Goal: Task Accomplishment & Management: Manage account settings

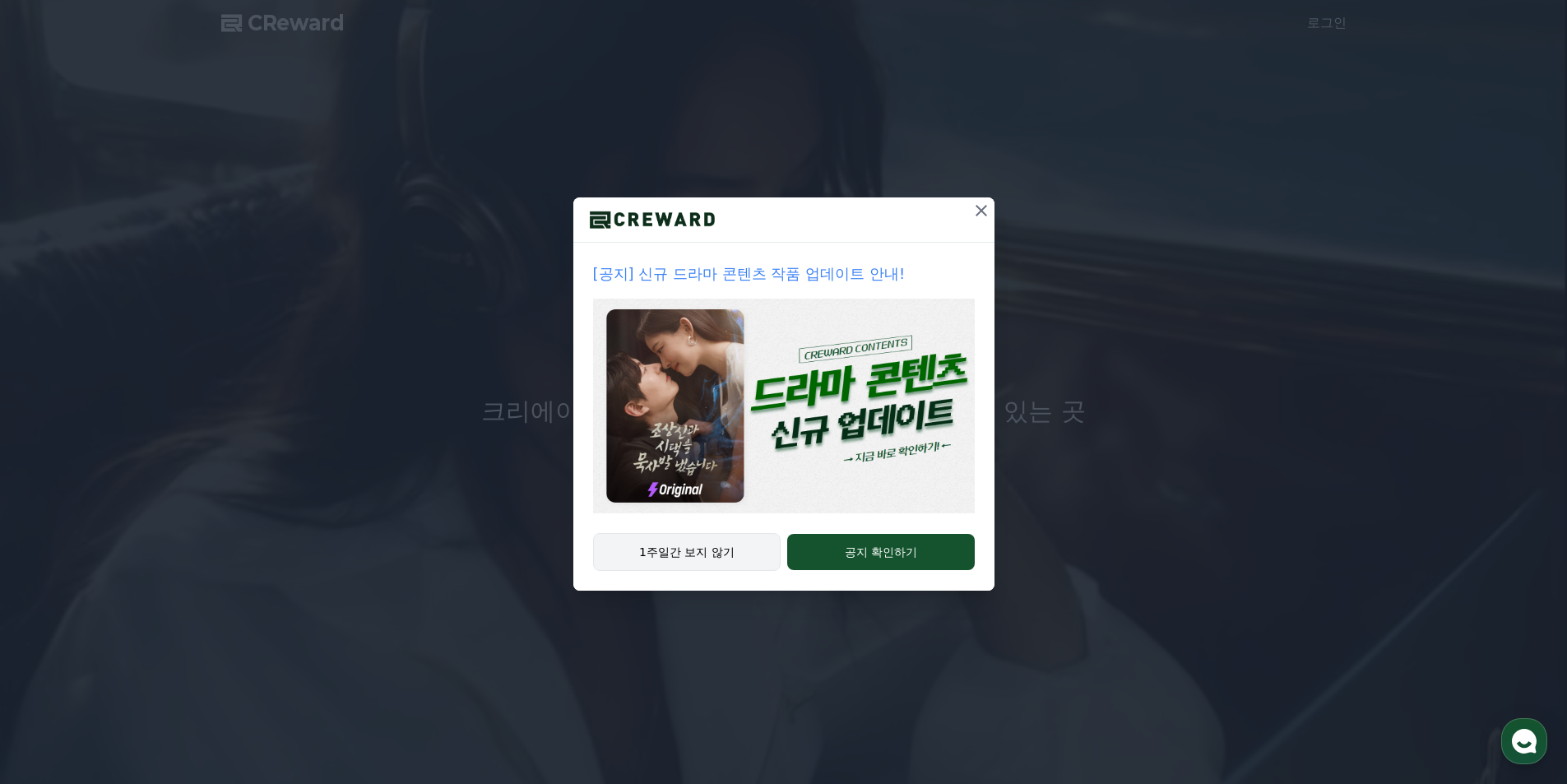
click at [735, 544] on button "1주일간 보지 않기" at bounding box center [687, 552] width 188 height 38
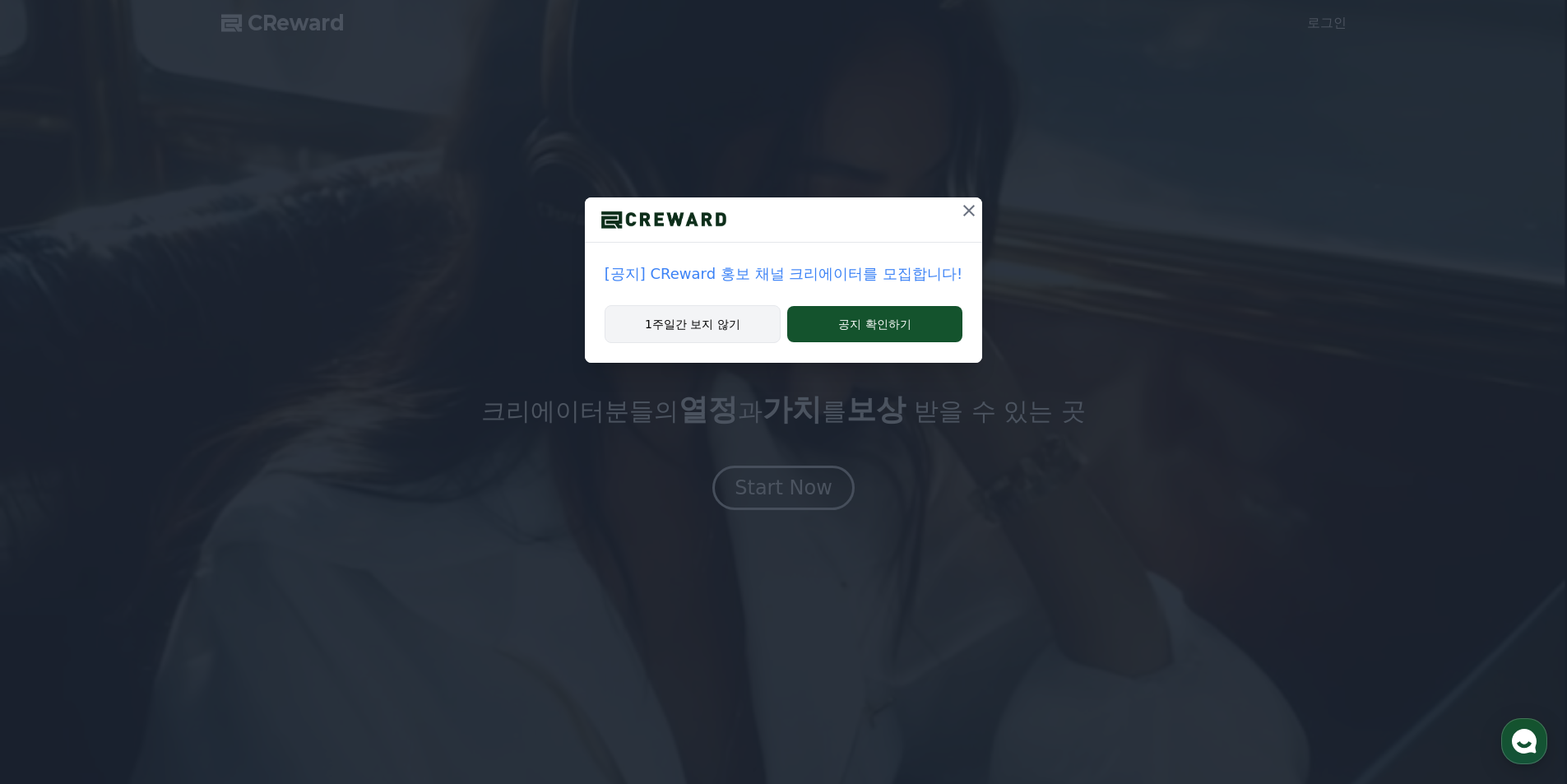
click at [726, 340] on button "1주일간 보지 않기" at bounding box center [693, 323] width 177 height 38
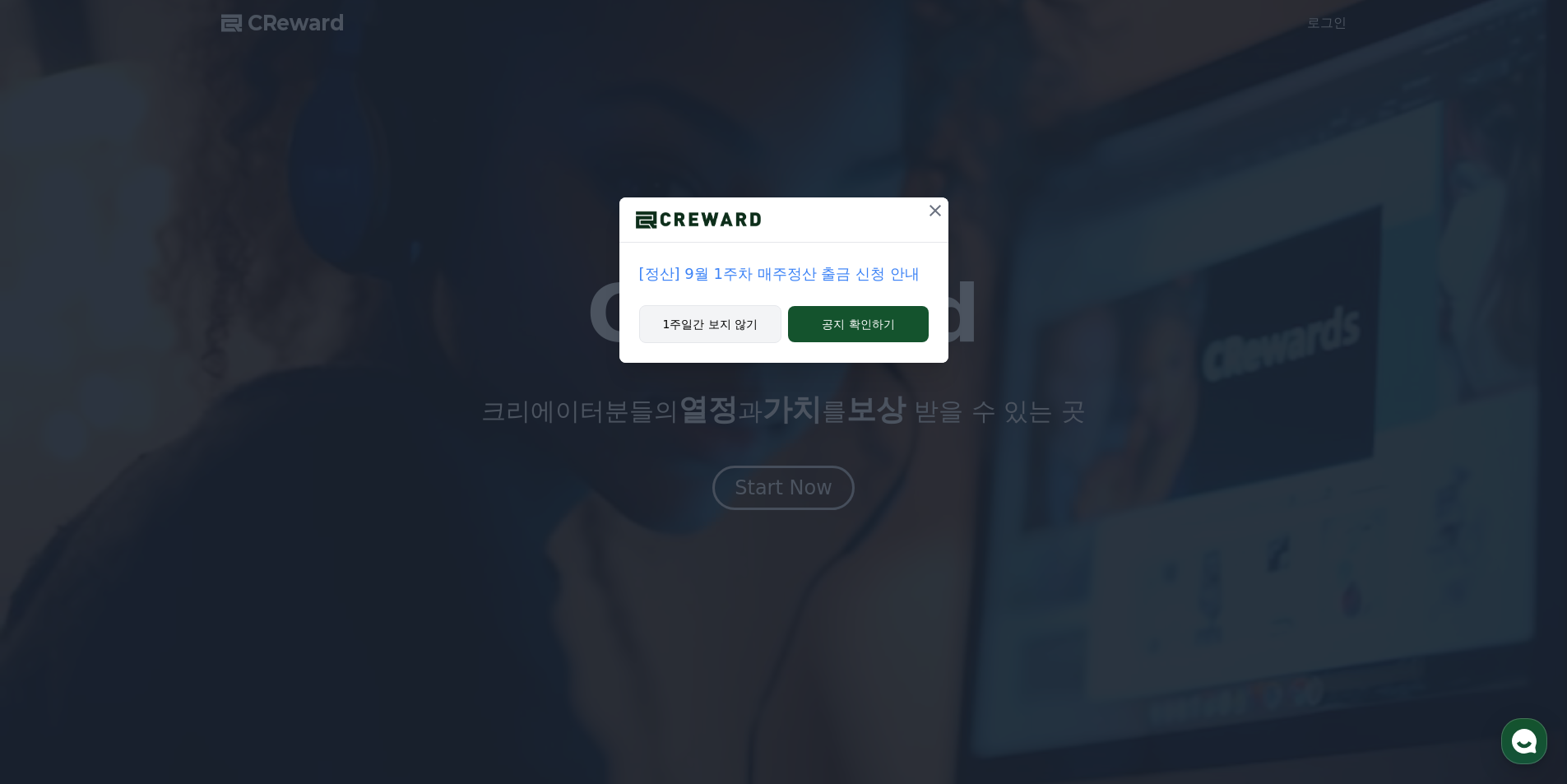
click at [726, 340] on button "1주일간 보지 않기" at bounding box center [711, 323] width 143 height 38
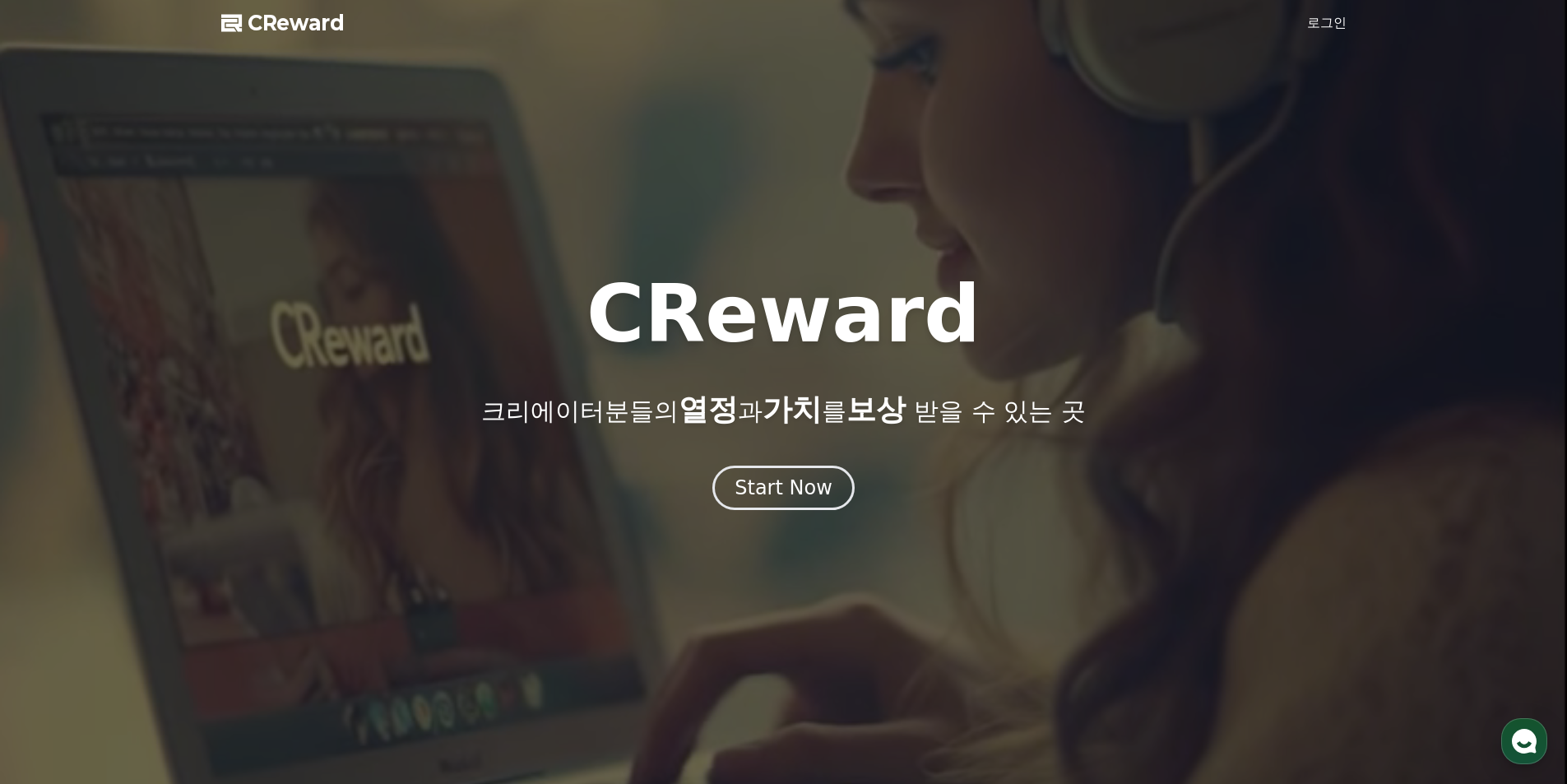
click at [1309, 16] on link "로그인" at bounding box center [1327, 23] width 39 height 20
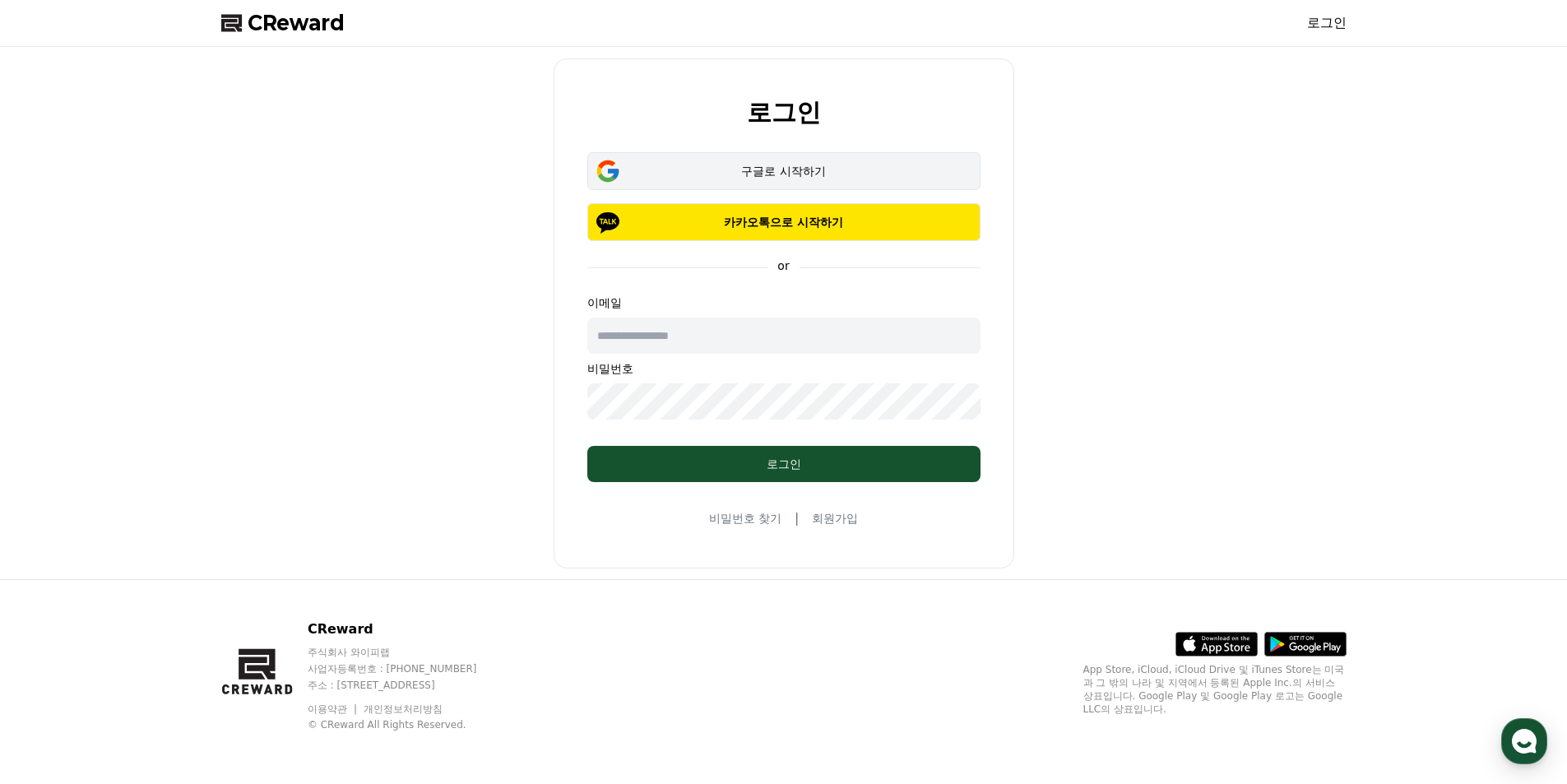
click at [763, 166] on div "구글로 시작하기" at bounding box center [784, 171] width 345 height 17
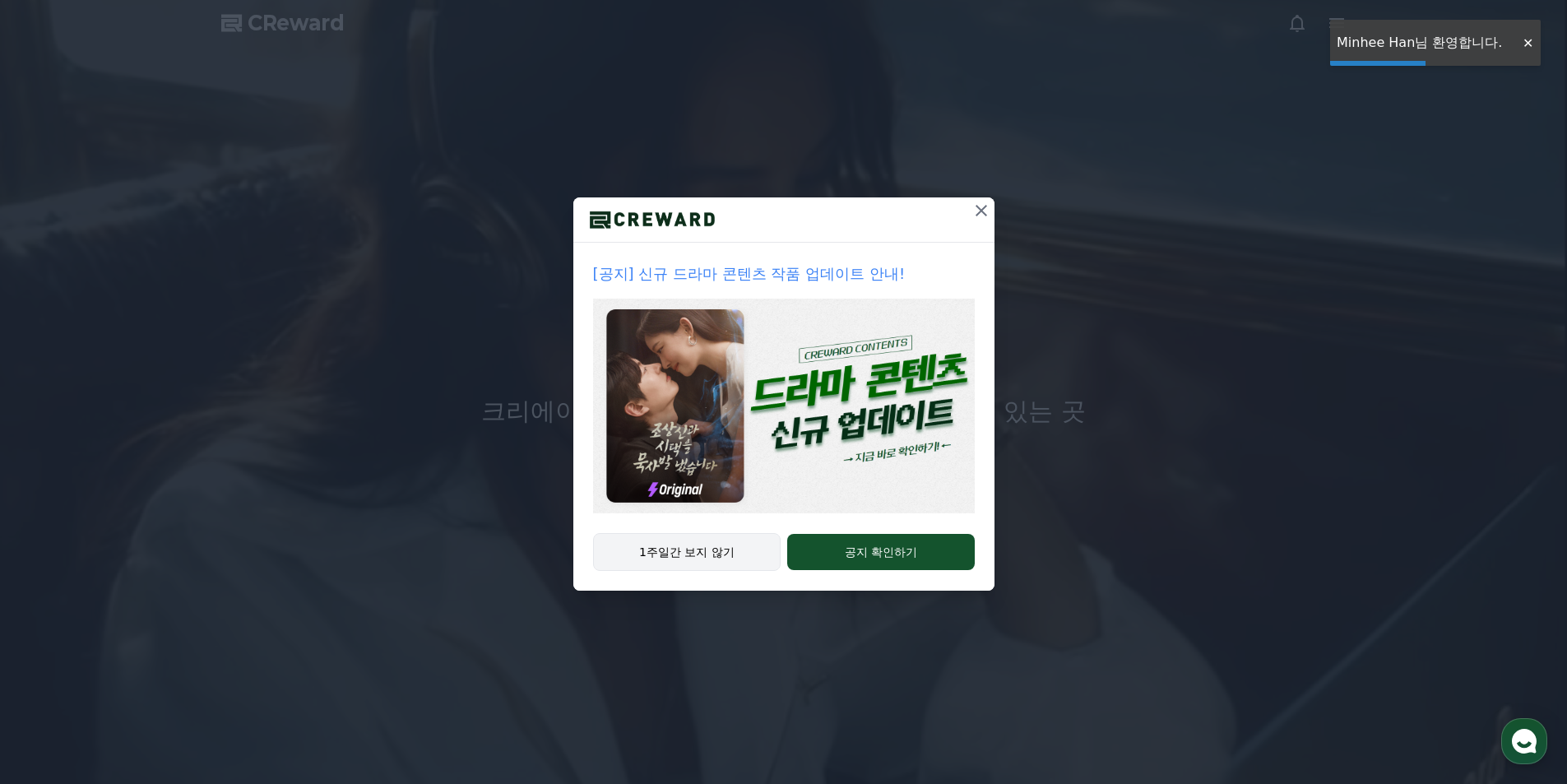
click at [740, 554] on button "1주일간 보지 않기" at bounding box center [687, 552] width 188 height 38
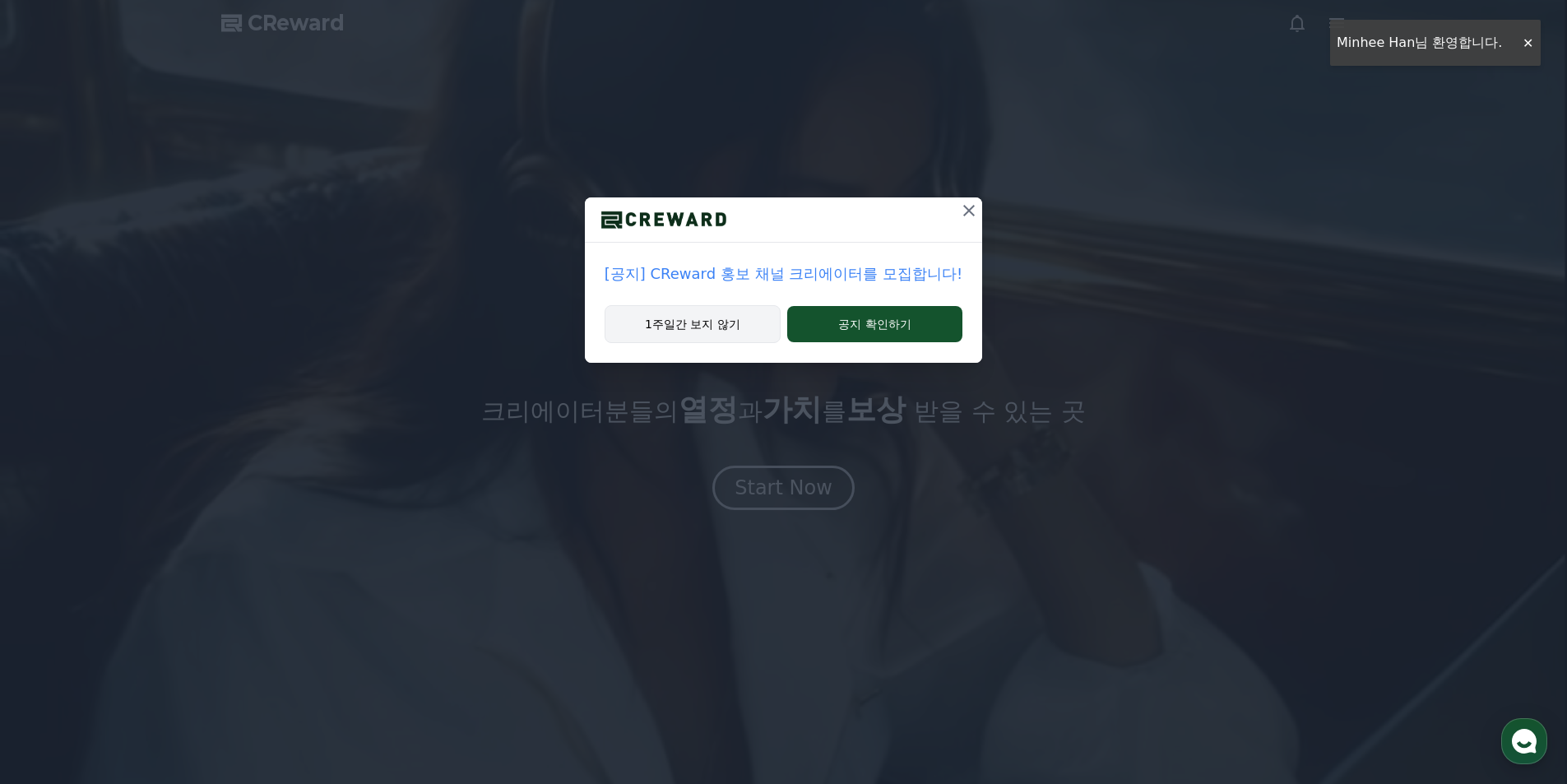
click at [697, 319] on button "1주일간 보지 않기" at bounding box center [693, 323] width 177 height 38
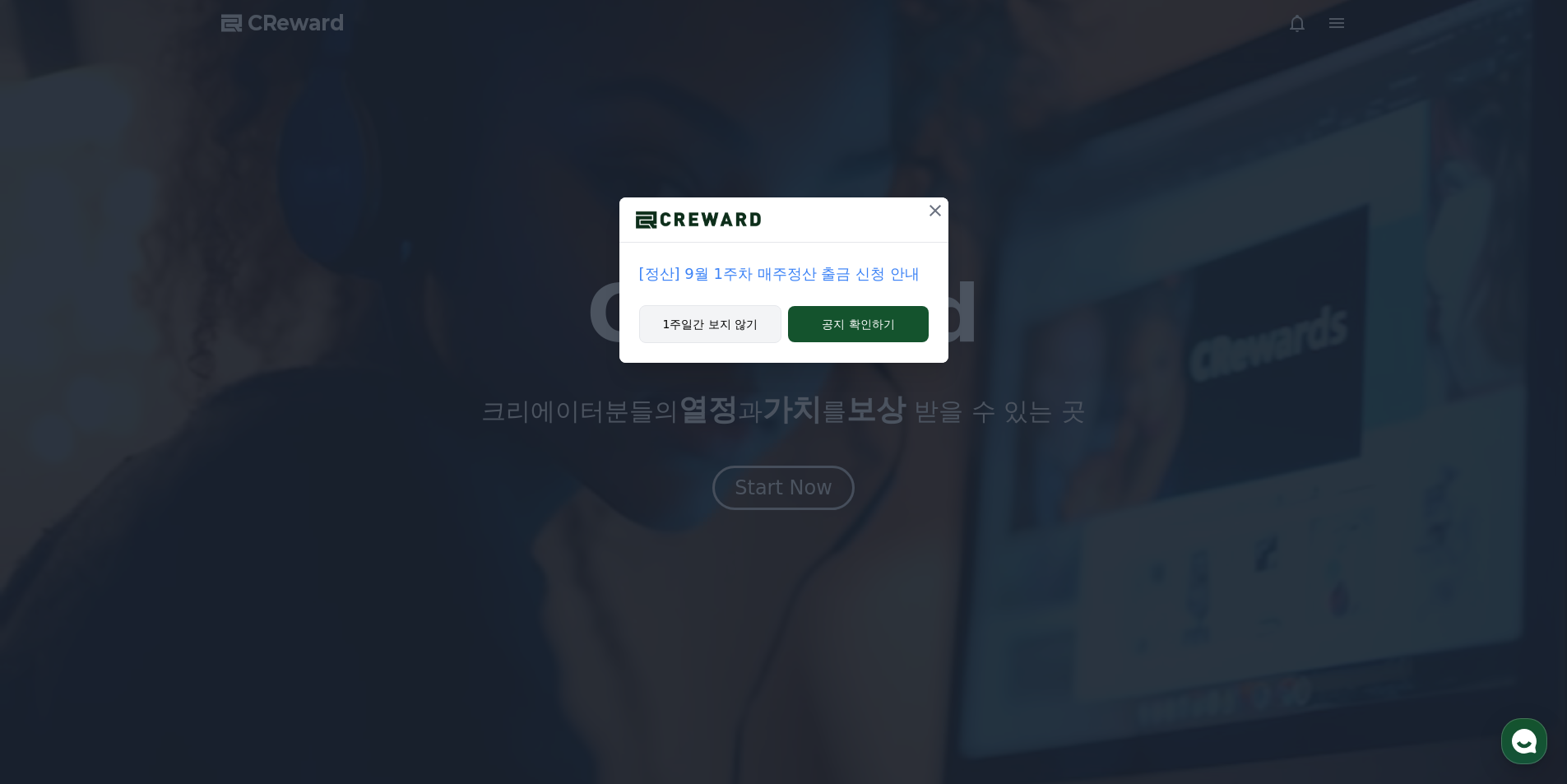
click at [689, 322] on button "1주일간 보지 않기" at bounding box center [711, 323] width 143 height 38
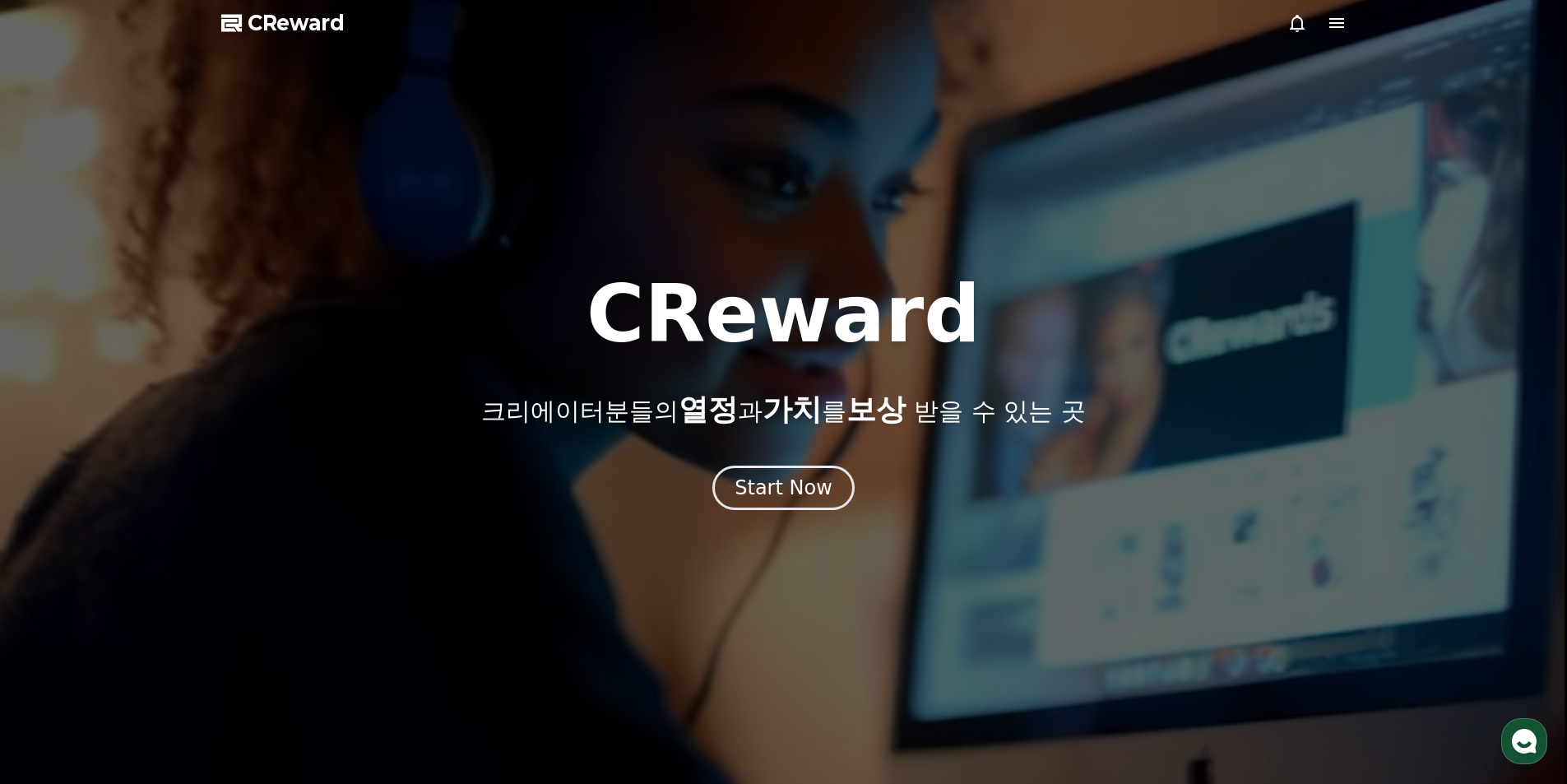
click at [721, 461] on div "CReward 크리에이터분들의 열정 과 가치 를 보상 받을 수 있는 곳 Start Now" at bounding box center [784, 392] width 1567 height 235
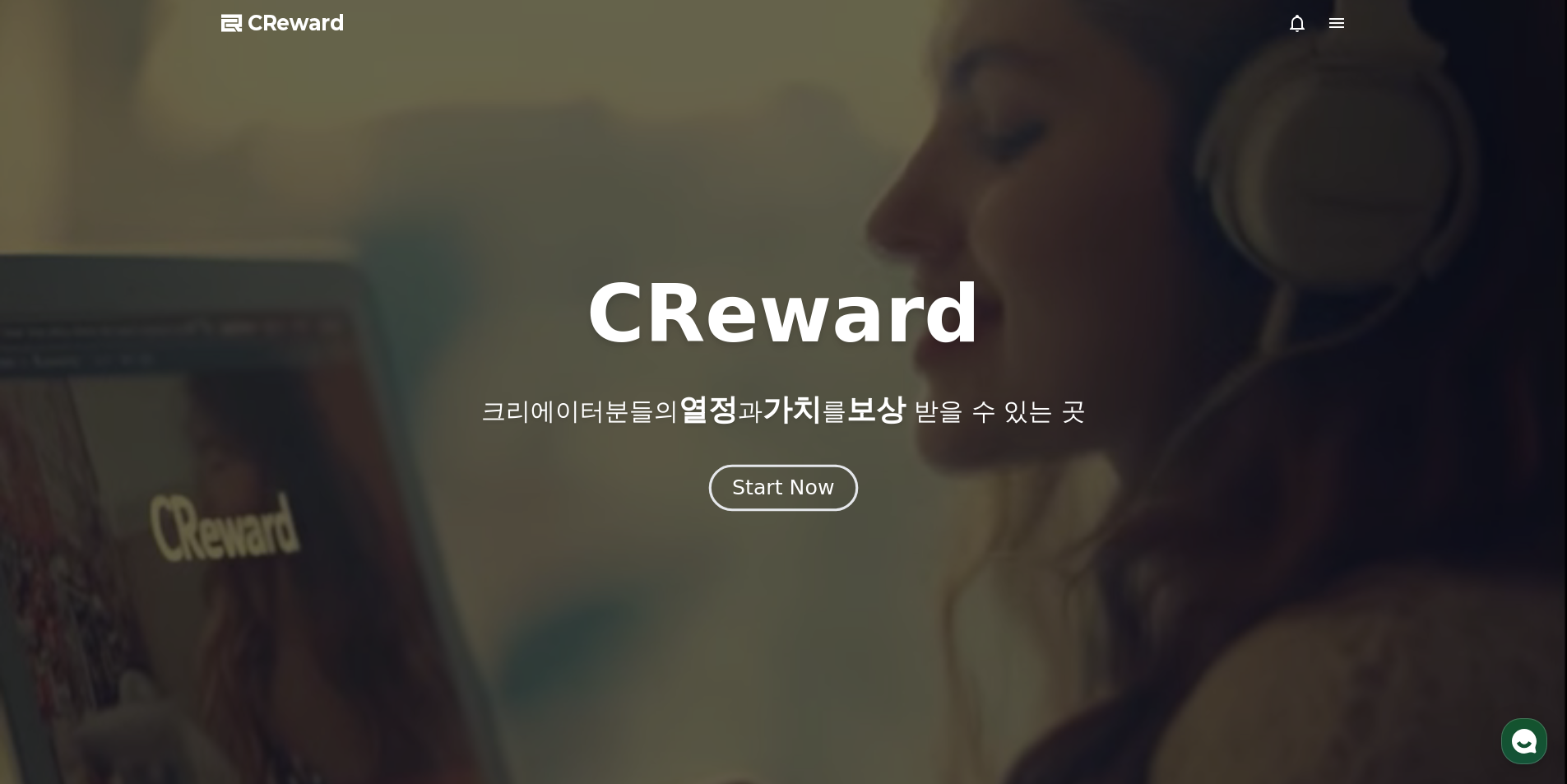
click at [733, 476] on button "Start Now" at bounding box center [784, 487] width 149 height 47
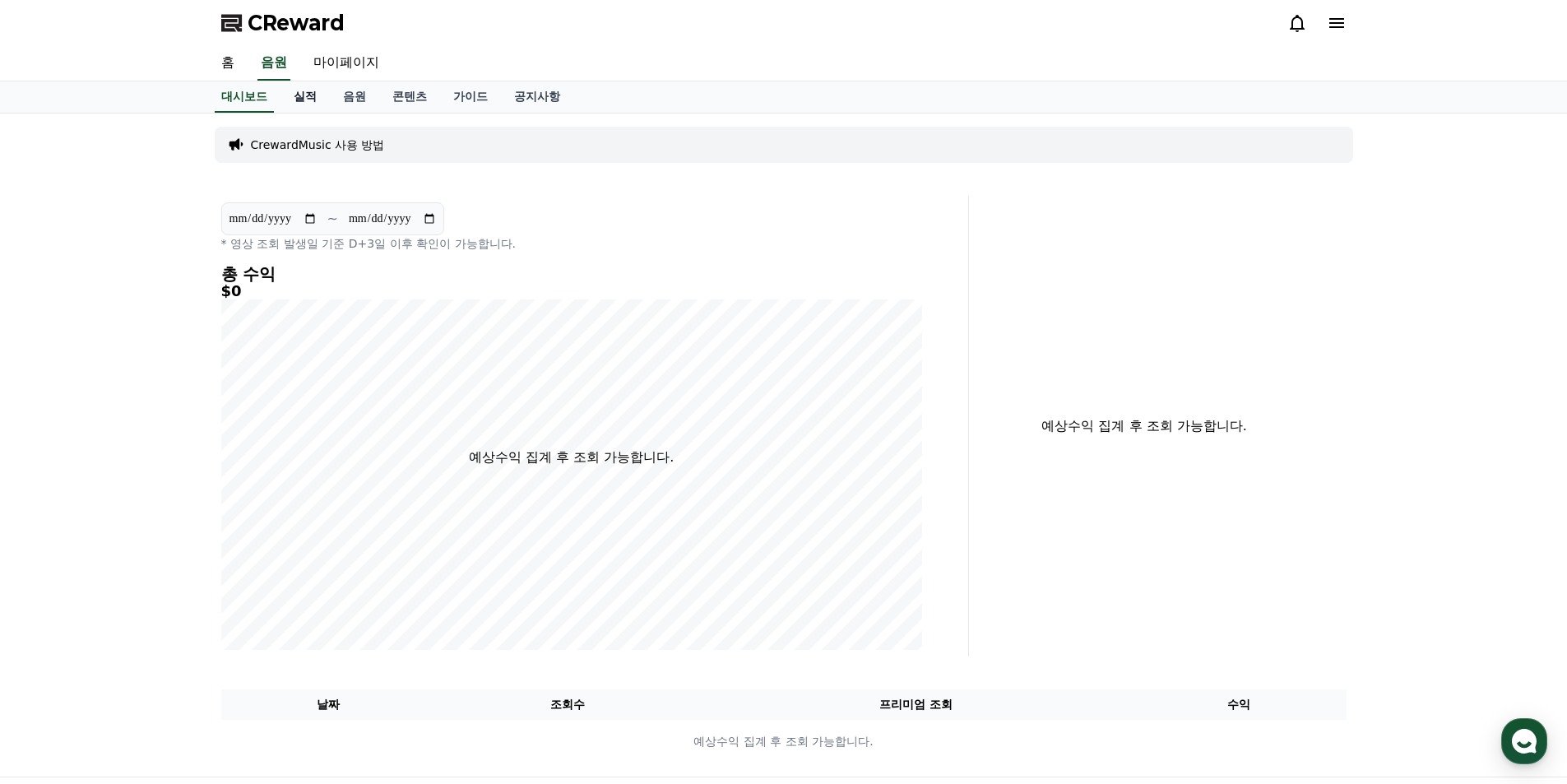
click at [293, 94] on link "실적" at bounding box center [305, 97] width 49 height 31
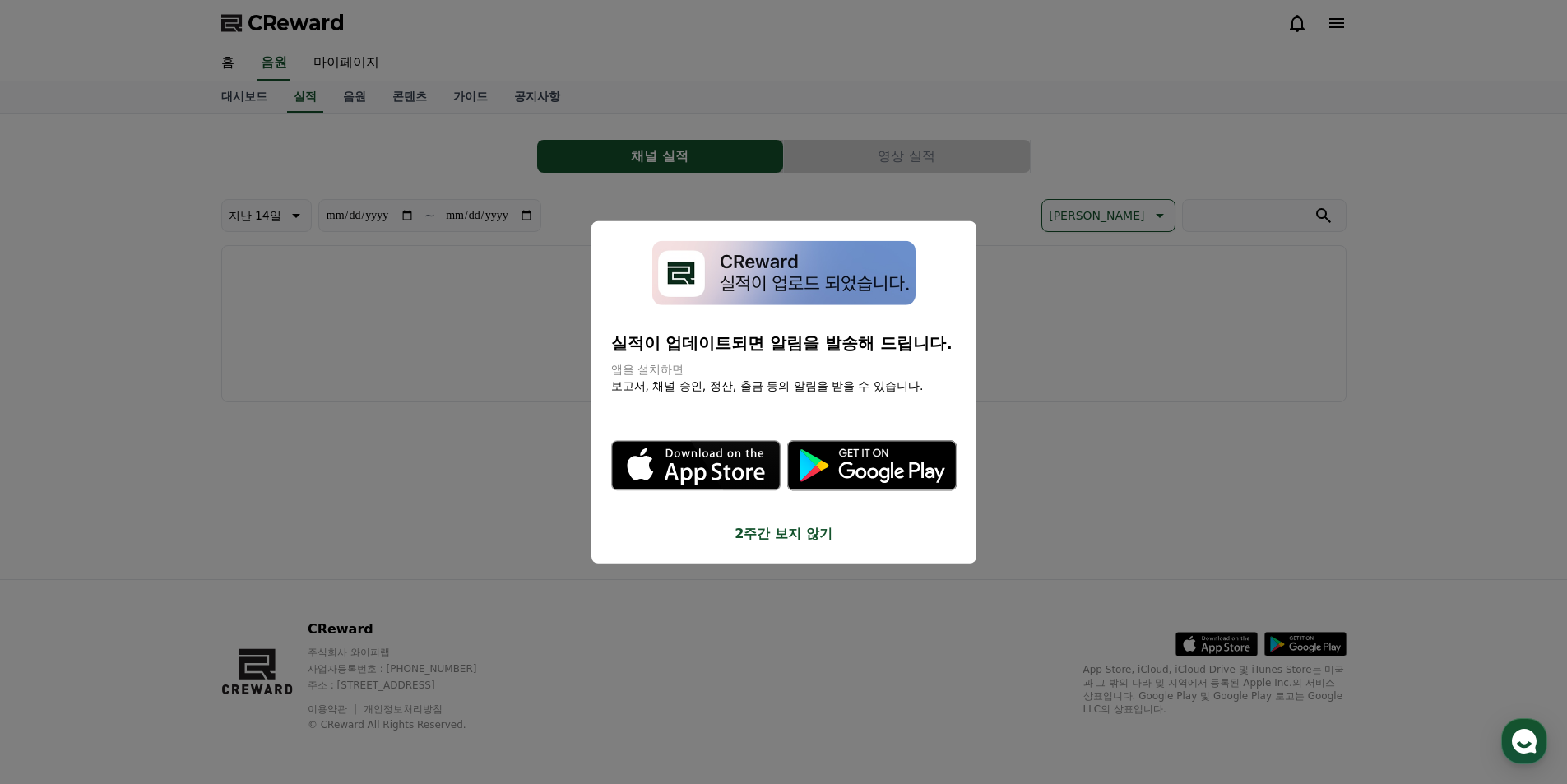
click at [238, 58] on button "close modal" at bounding box center [784, 392] width 1567 height 784
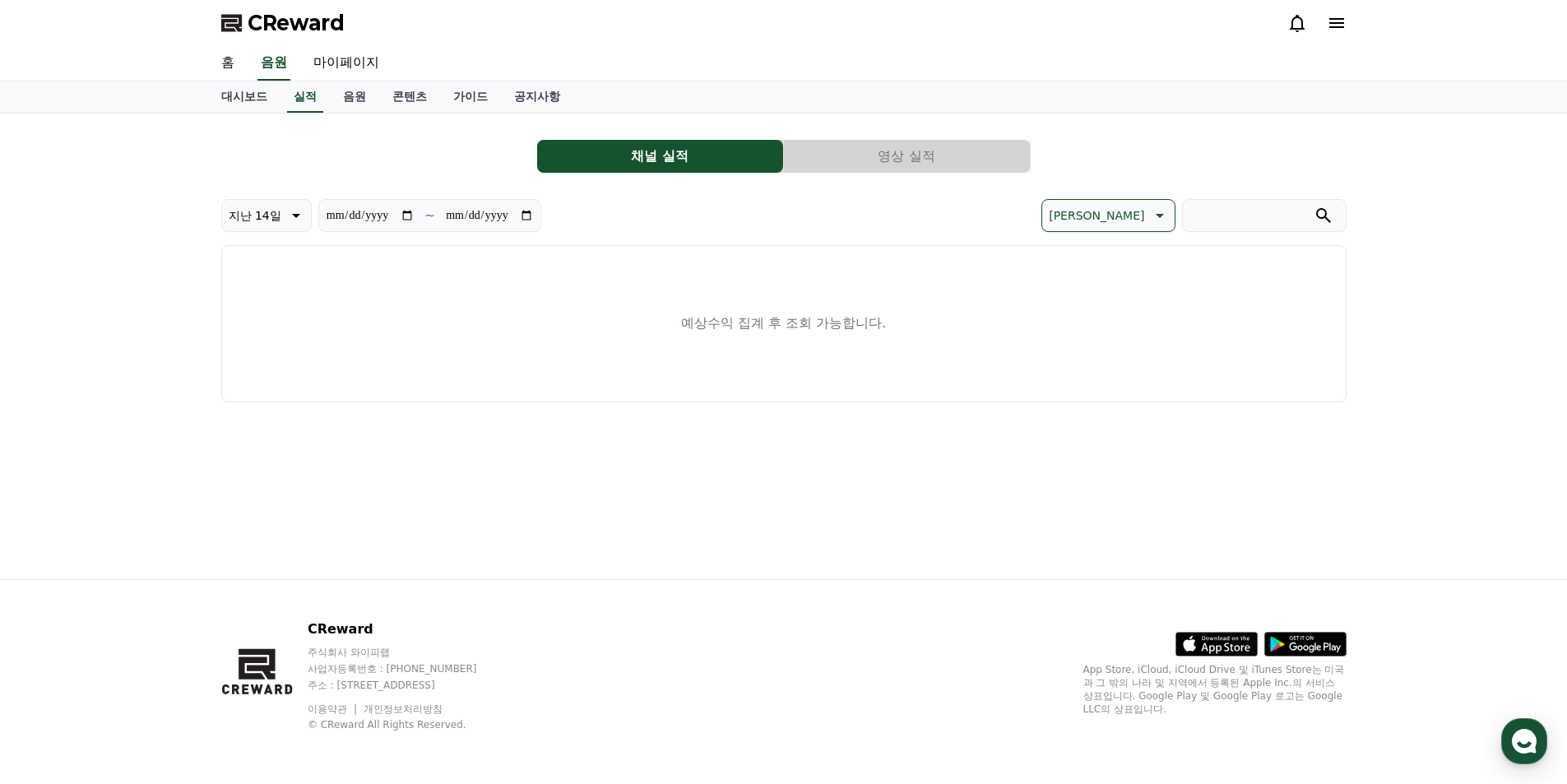
click at [236, 63] on link "홈" at bounding box center [227, 63] width 39 height 34
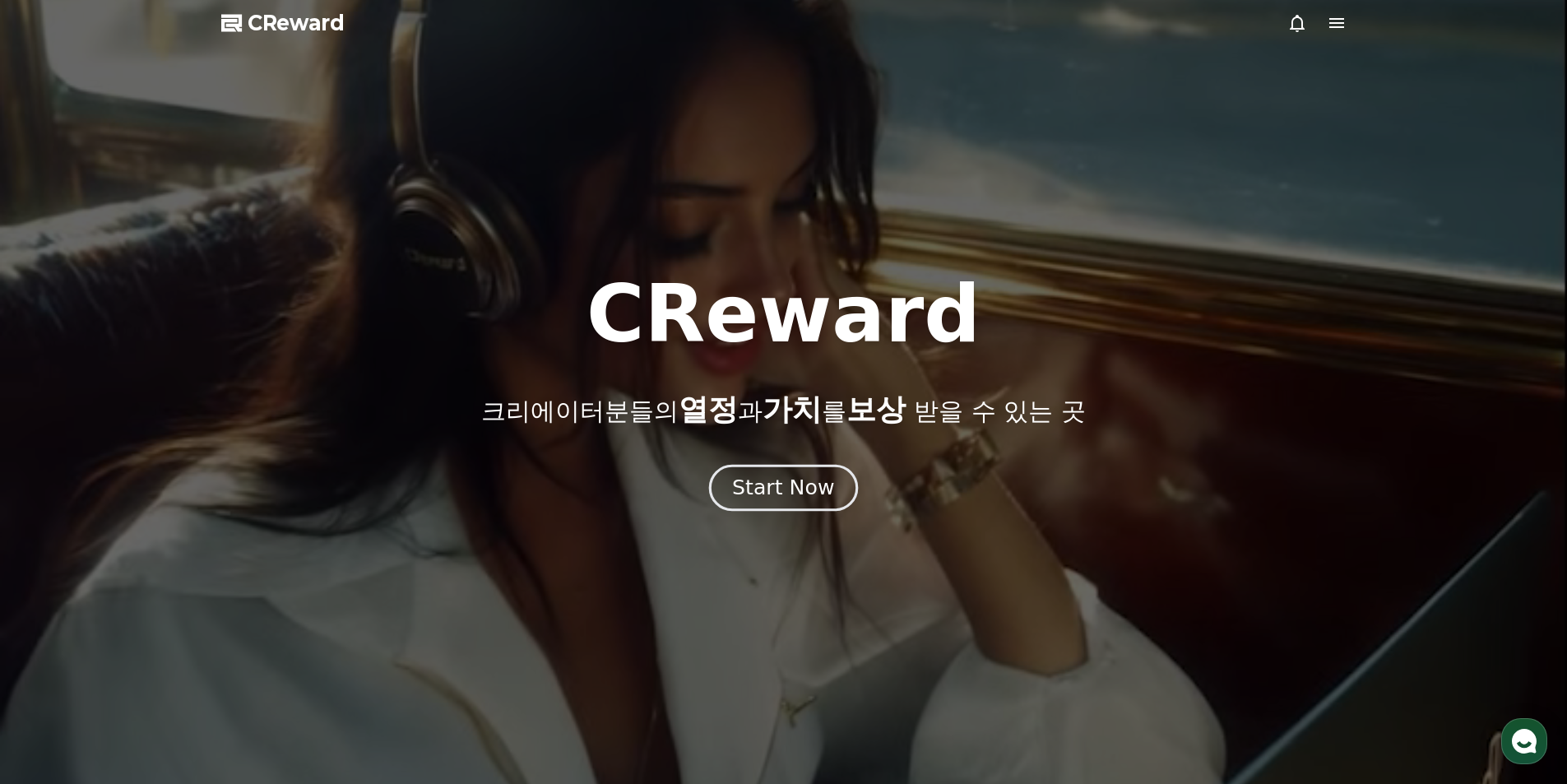
click at [825, 491] on div "Start Now" at bounding box center [784, 487] width 102 height 28
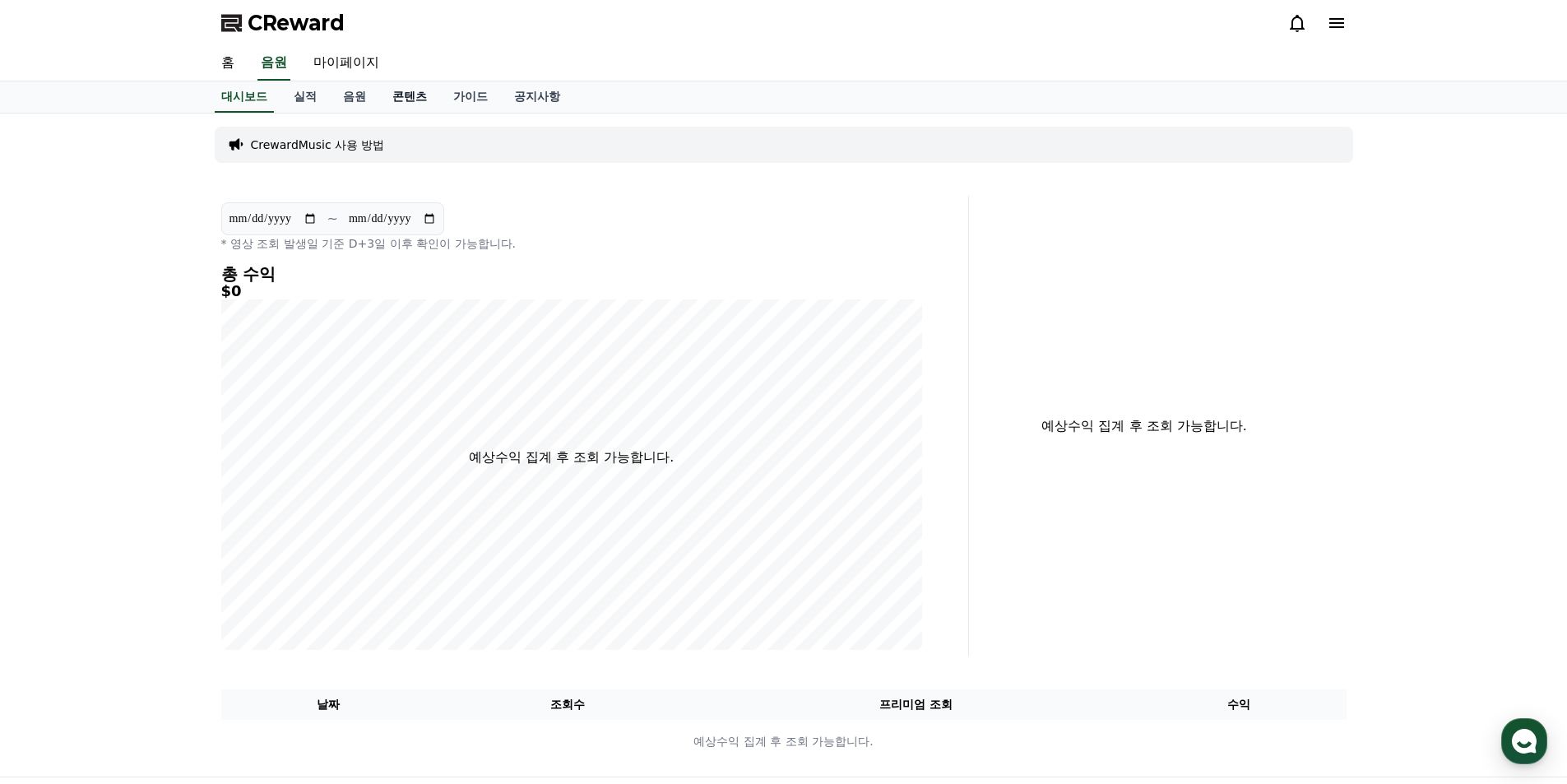
click at [401, 100] on link "콘텐츠" at bounding box center [410, 97] width 61 height 31
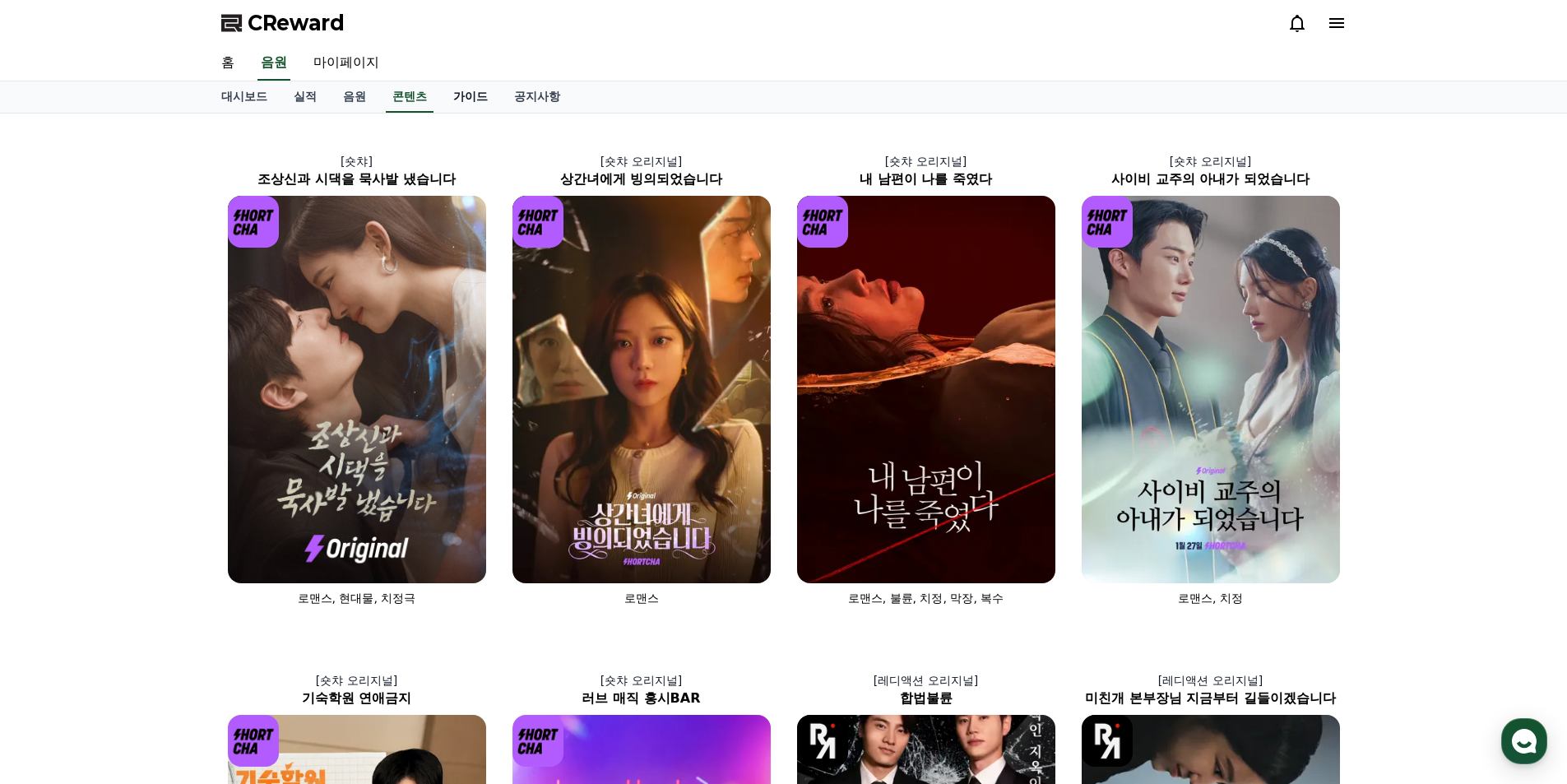
click at [462, 94] on link "가이드" at bounding box center [471, 97] width 61 height 31
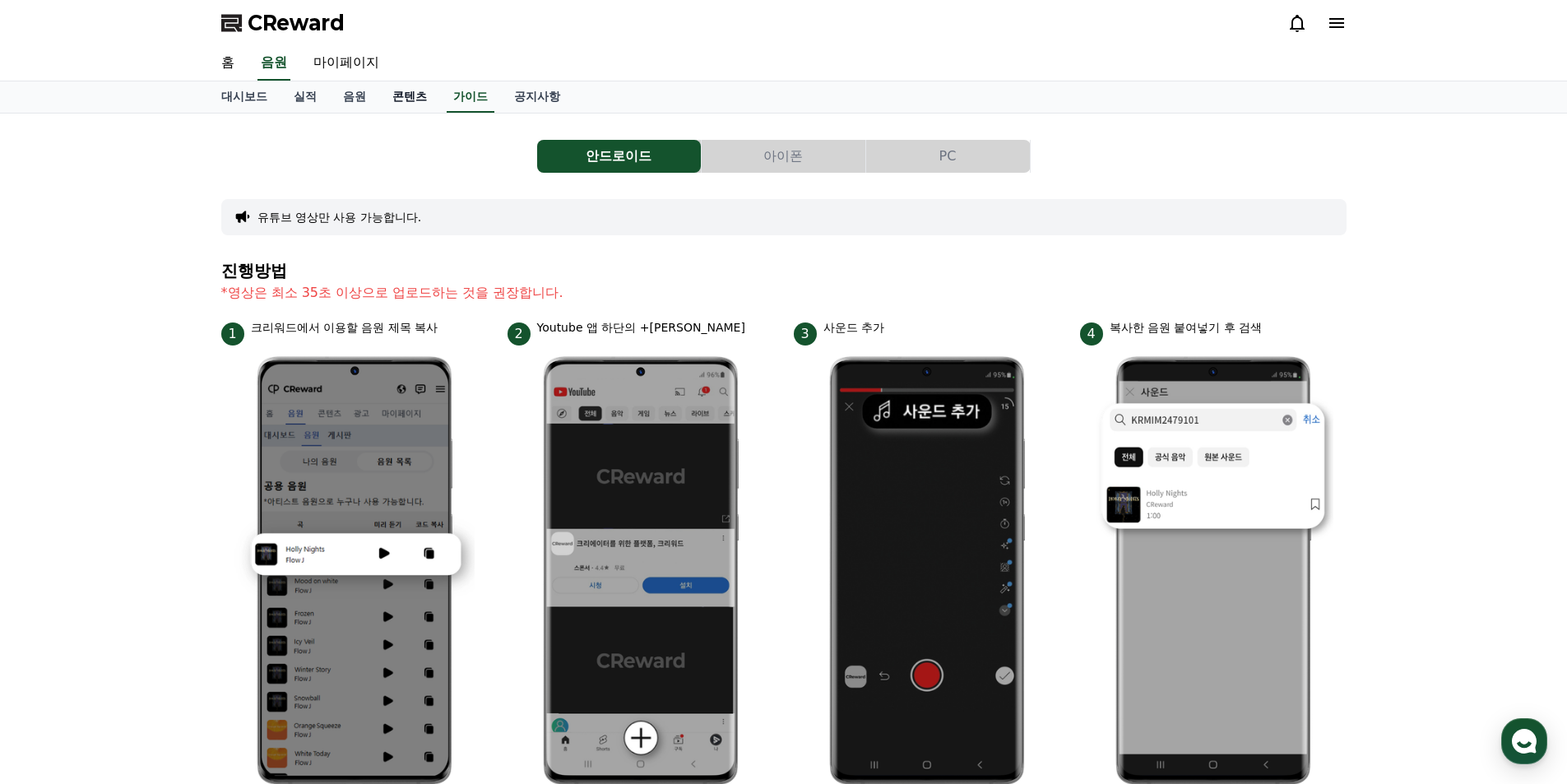
click at [397, 98] on link "콘텐츠" at bounding box center [410, 97] width 61 height 31
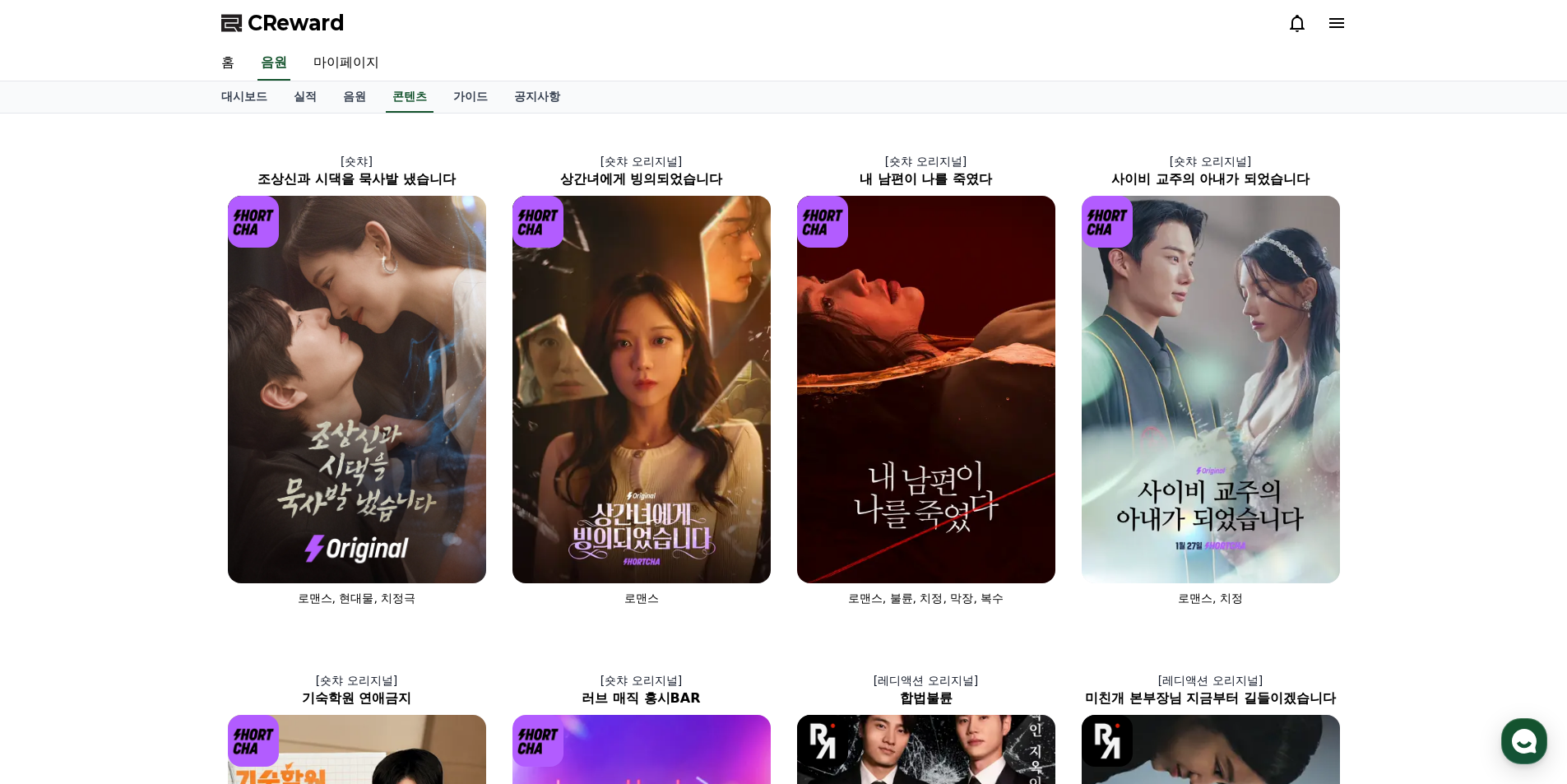
click at [1343, 21] on icon at bounding box center [1337, 23] width 20 height 20
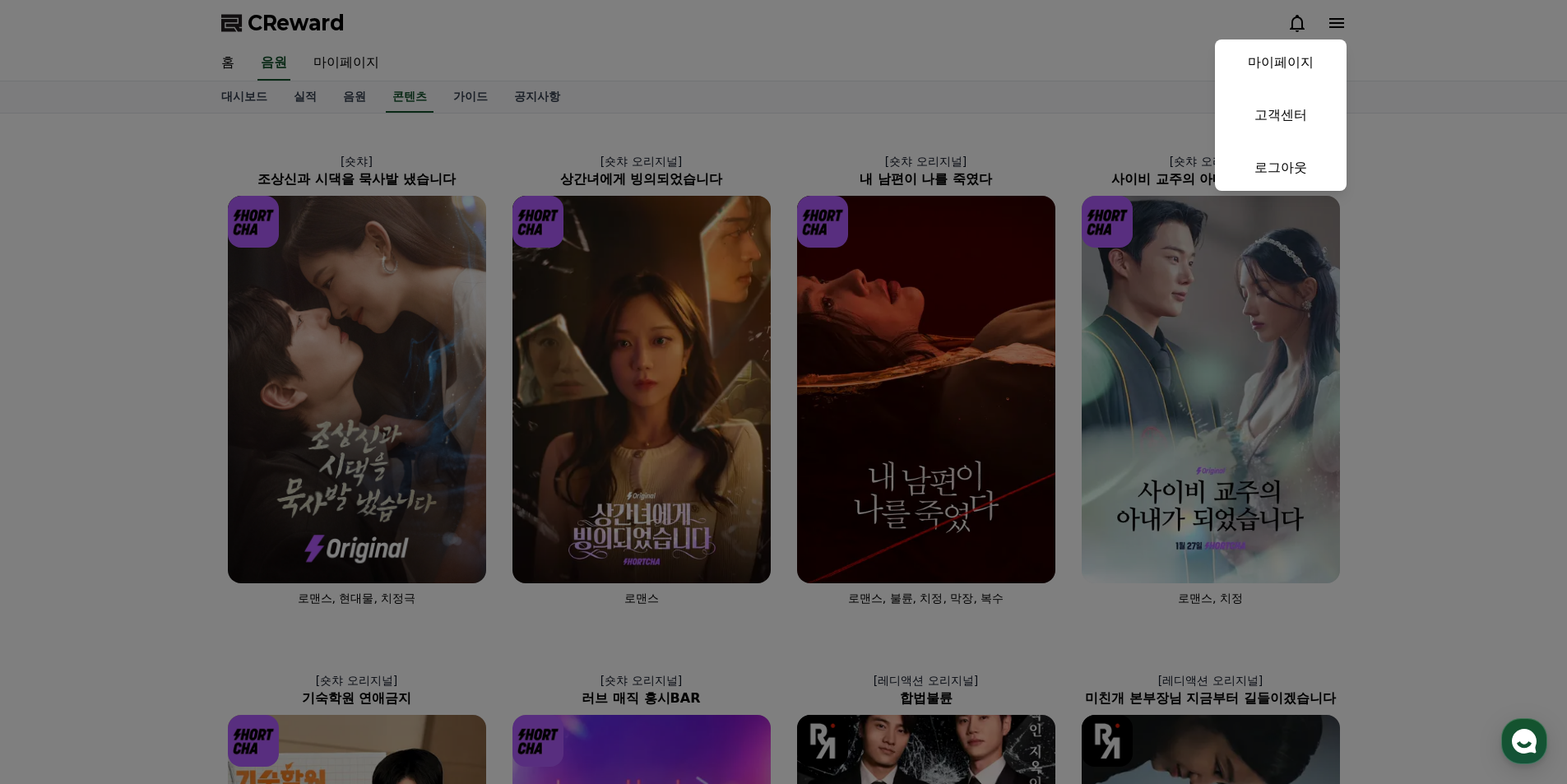
click at [912, 62] on button "close" at bounding box center [784, 392] width 1567 height 784
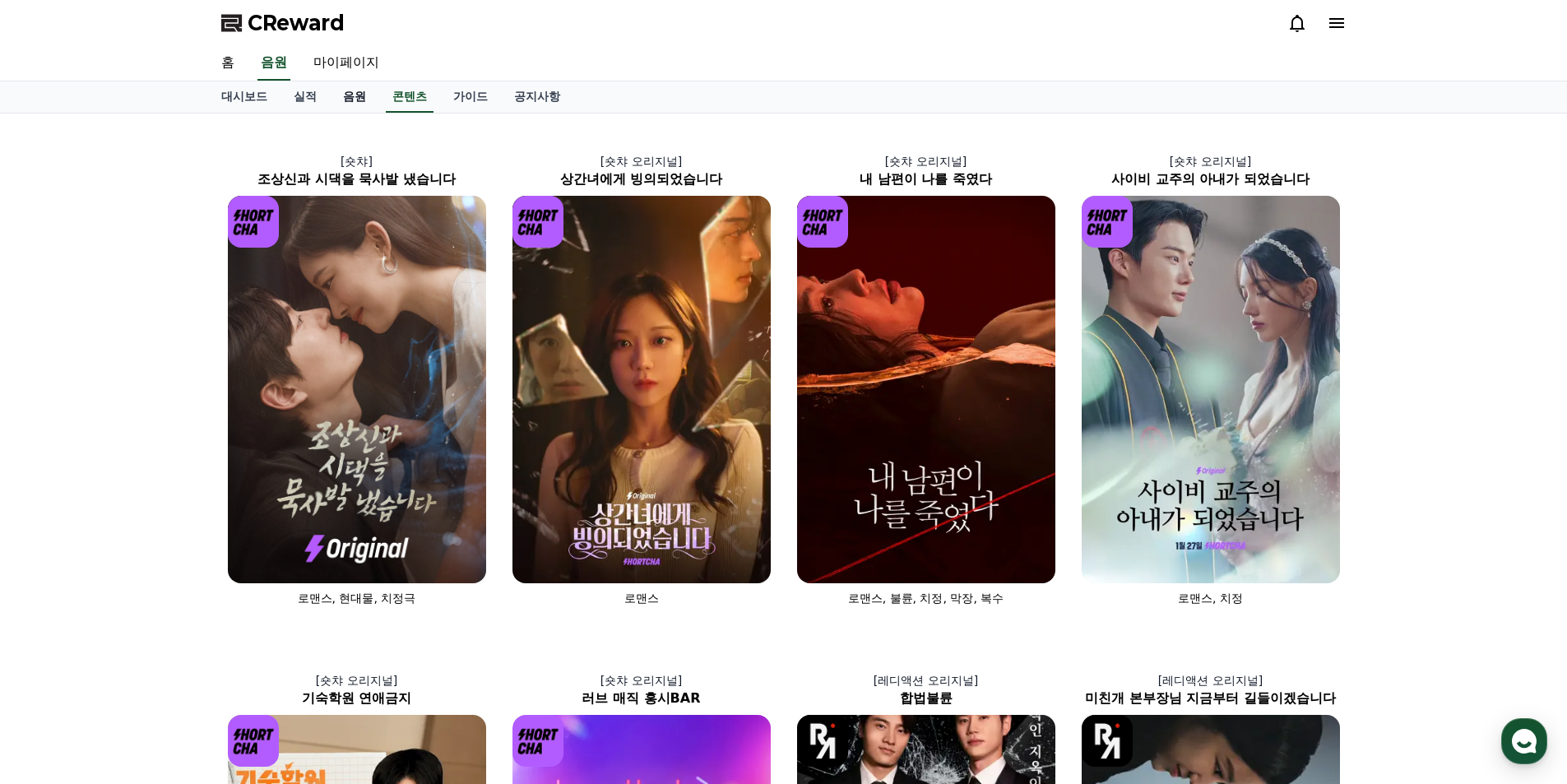
click at [330, 97] on link "음원" at bounding box center [354, 97] width 49 height 31
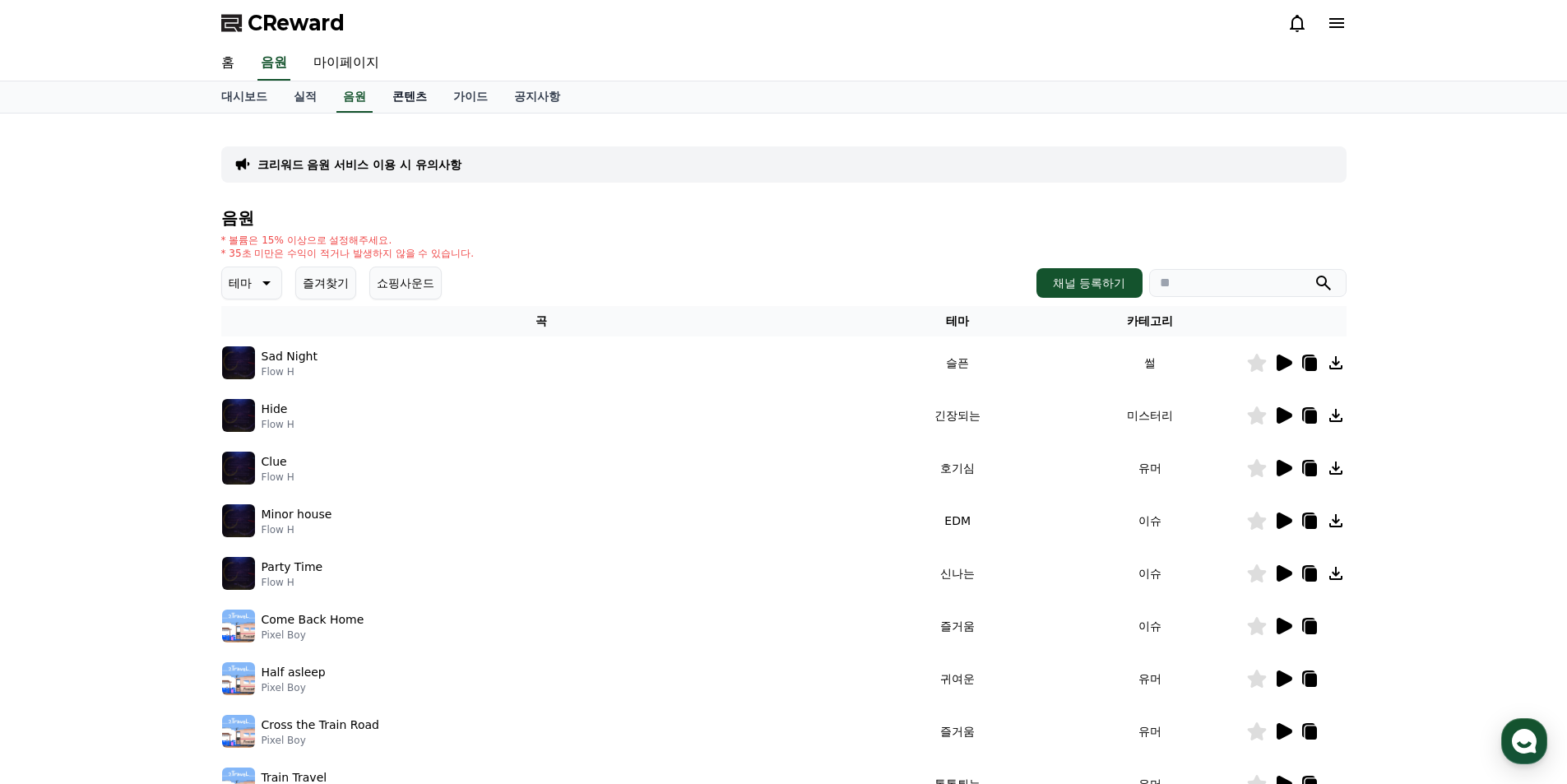
click at [404, 103] on link "콘텐츠" at bounding box center [410, 97] width 61 height 31
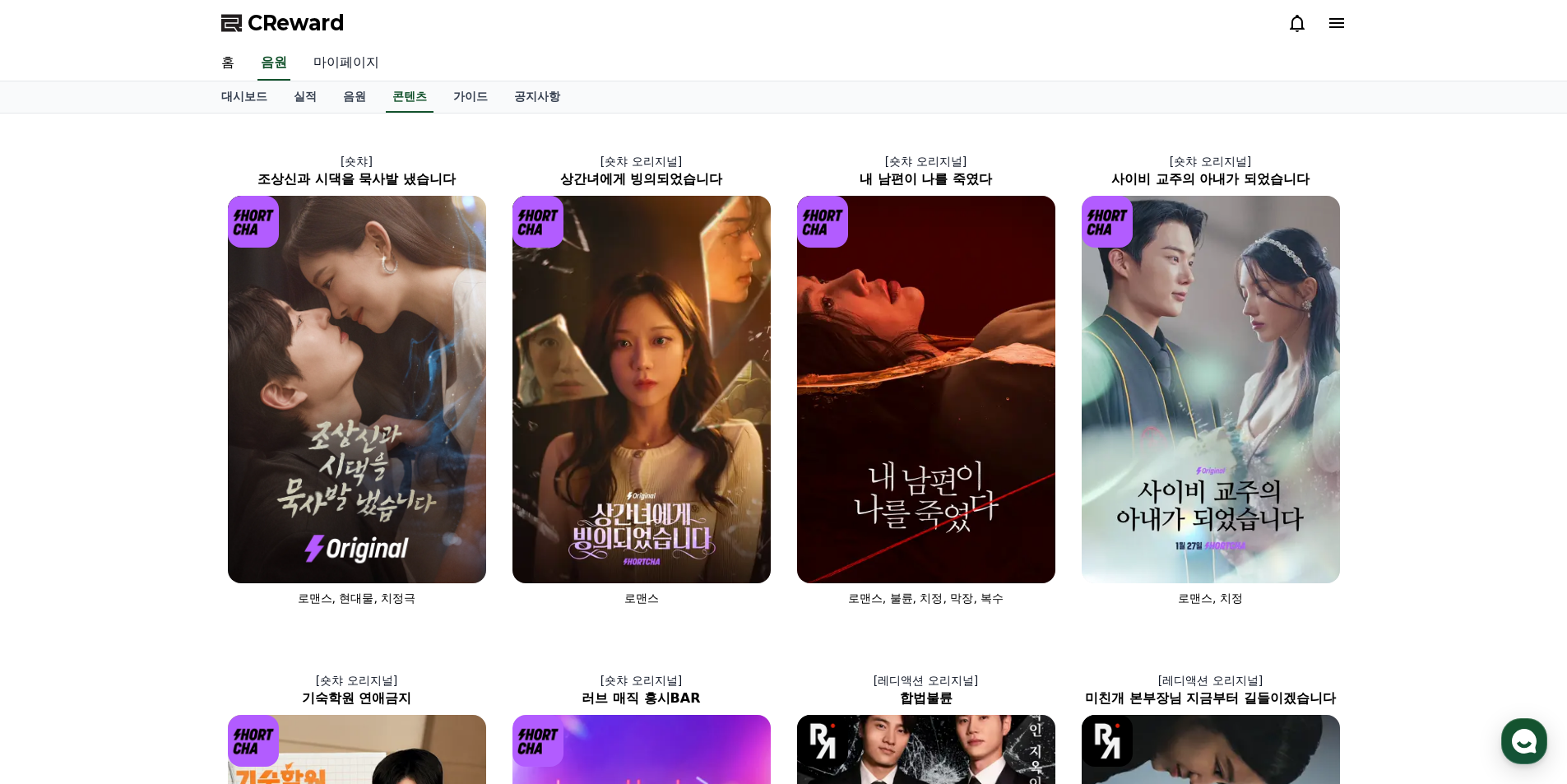
click at [359, 63] on link "마이페이지" at bounding box center [346, 63] width 92 height 34
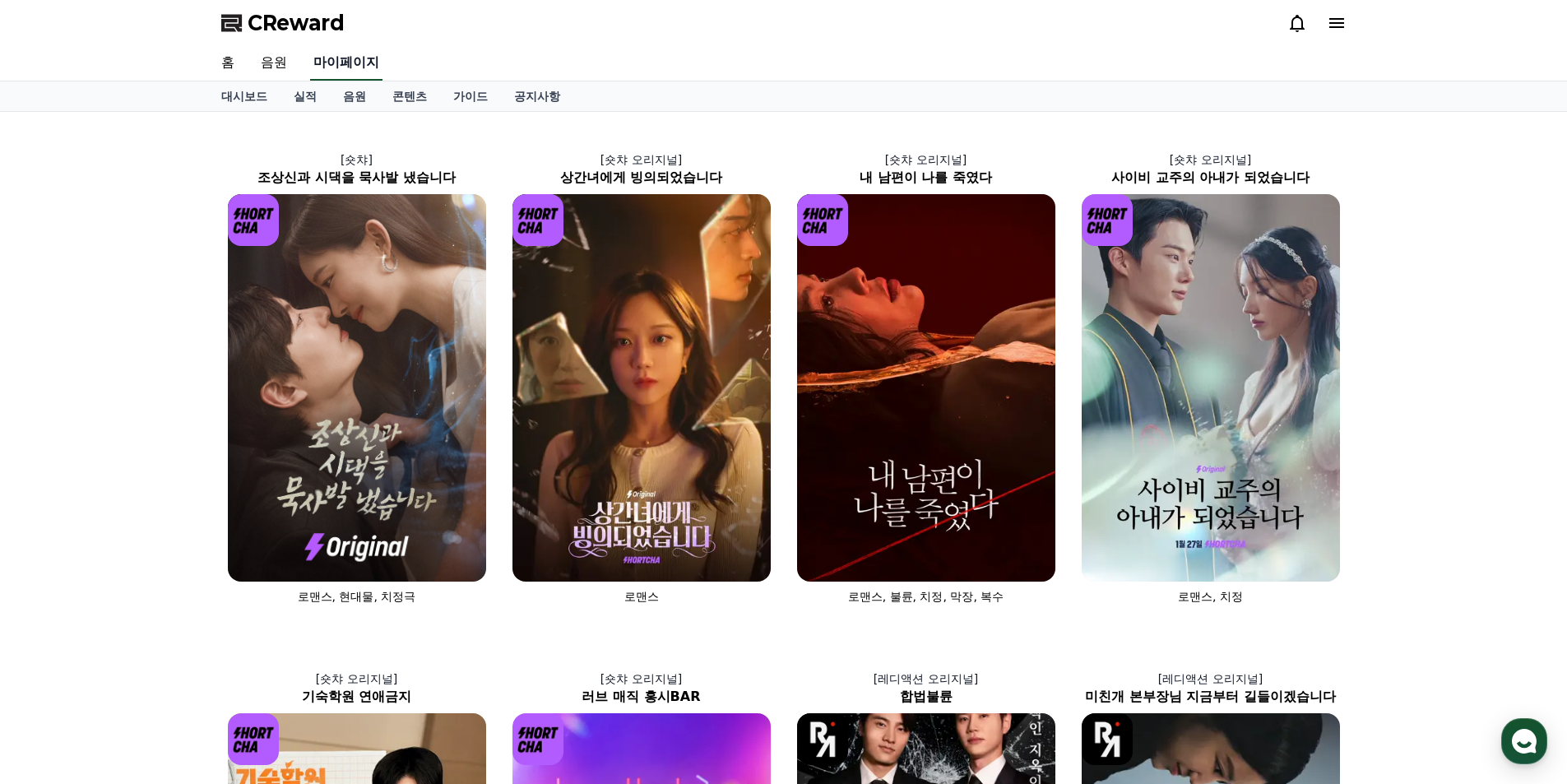
select select "**********"
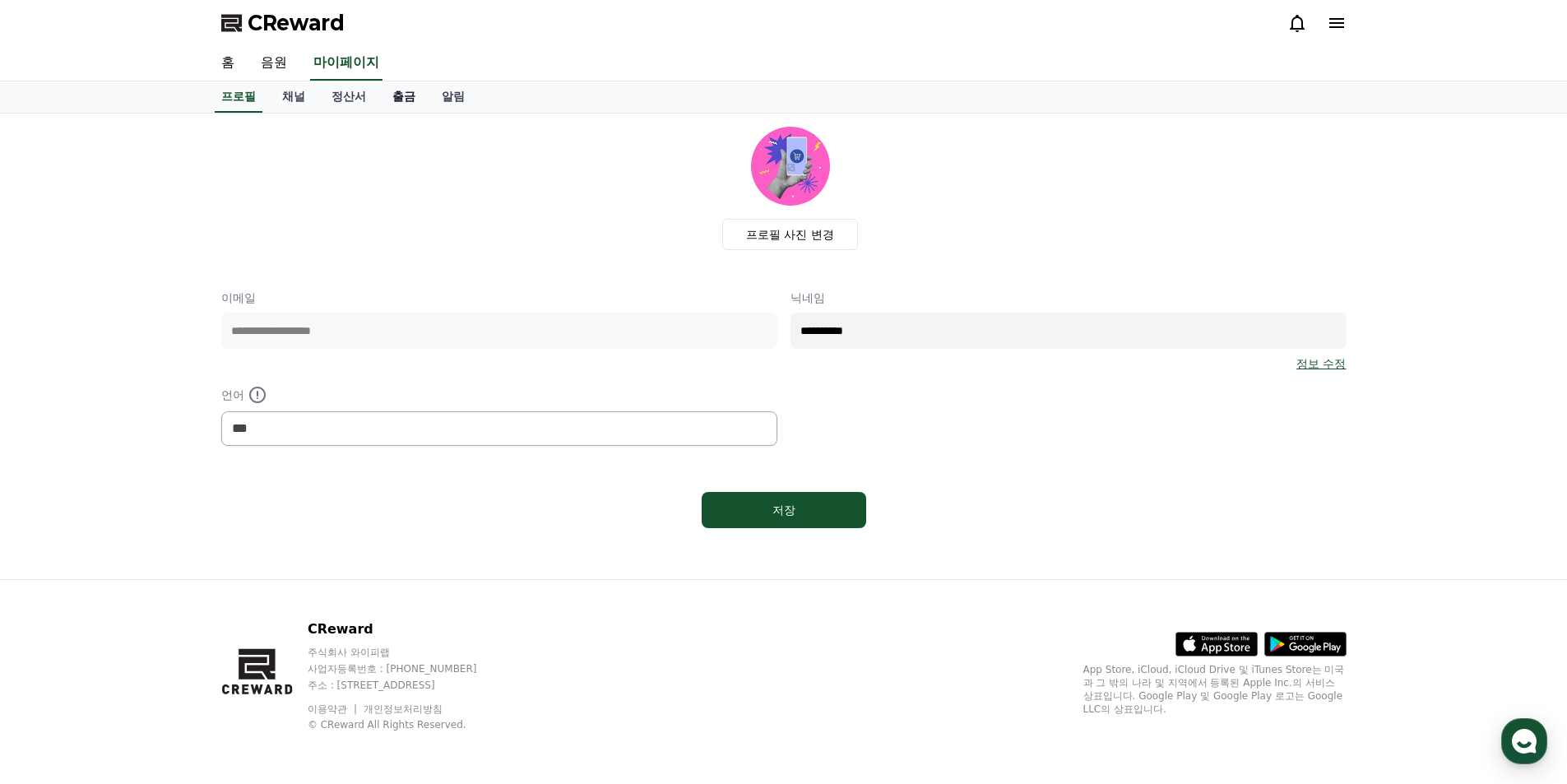
click at [391, 103] on link "출금" at bounding box center [404, 97] width 49 height 31
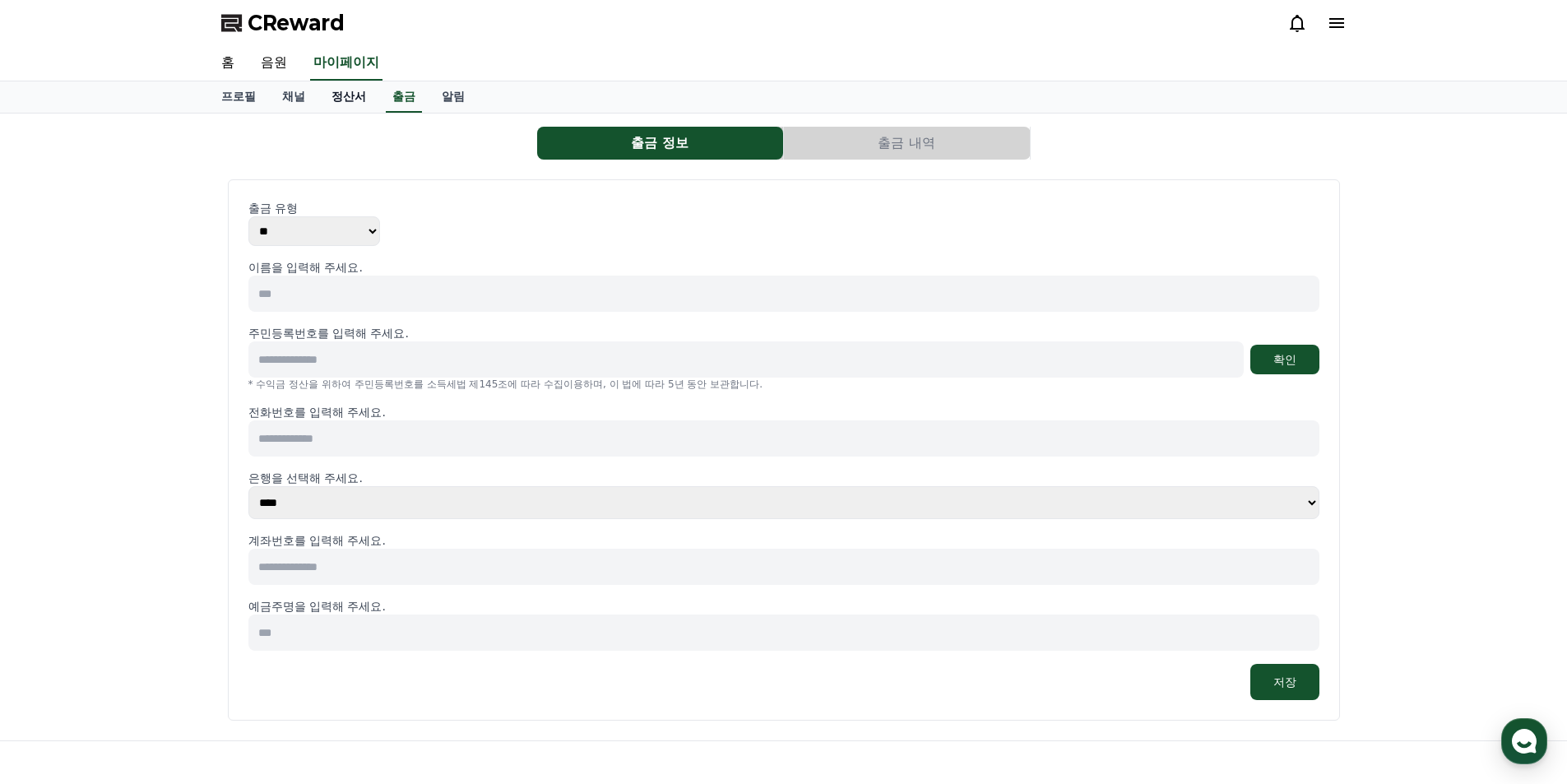
click at [347, 100] on link "정산서" at bounding box center [349, 97] width 61 height 31
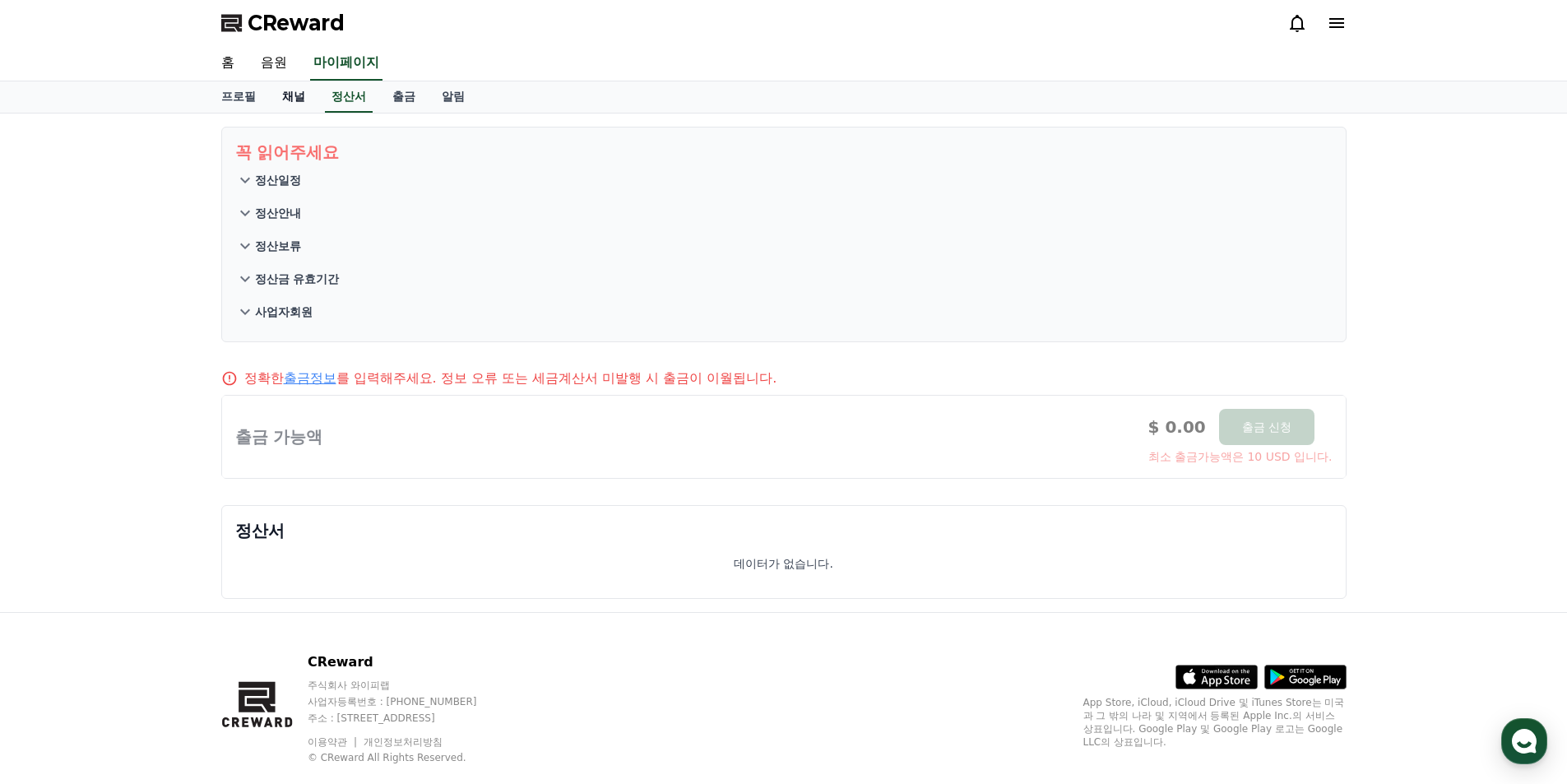
click at [291, 108] on link "채널" at bounding box center [293, 97] width 49 height 31
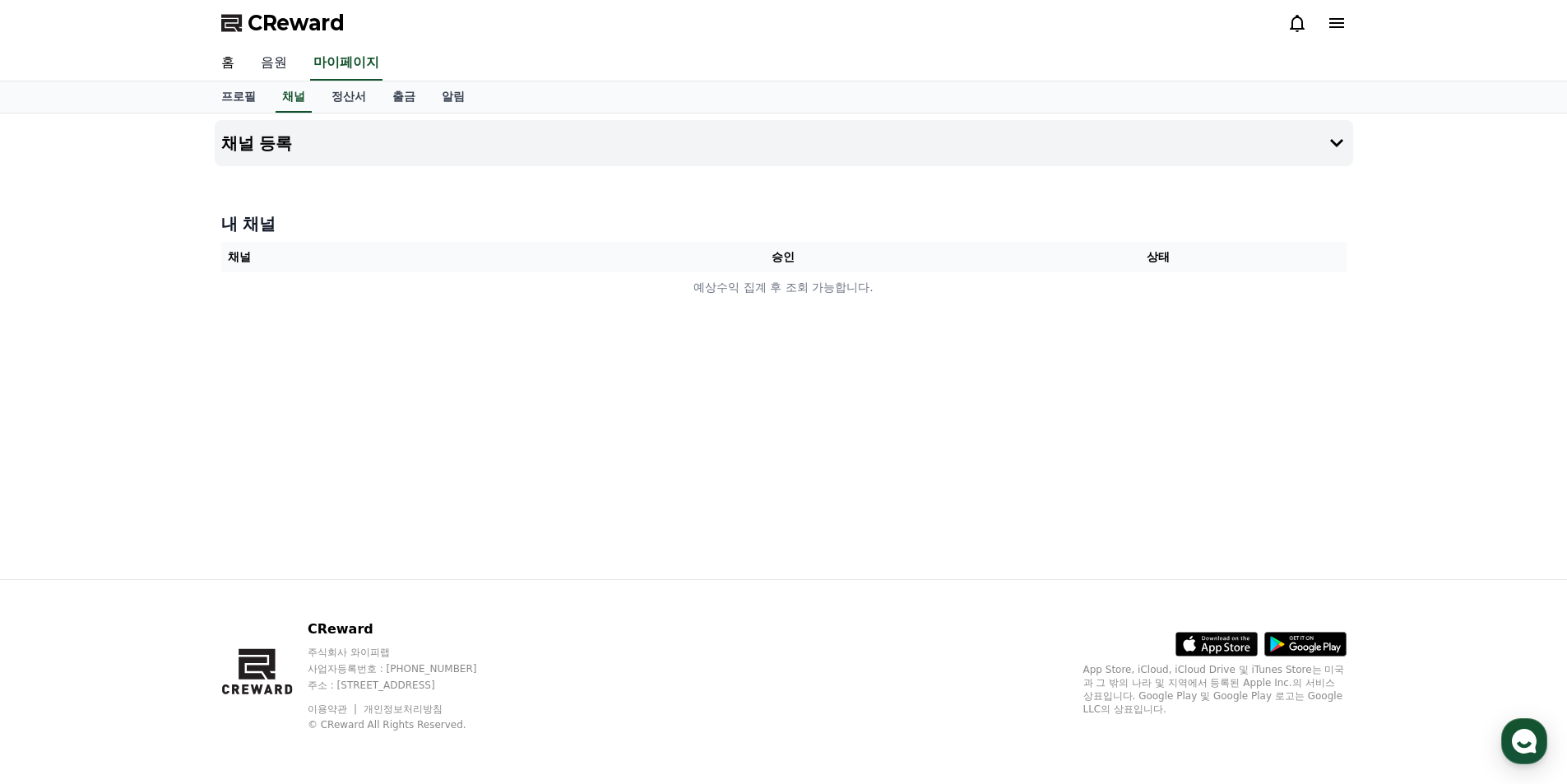
click at [276, 74] on link "음원" at bounding box center [275, 63] width 53 height 34
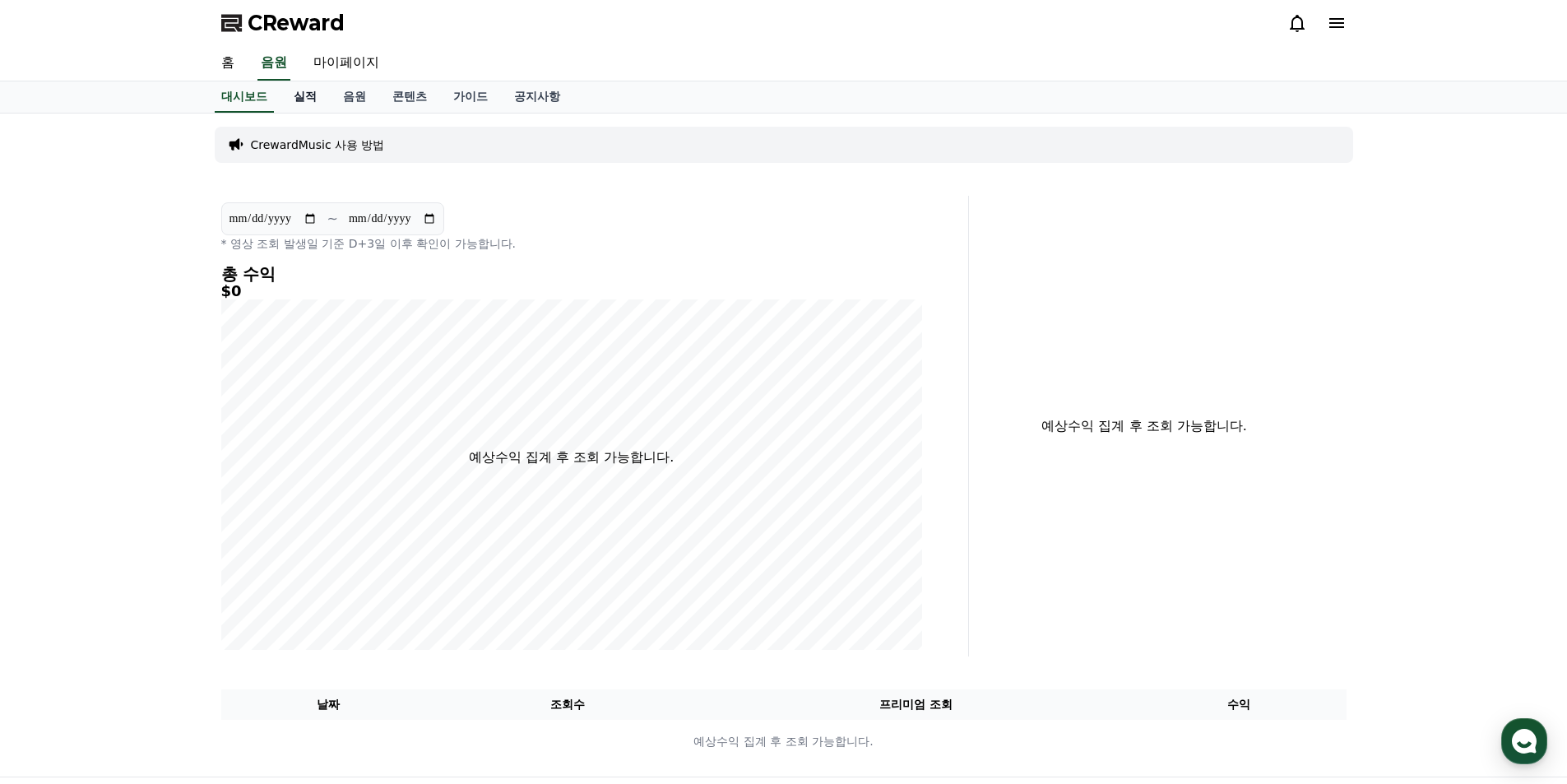
click at [308, 99] on link "실적" at bounding box center [305, 97] width 49 height 31
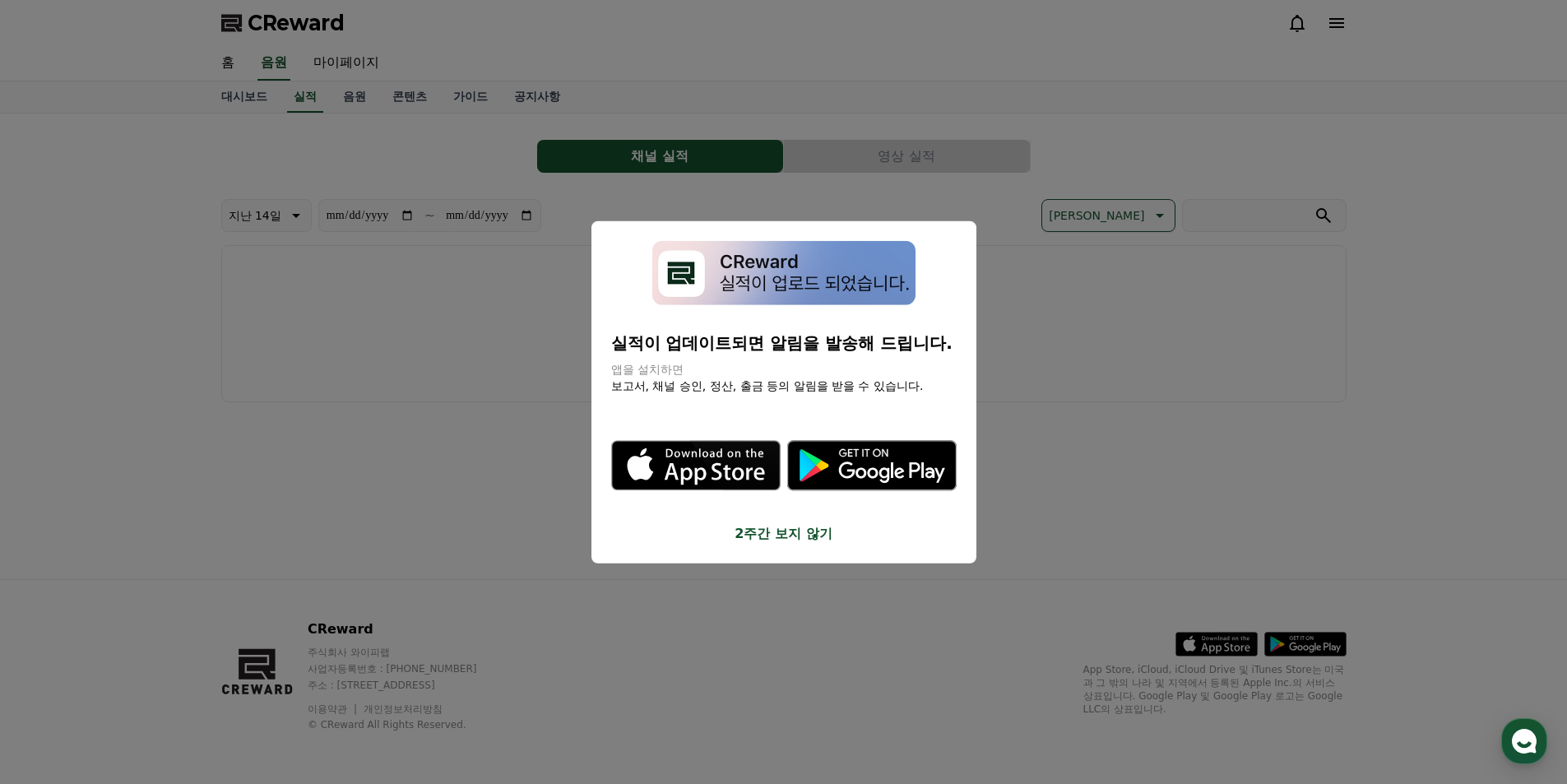
click at [793, 523] on button "2주간 보지 않기" at bounding box center [784, 533] width 345 height 20
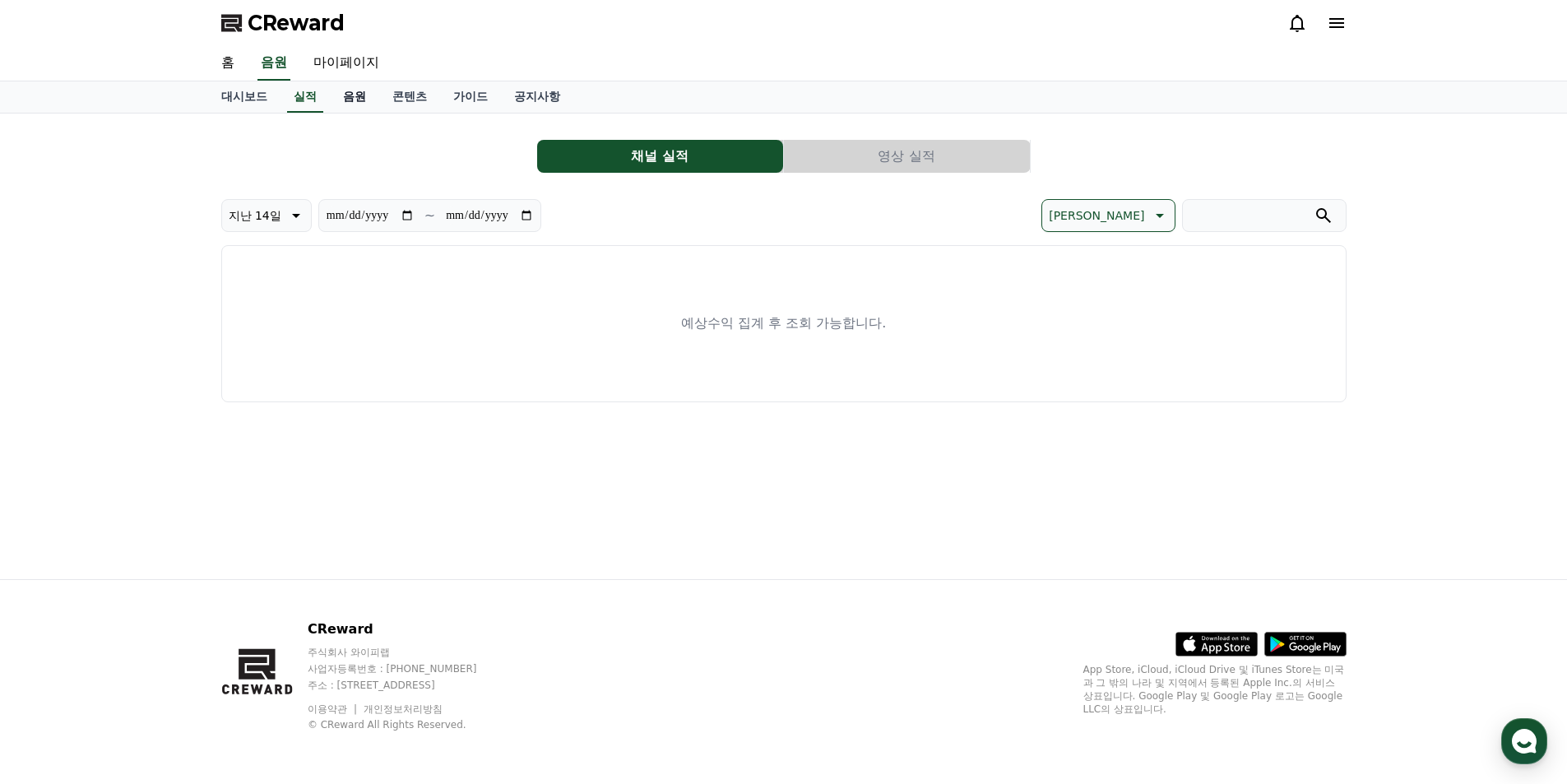
click at [345, 97] on link "음원" at bounding box center [354, 97] width 49 height 31
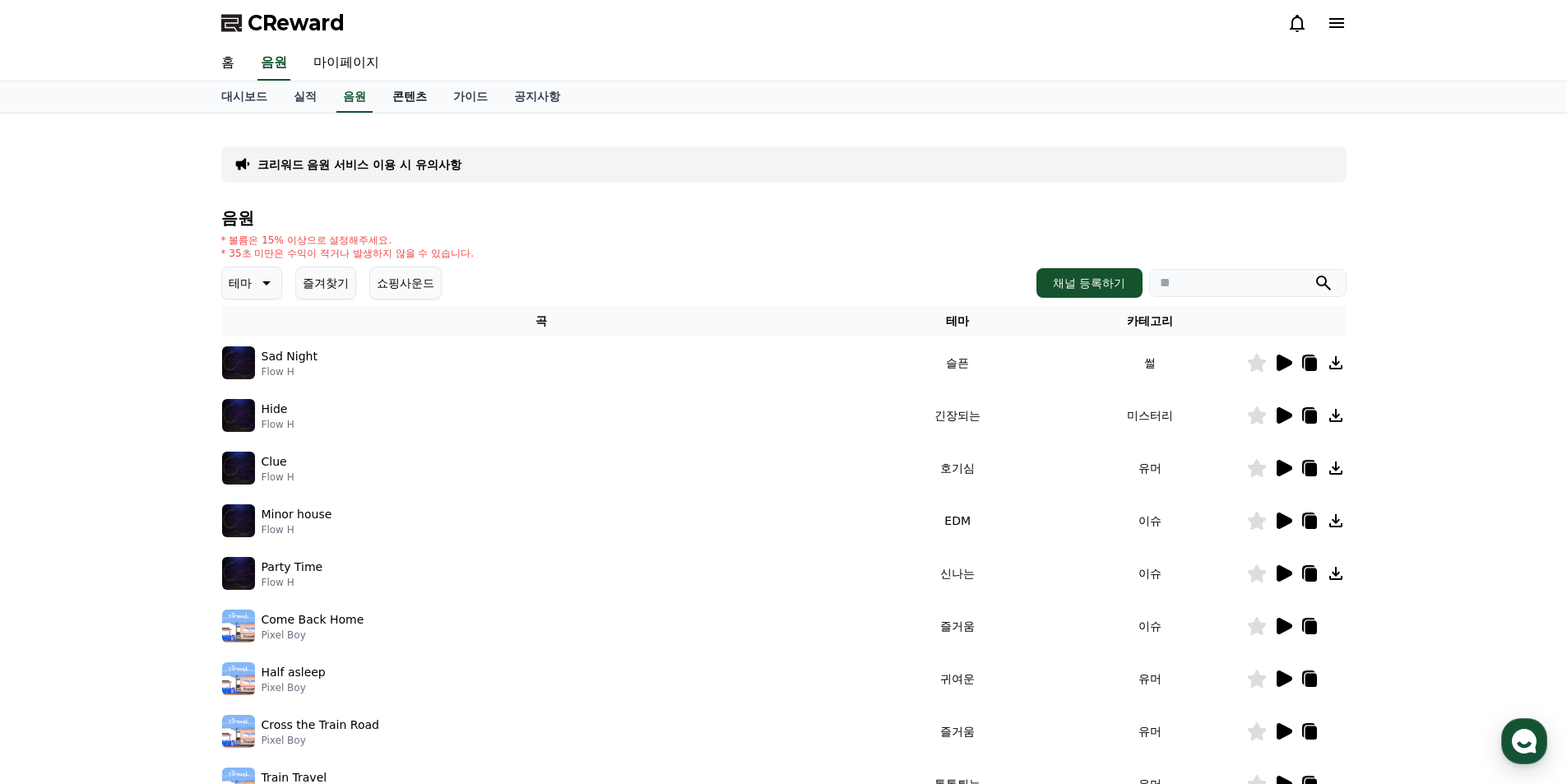
click at [403, 104] on link "콘텐츠" at bounding box center [410, 97] width 61 height 31
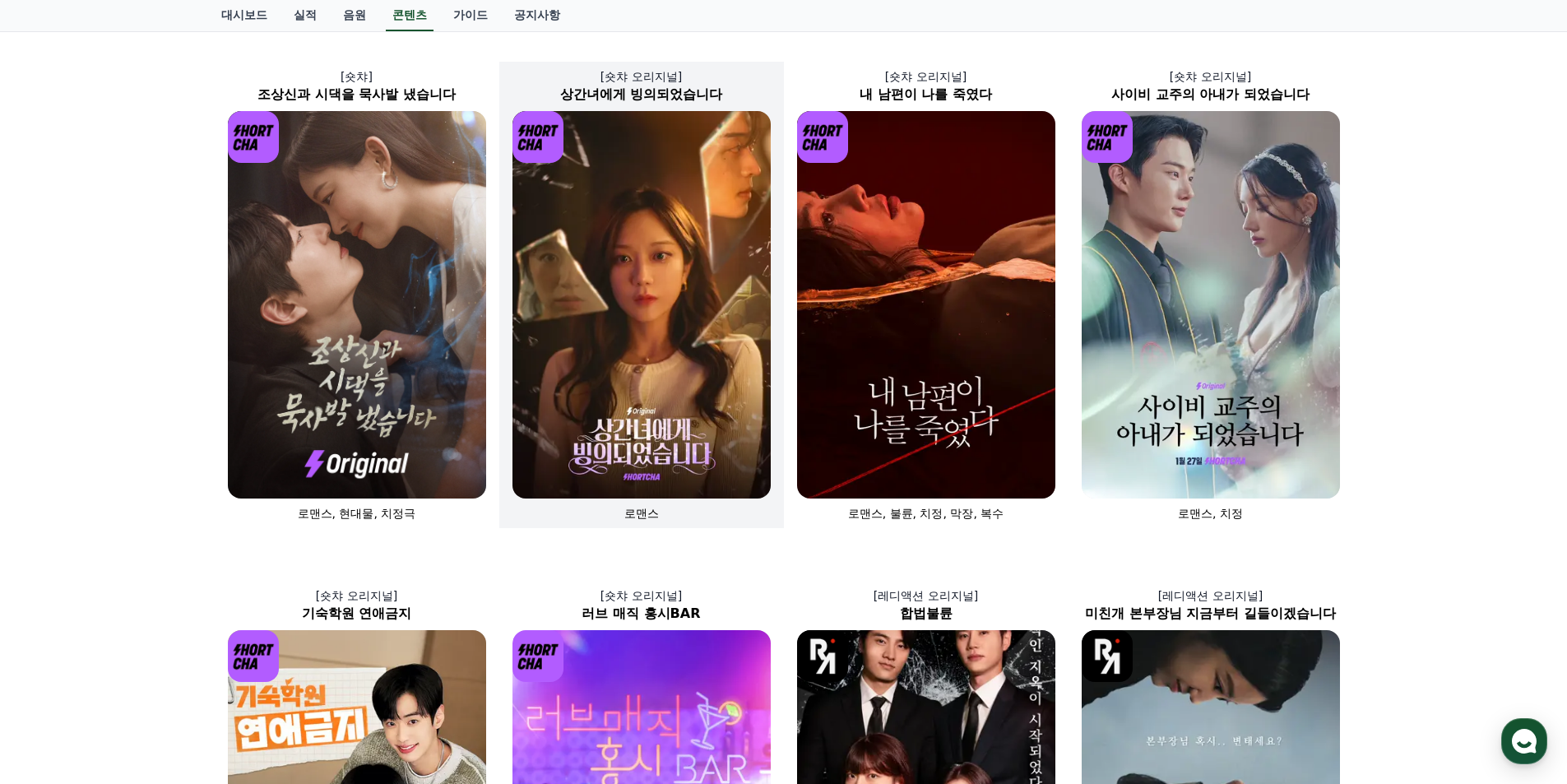
scroll to position [82, 0]
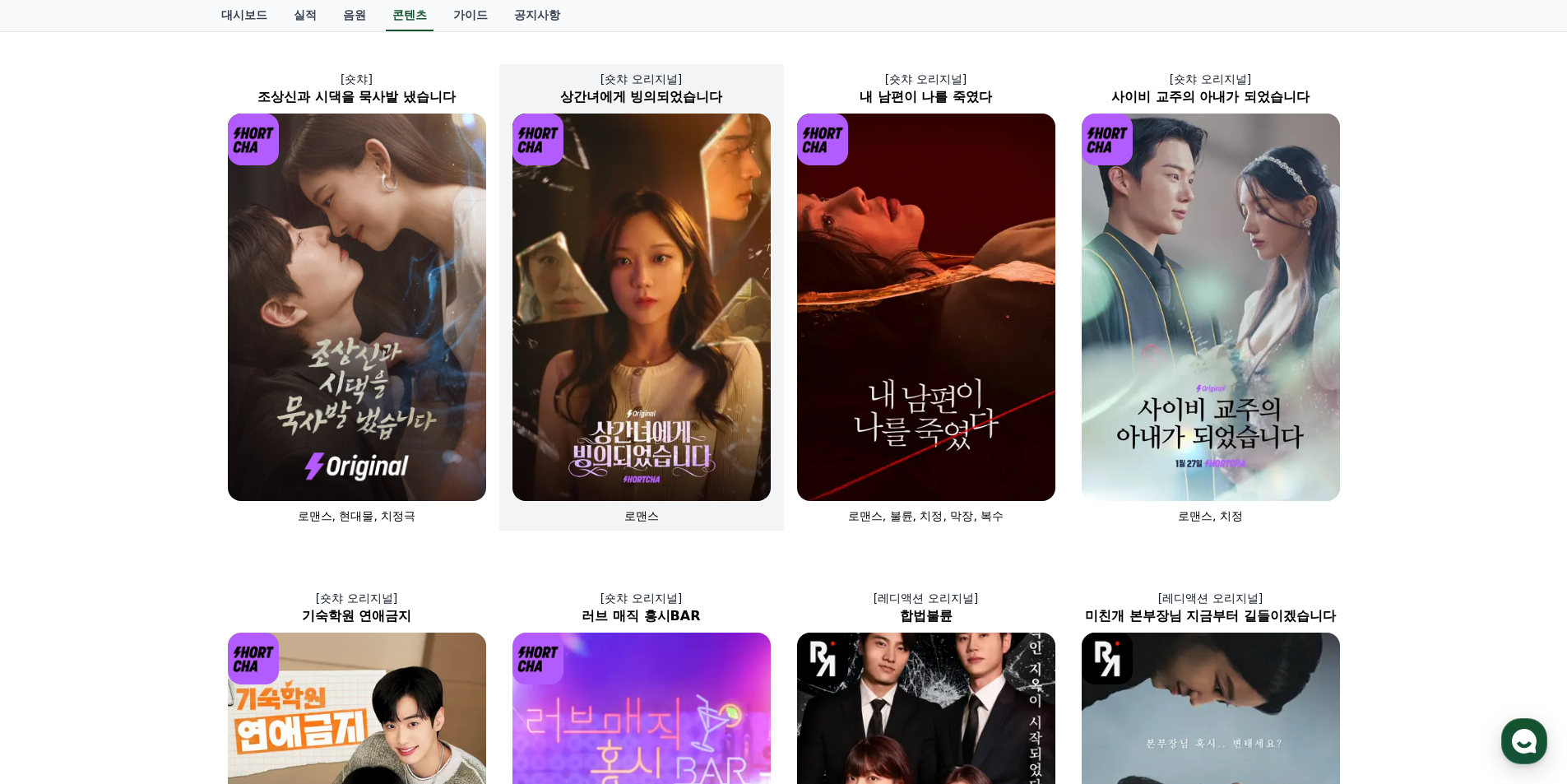
click at [677, 275] on img at bounding box center [641, 307] width 258 height 387
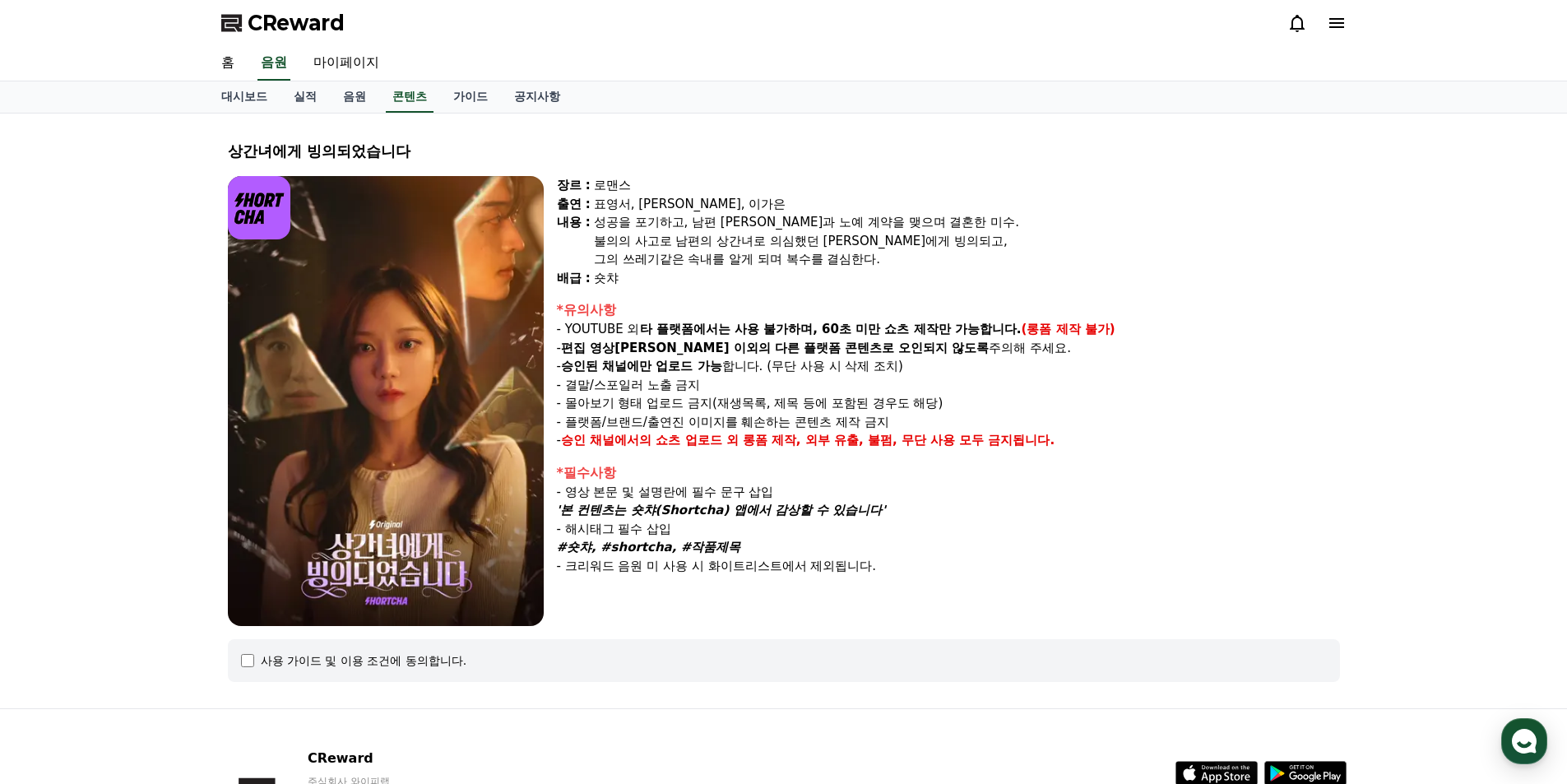
click at [1300, 23] on icon at bounding box center [1297, 23] width 20 height 20
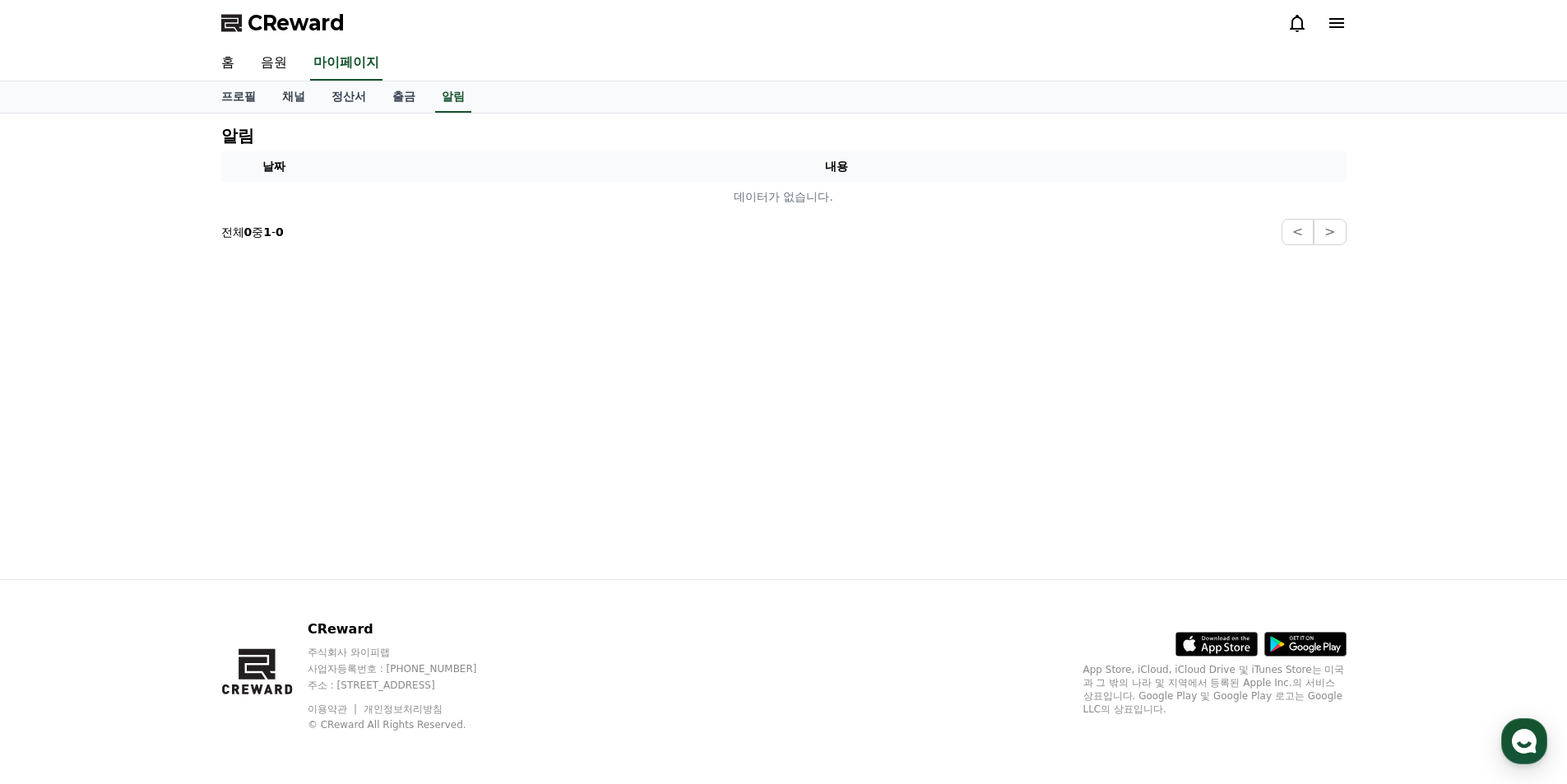
click at [1357, 13] on div "CReward" at bounding box center [784, 23] width 1152 height 46
click at [1346, 20] on icon at bounding box center [1337, 23] width 20 height 20
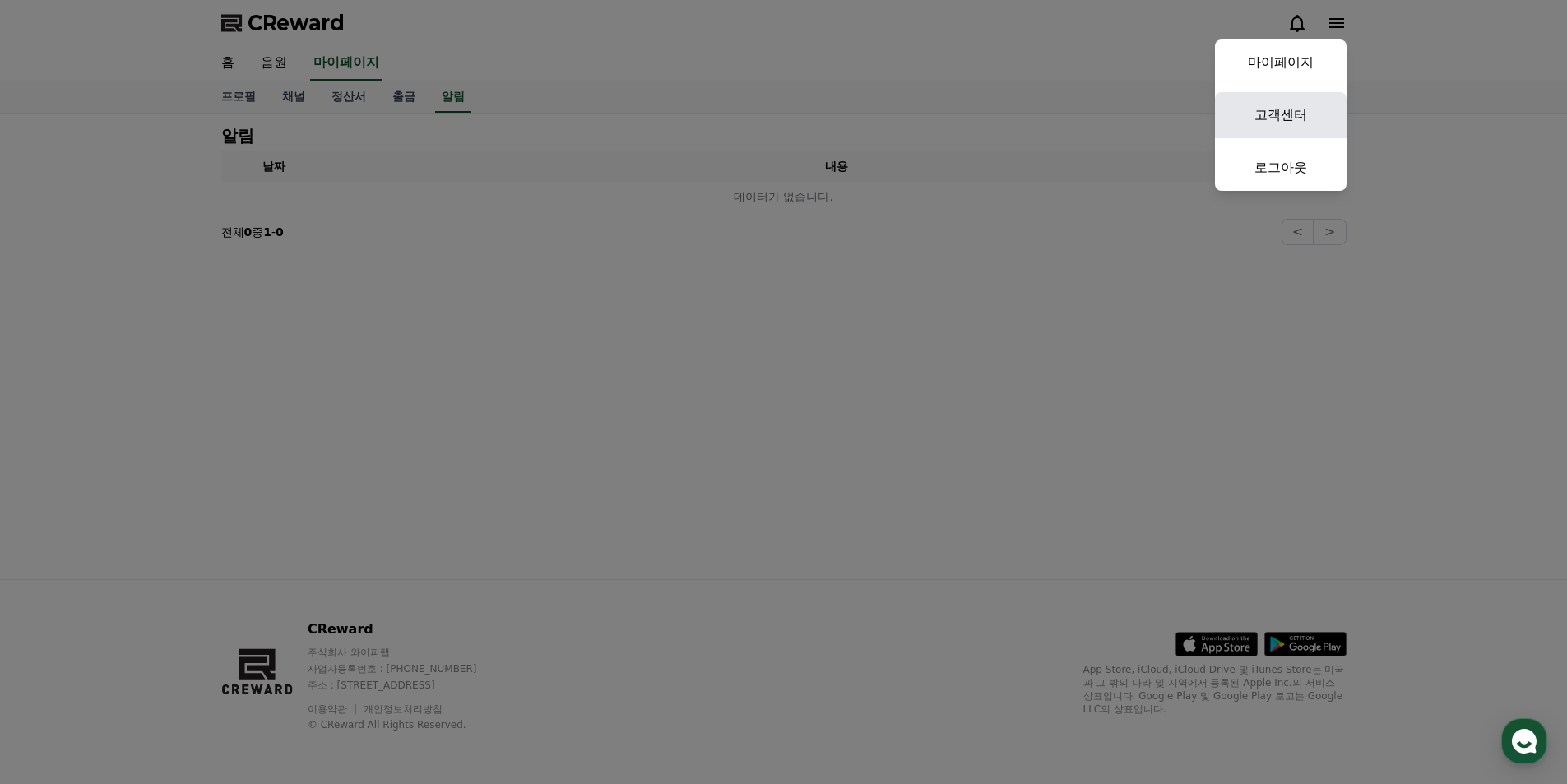
click at [1286, 107] on link "고객센터" at bounding box center [1281, 115] width 131 height 46
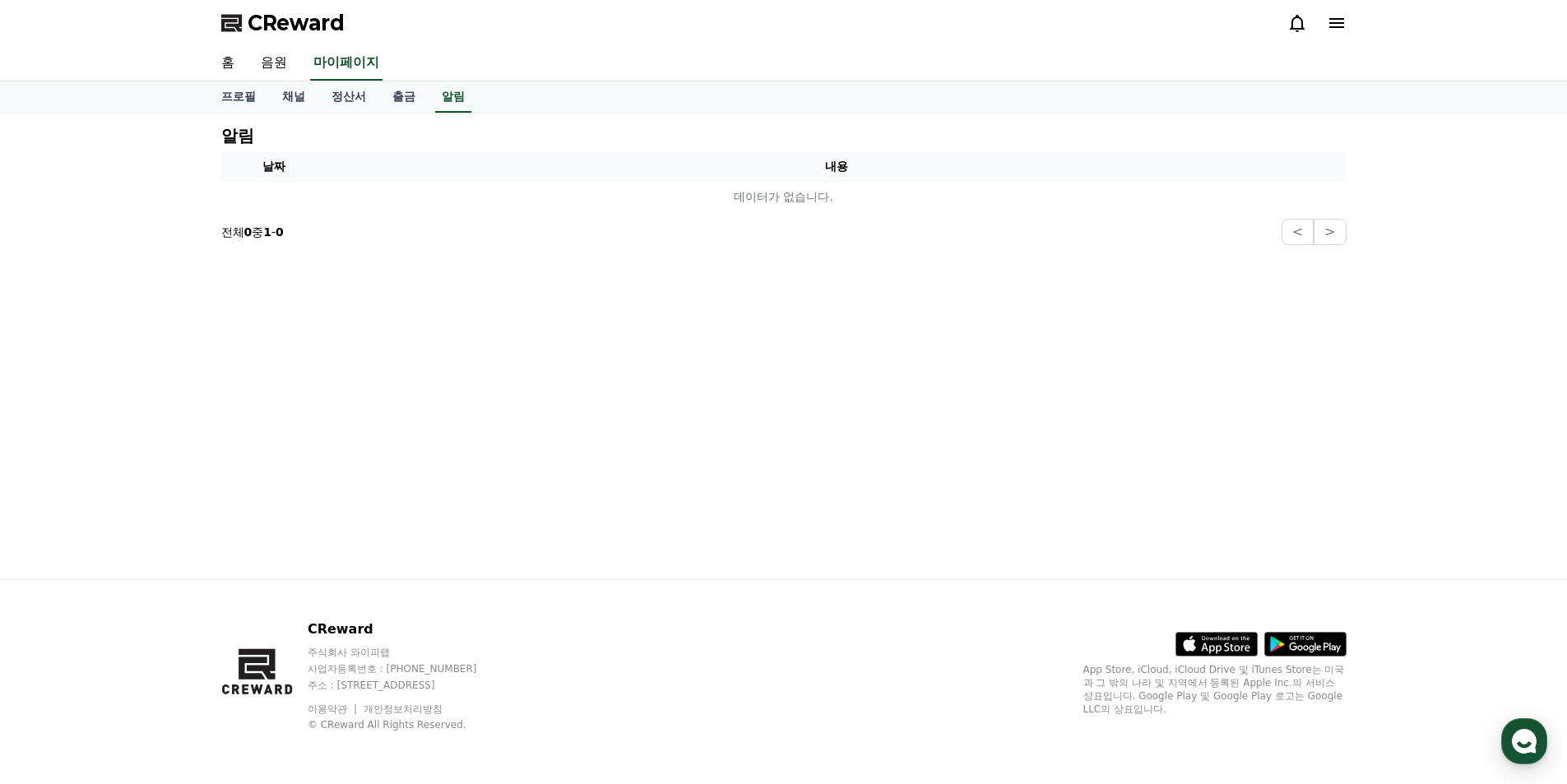
click at [1331, 13] on div at bounding box center [1317, 23] width 59 height 26
click at [1339, 25] on icon at bounding box center [1337, 23] width 20 height 20
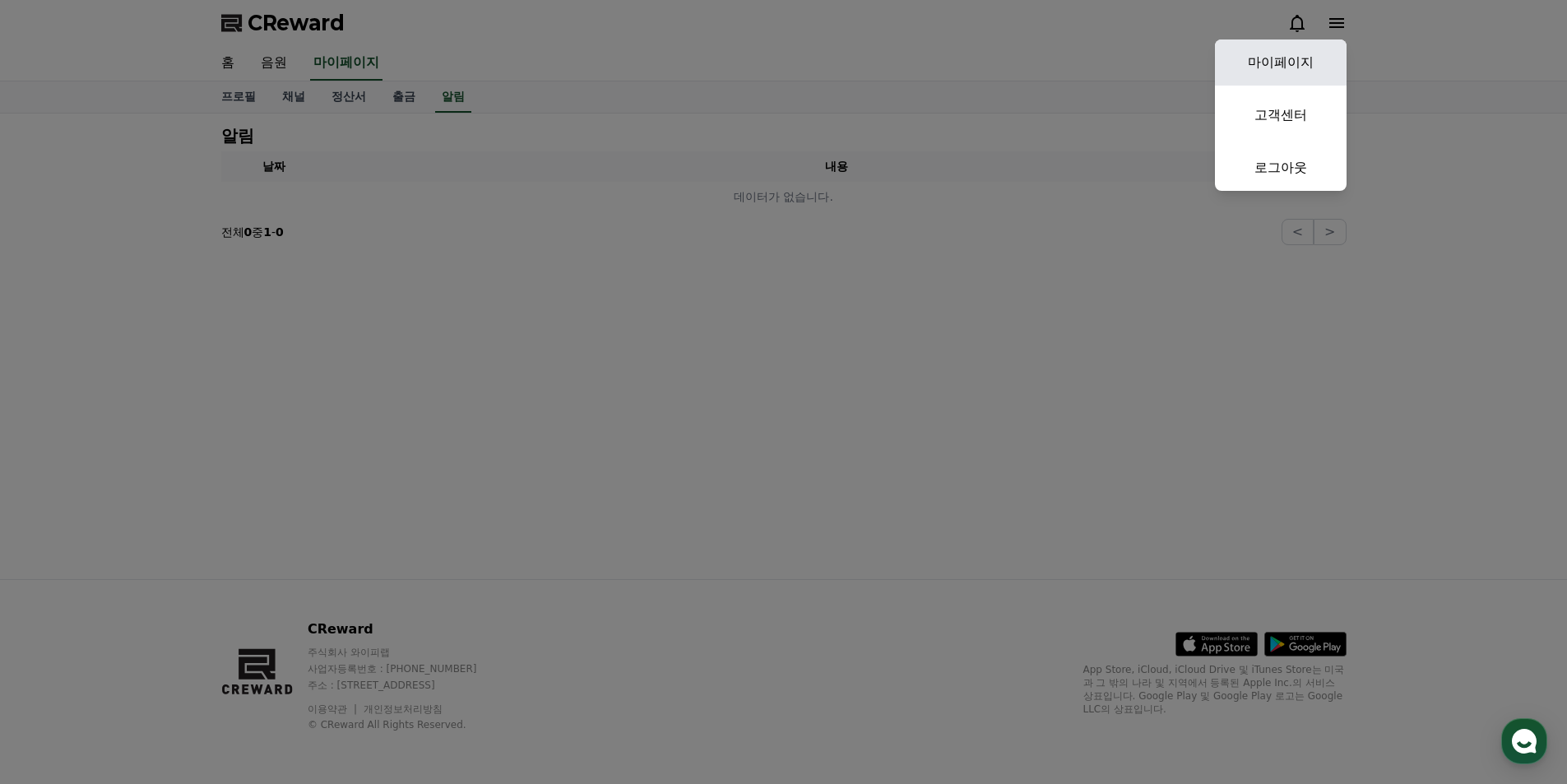
click at [1303, 64] on link "마이페이지" at bounding box center [1281, 62] width 131 height 46
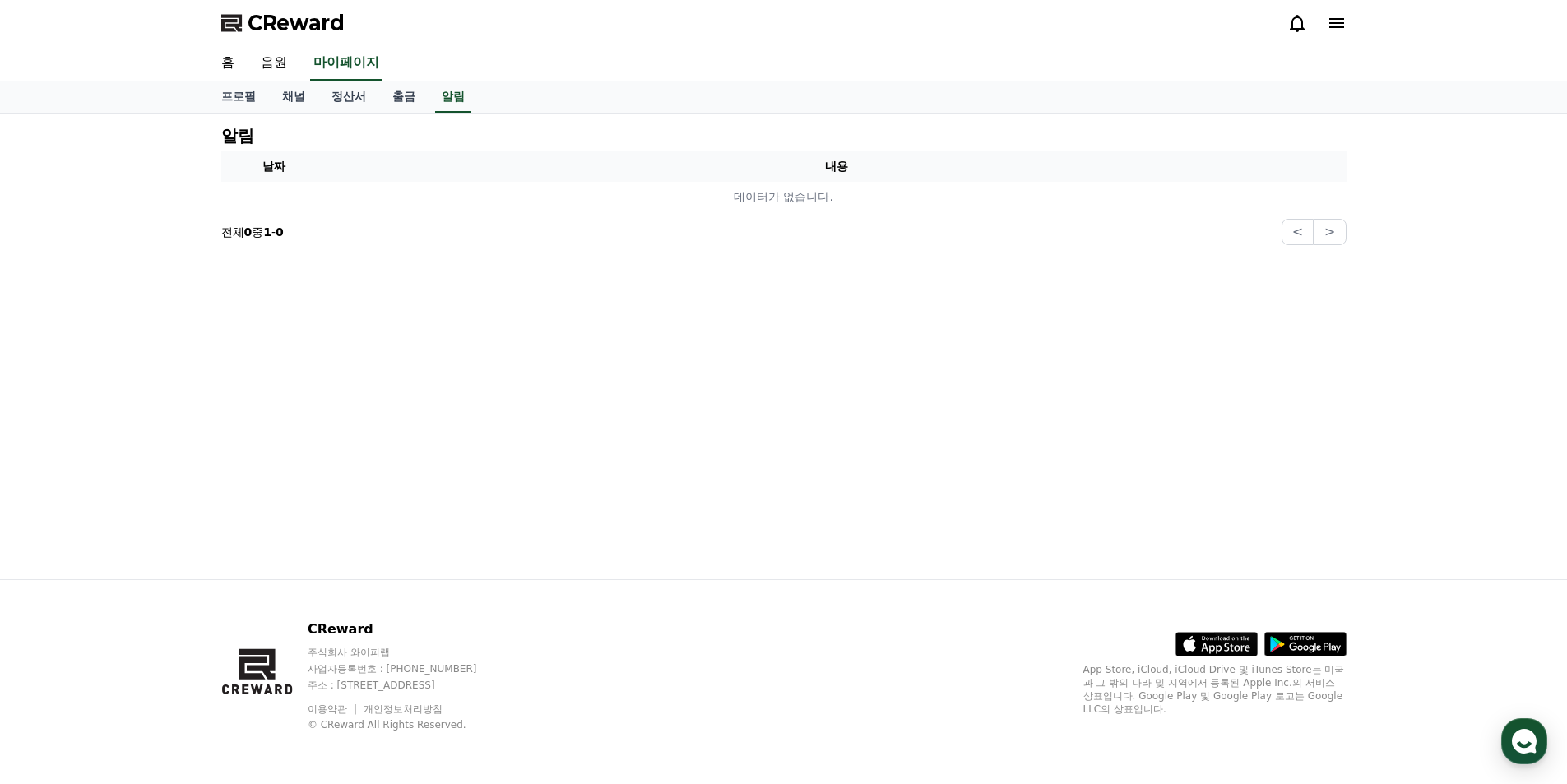
select select "**********"
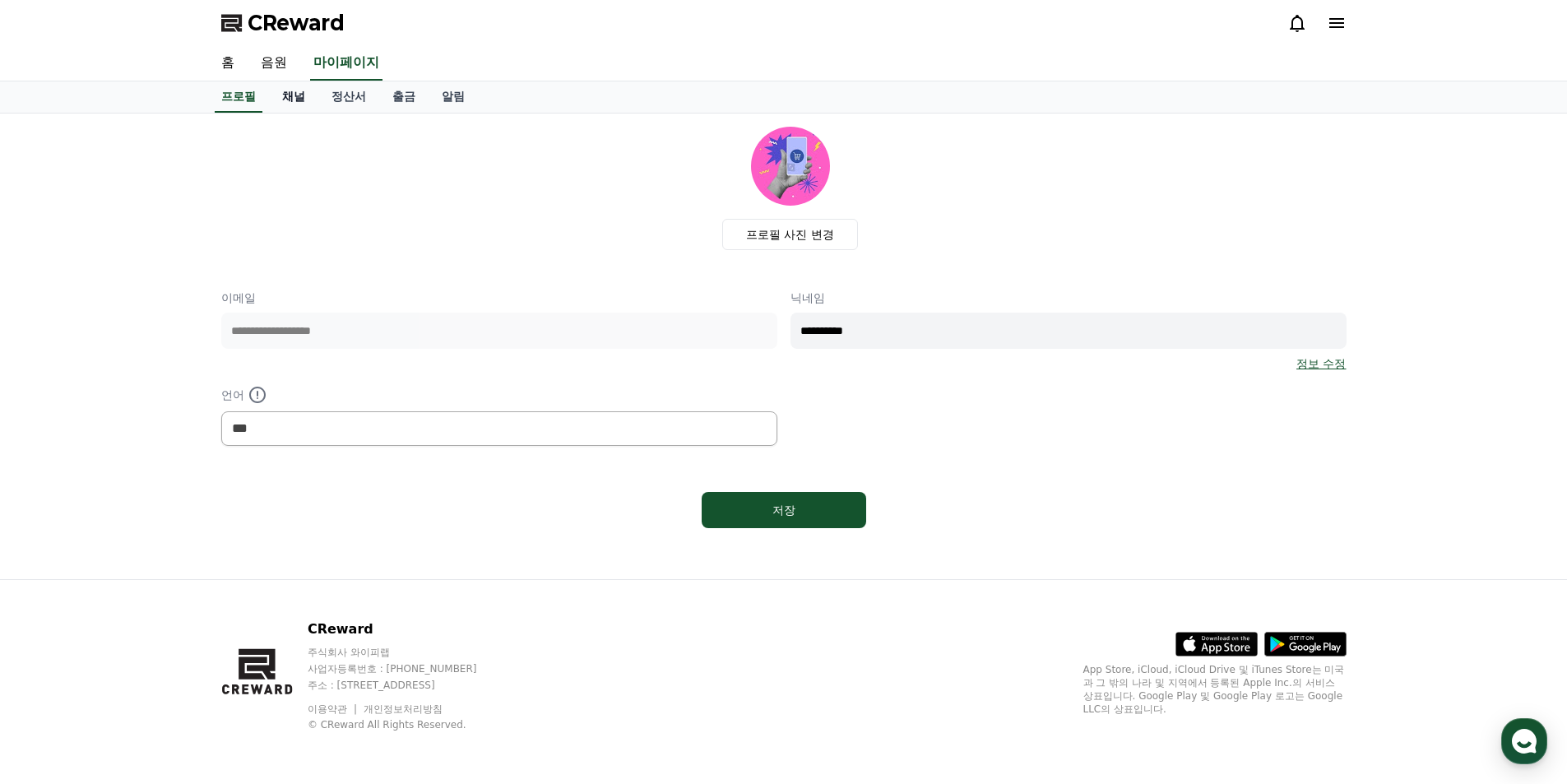
click at [294, 102] on link "채널" at bounding box center [293, 97] width 49 height 31
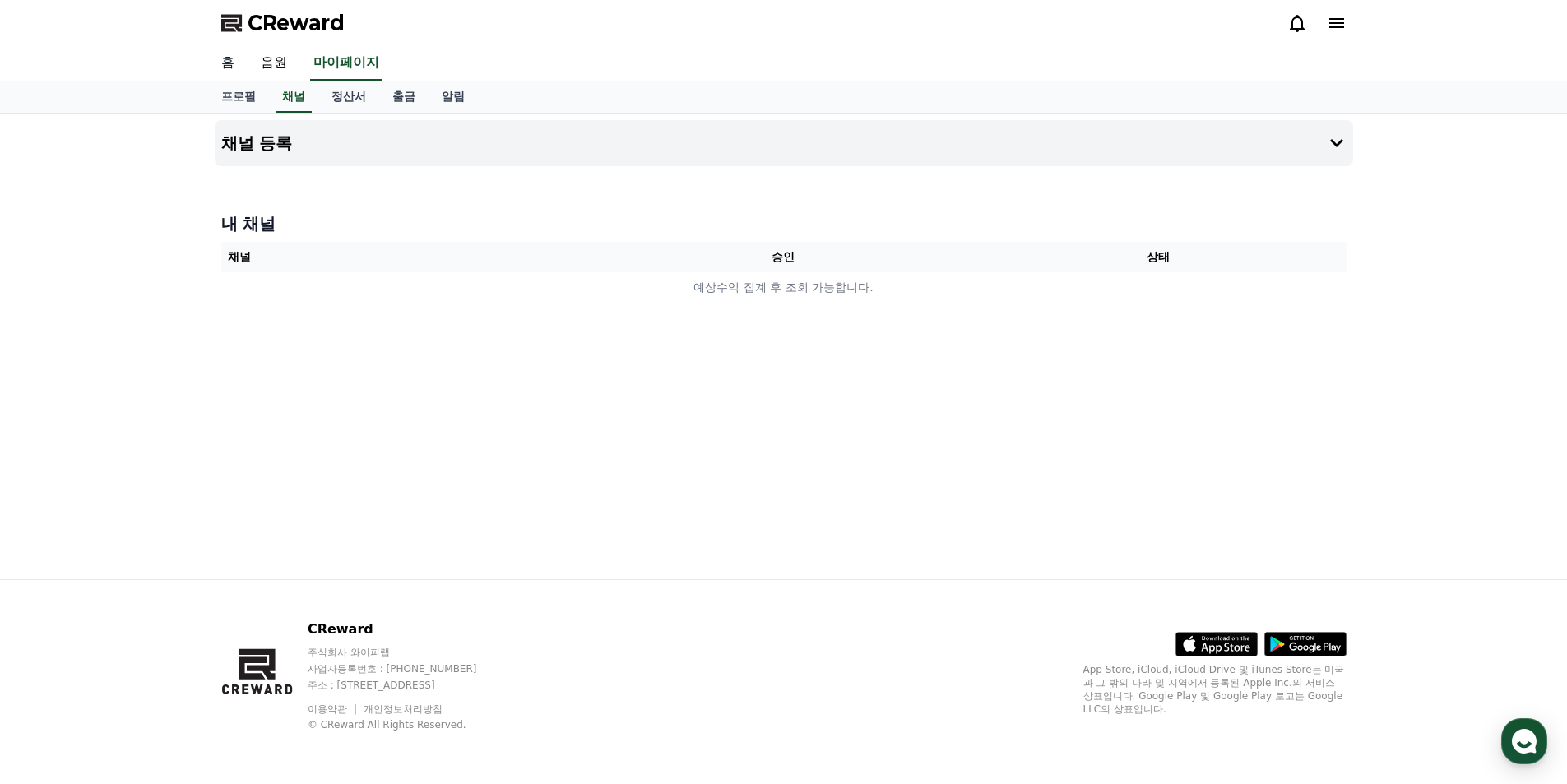
click at [239, 73] on link "홈" at bounding box center [227, 63] width 39 height 34
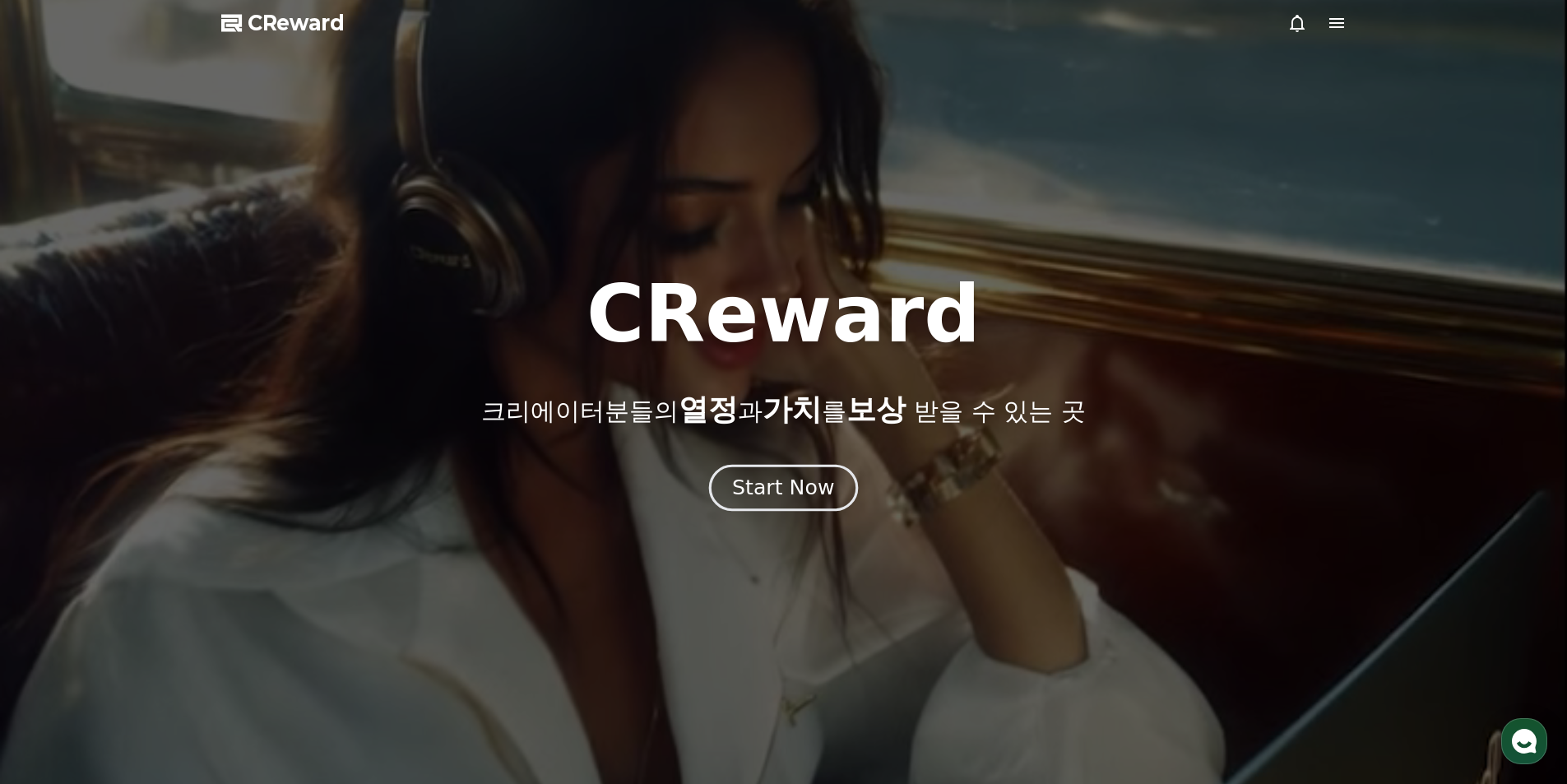
click at [799, 487] on div "Start Now" at bounding box center [784, 487] width 102 height 28
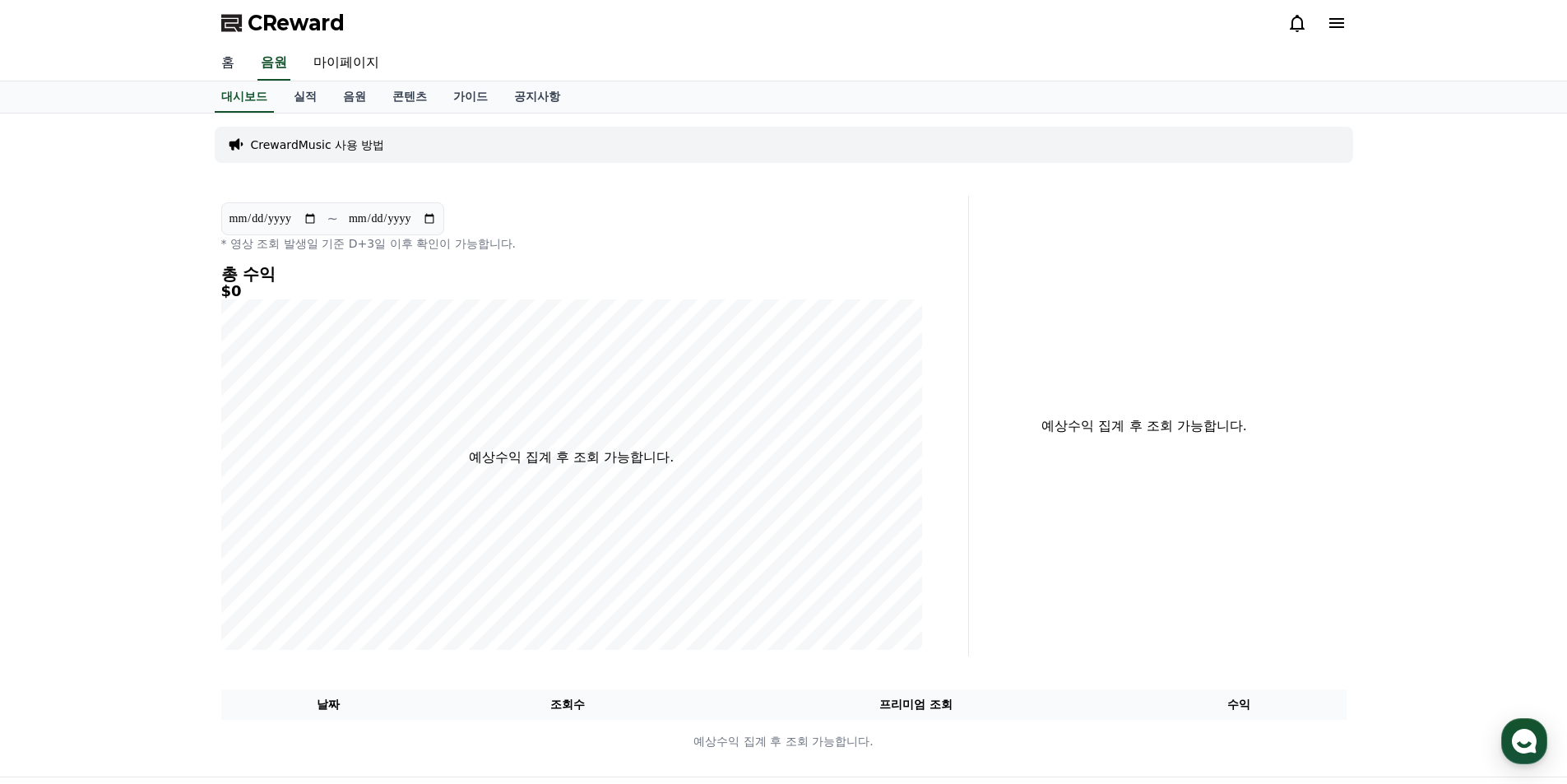
click at [223, 69] on link "홈" at bounding box center [227, 63] width 39 height 34
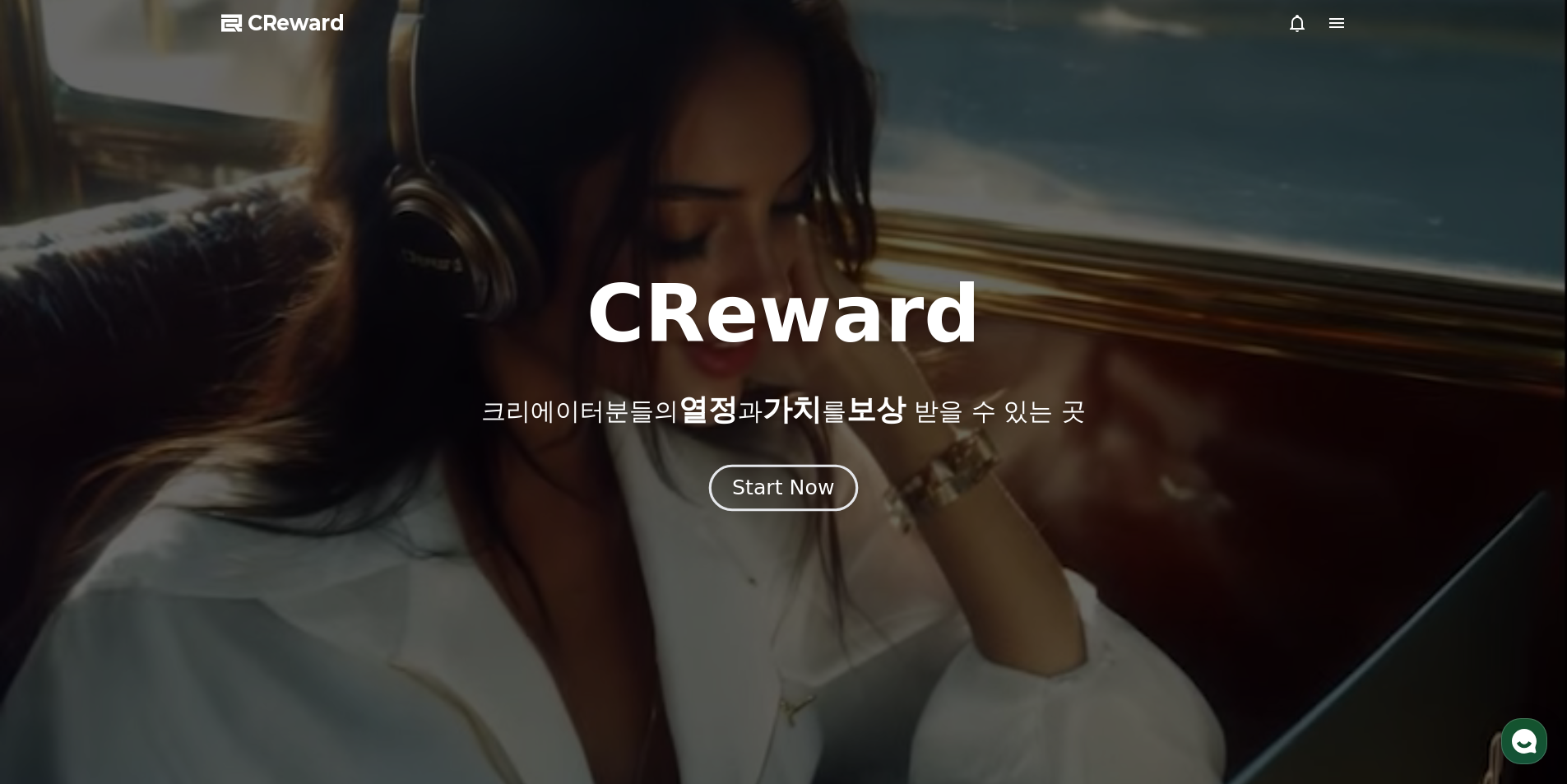
click at [753, 468] on button "Start Now" at bounding box center [784, 487] width 149 height 47
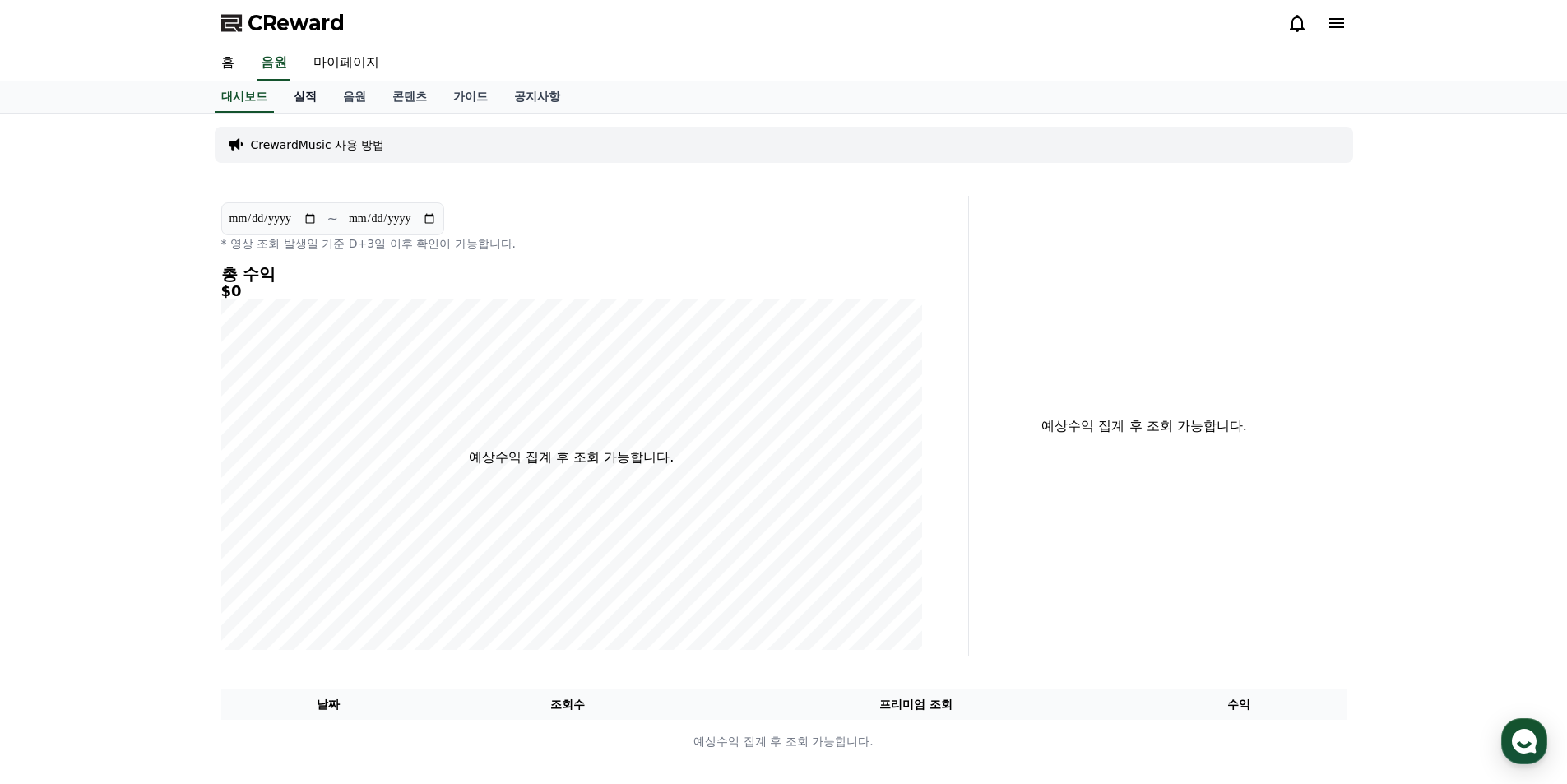
click at [304, 100] on link "실적" at bounding box center [305, 97] width 49 height 31
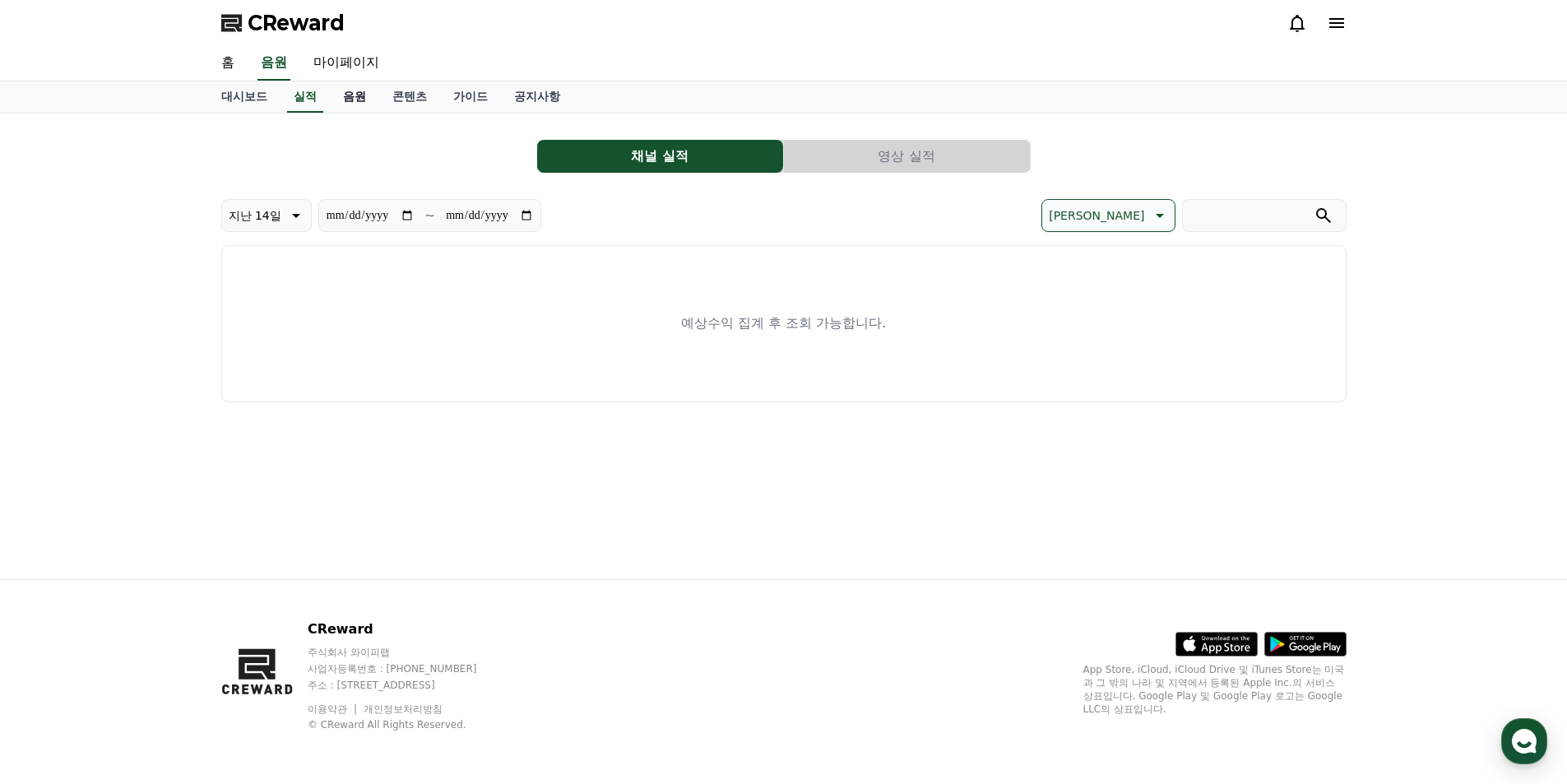
click at [355, 100] on link "음원" at bounding box center [354, 97] width 49 height 31
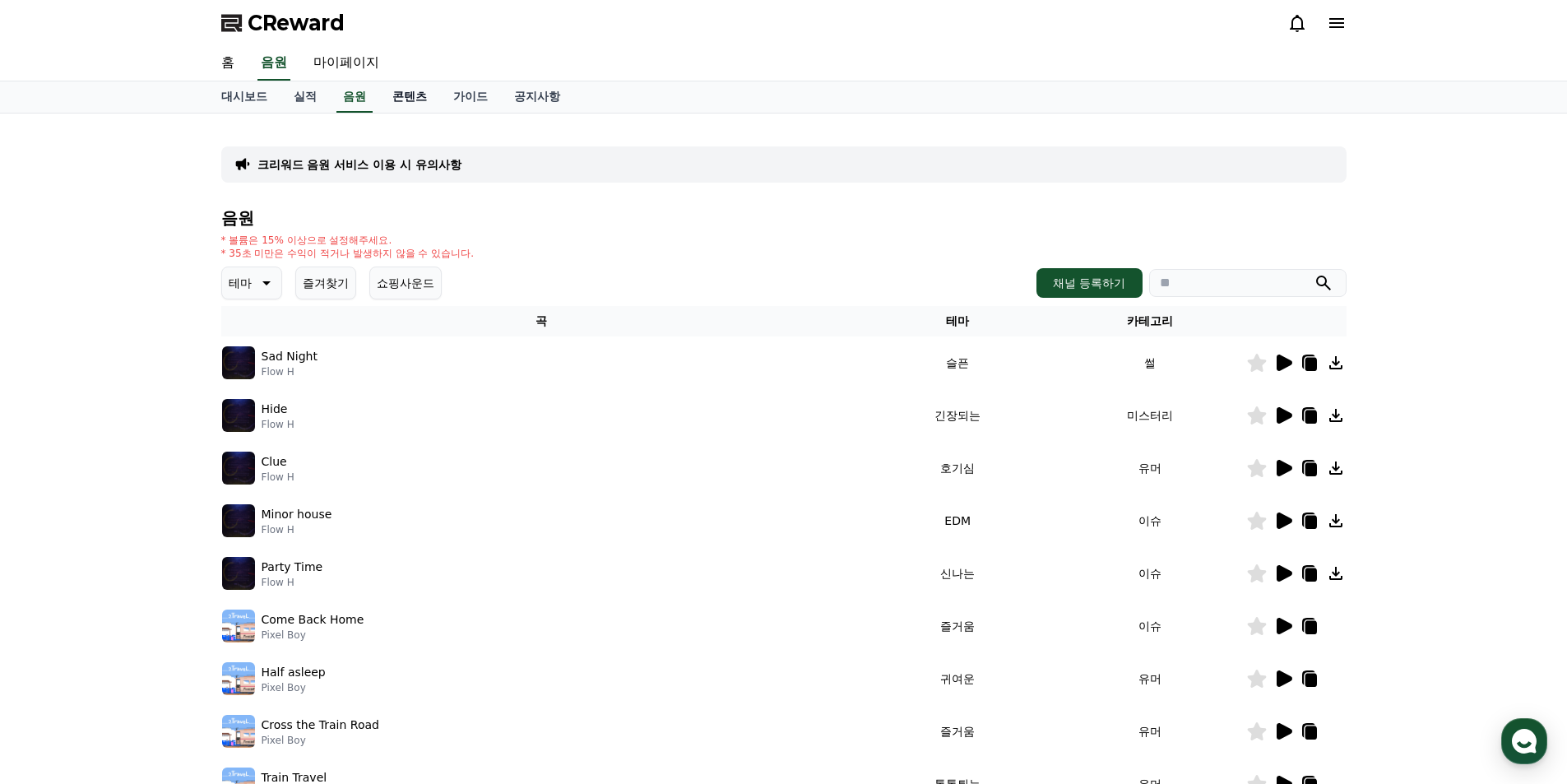
click at [399, 97] on link "콘텐츠" at bounding box center [410, 97] width 61 height 31
click at [470, 93] on link "가이드" at bounding box center [471, 97] width 61 height 31
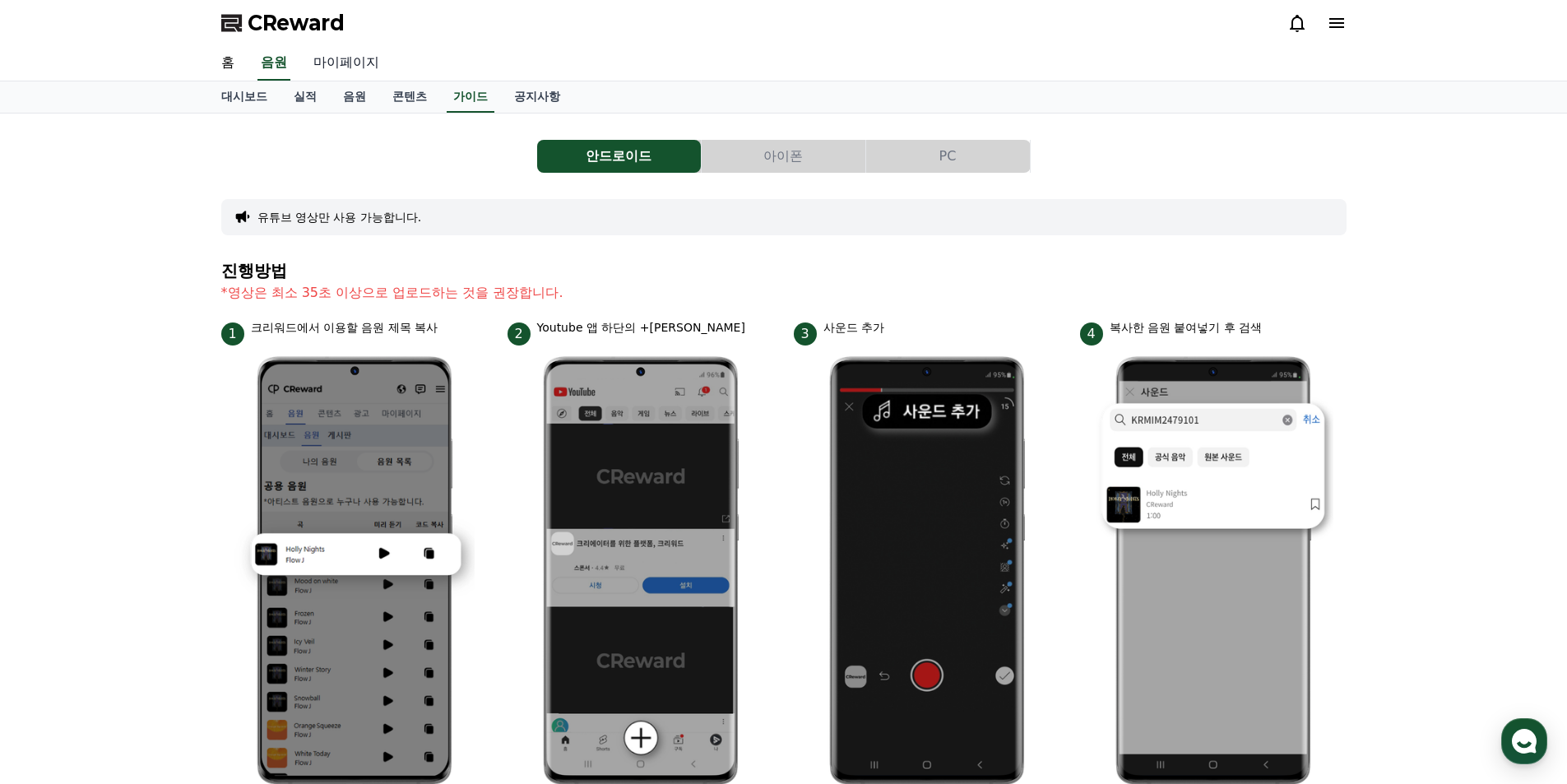
click at [345, 65] on link "마이페이지" at bounding box center [346, 63] width 92 height 34
select select "**********"
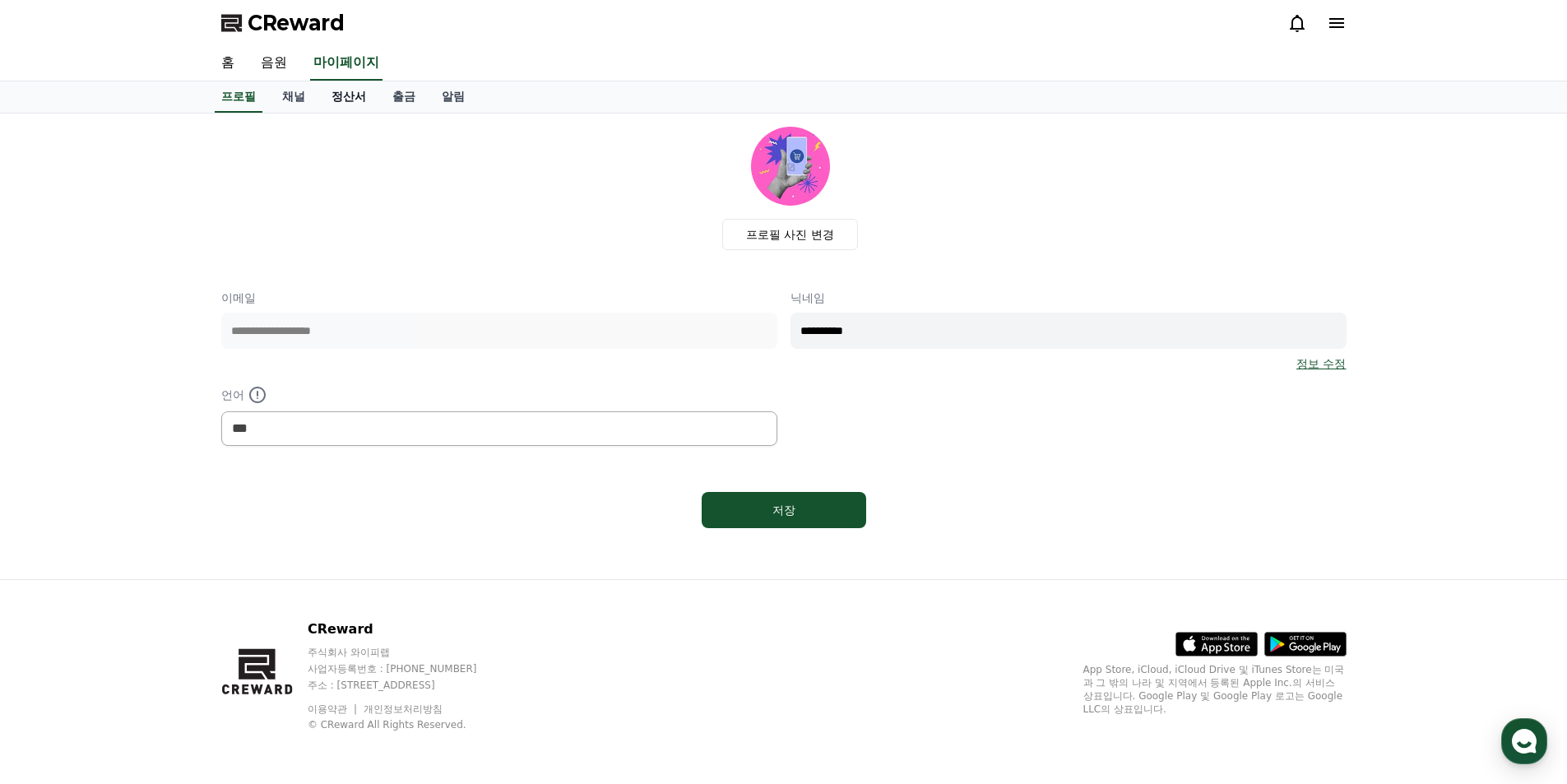
click at [353, 98] on link "정산서" at bounding box center [349, 97] width 61 height 31
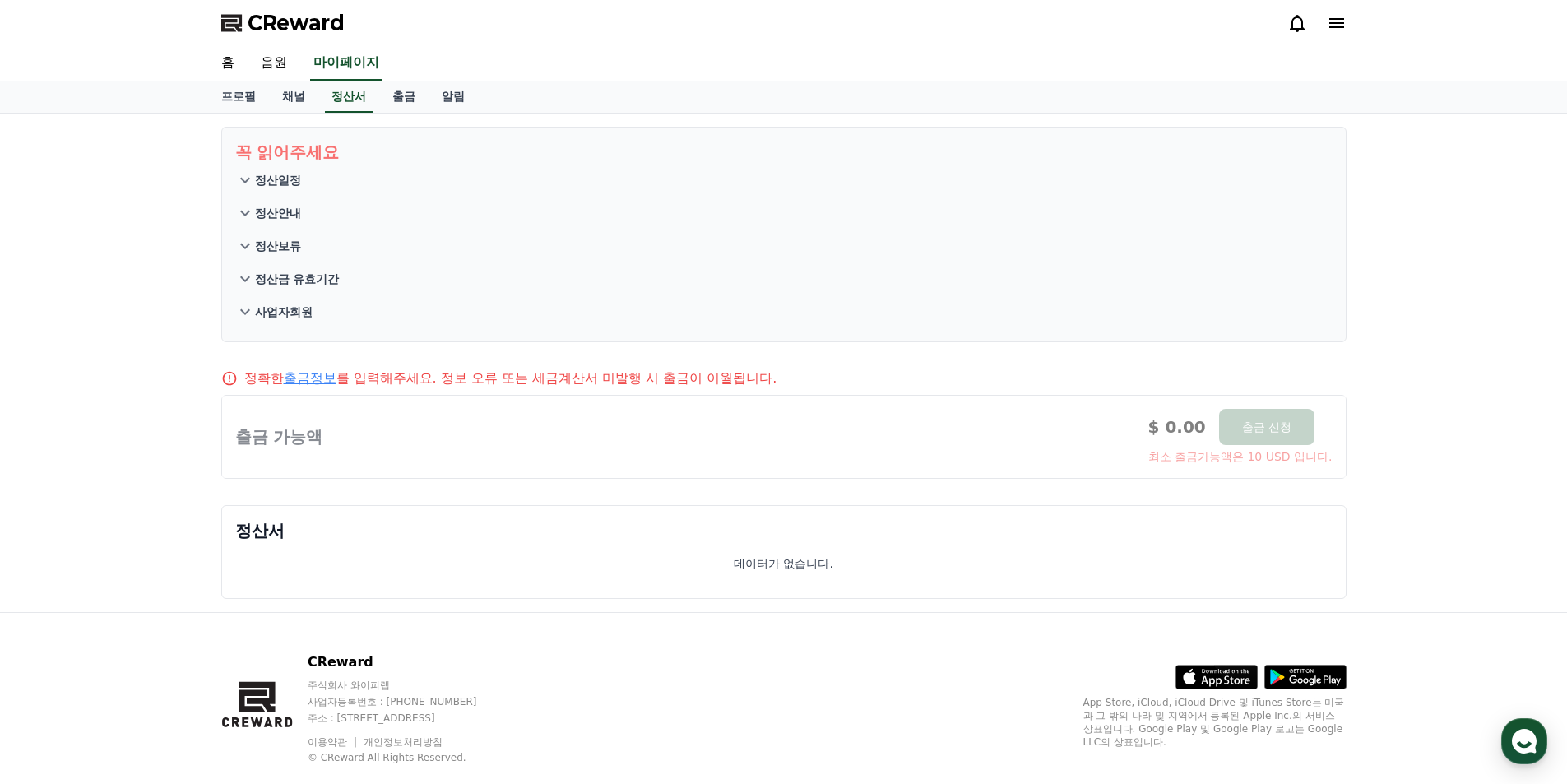
click at [282, 179] on p "정산일정" at bounding box center [278, 179] width 46 height 17
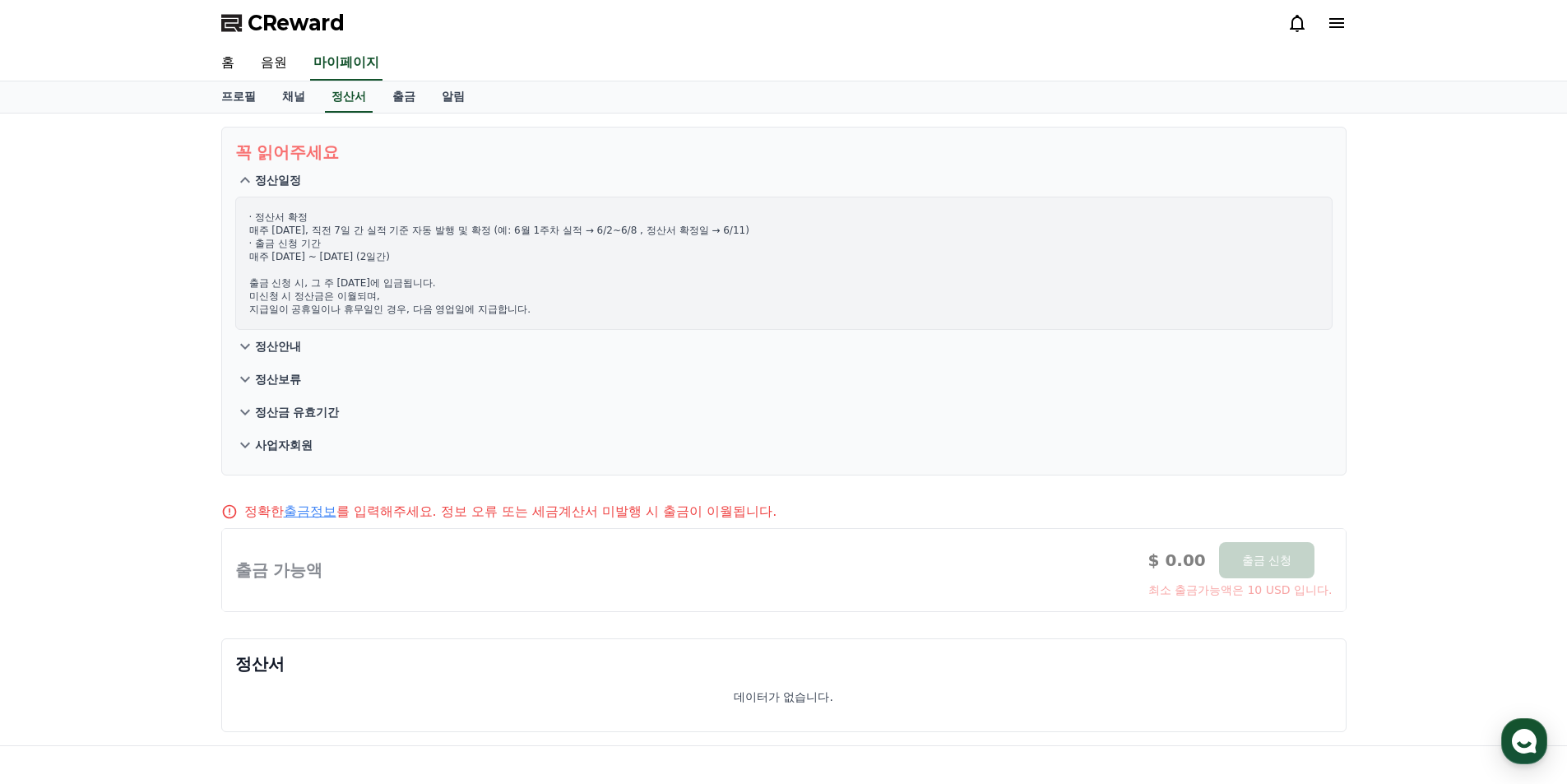
click at [264, 346] on p "정산안내" at bounding box center [278, 346] width 46 height 17
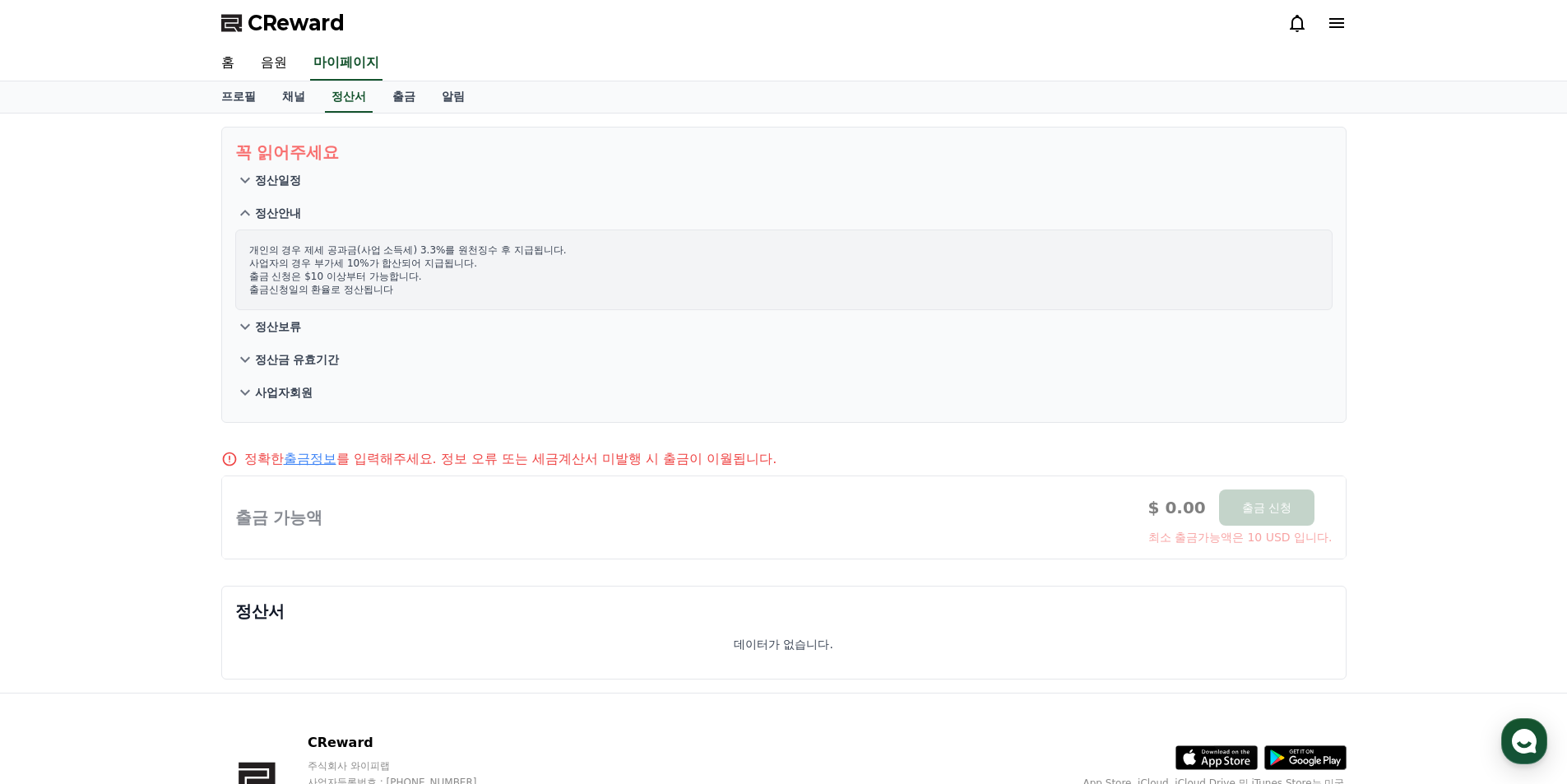
click at [275, 334] on button "정산보류" at bounding box center [784, 326] width 1097 height 33
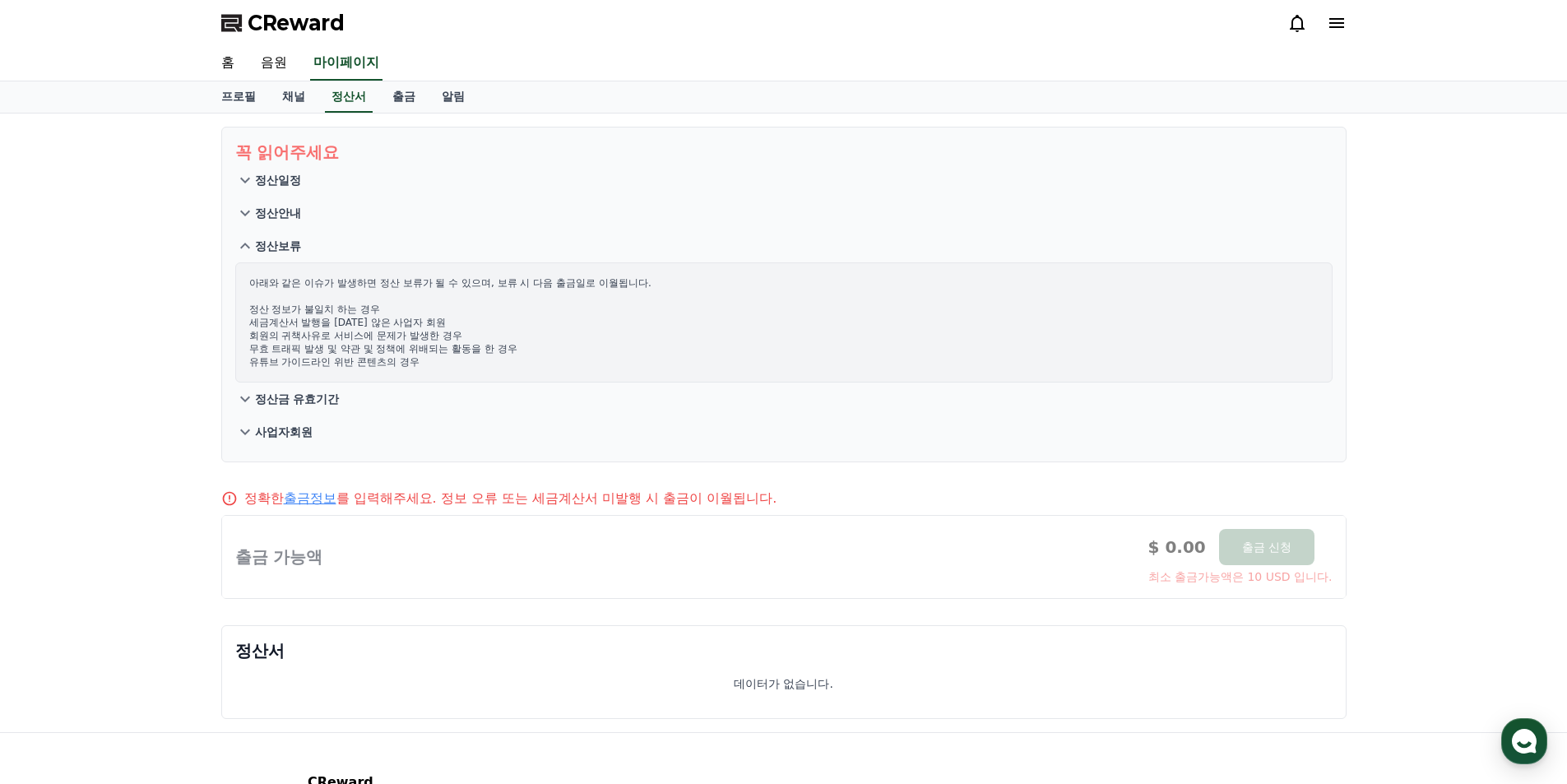
click at [278, 402] on p "정산금 유효기간" at bounding box center [297, 399] width 84 height 17
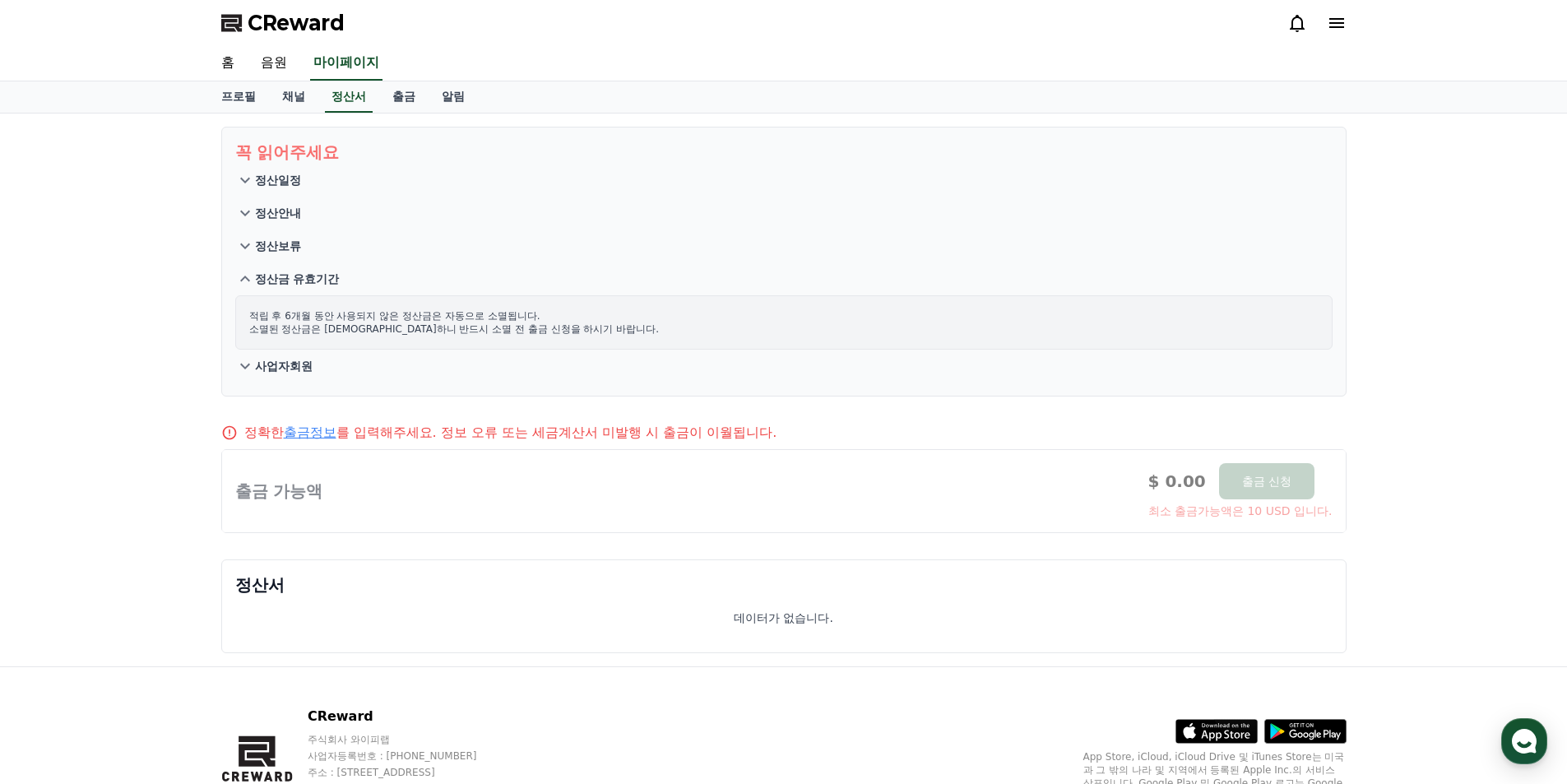
click at [277, 370] on p "사업자회원" at bounding box center [283, 366] width 58 height 17
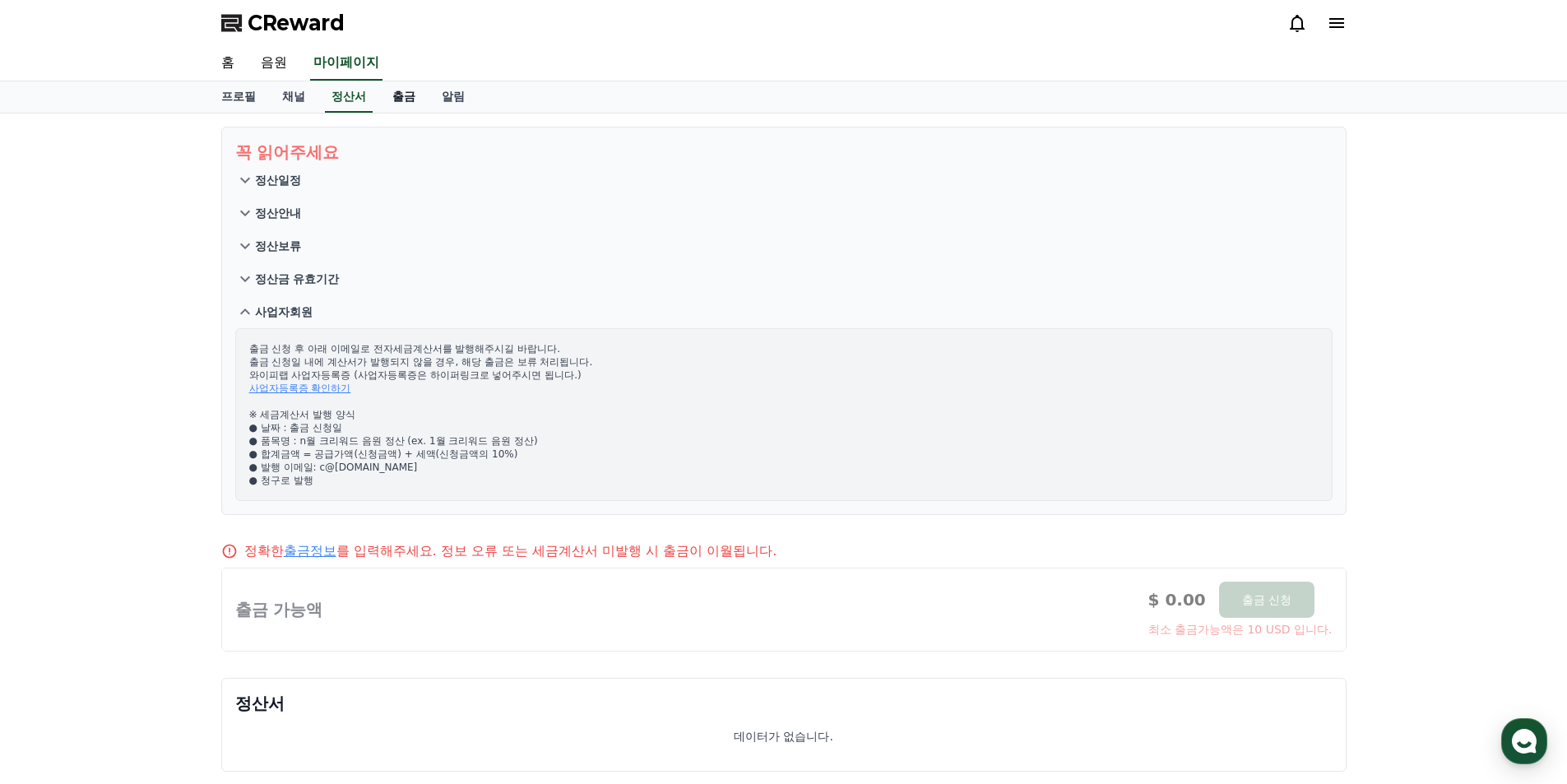
click at [402, 94] on link "출금" at bounding box center [404, 97] width 49 height 31
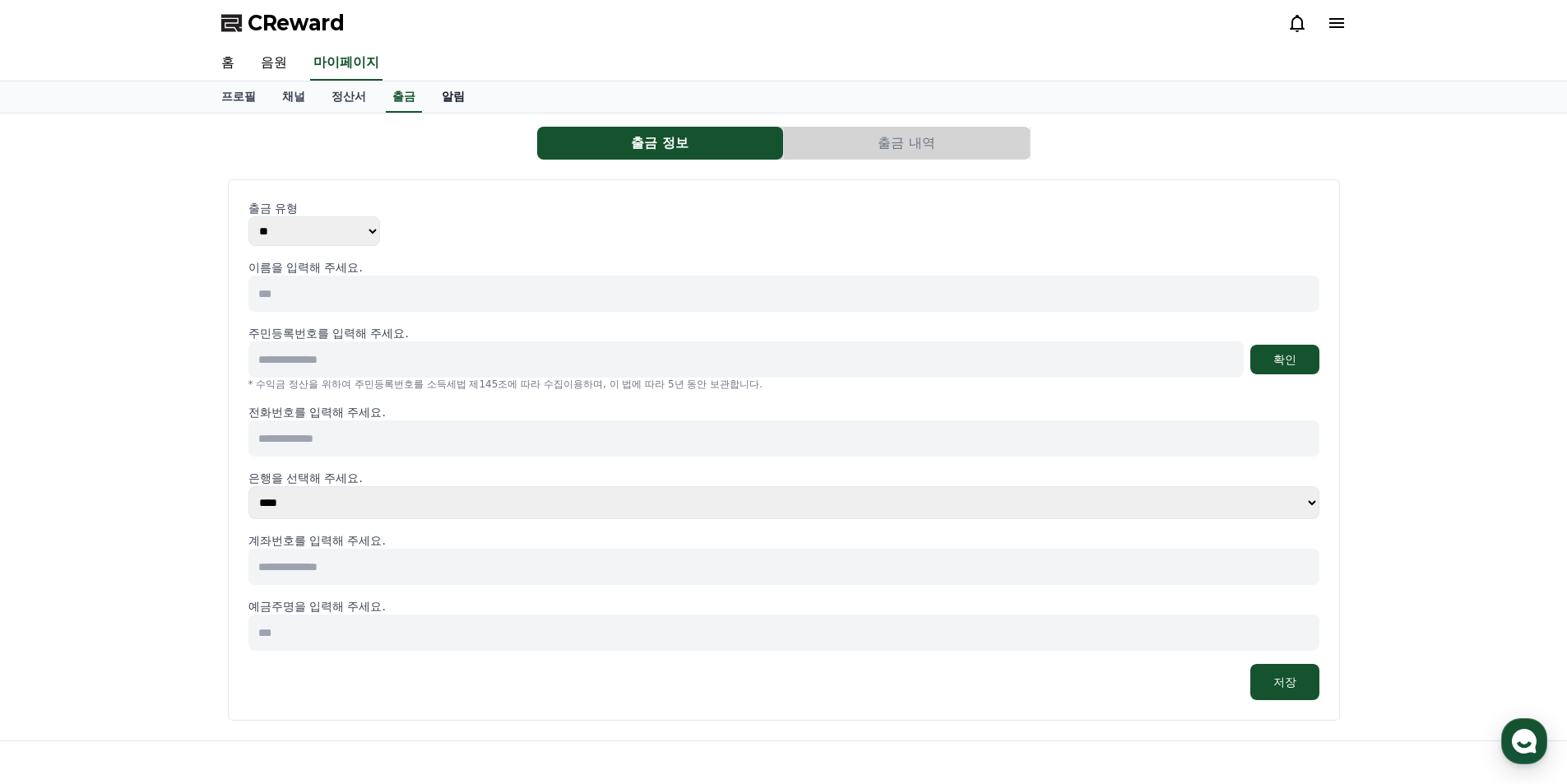
click at [453, 94] on link "알림" at bounding box center [453, 97] width 49 height 31
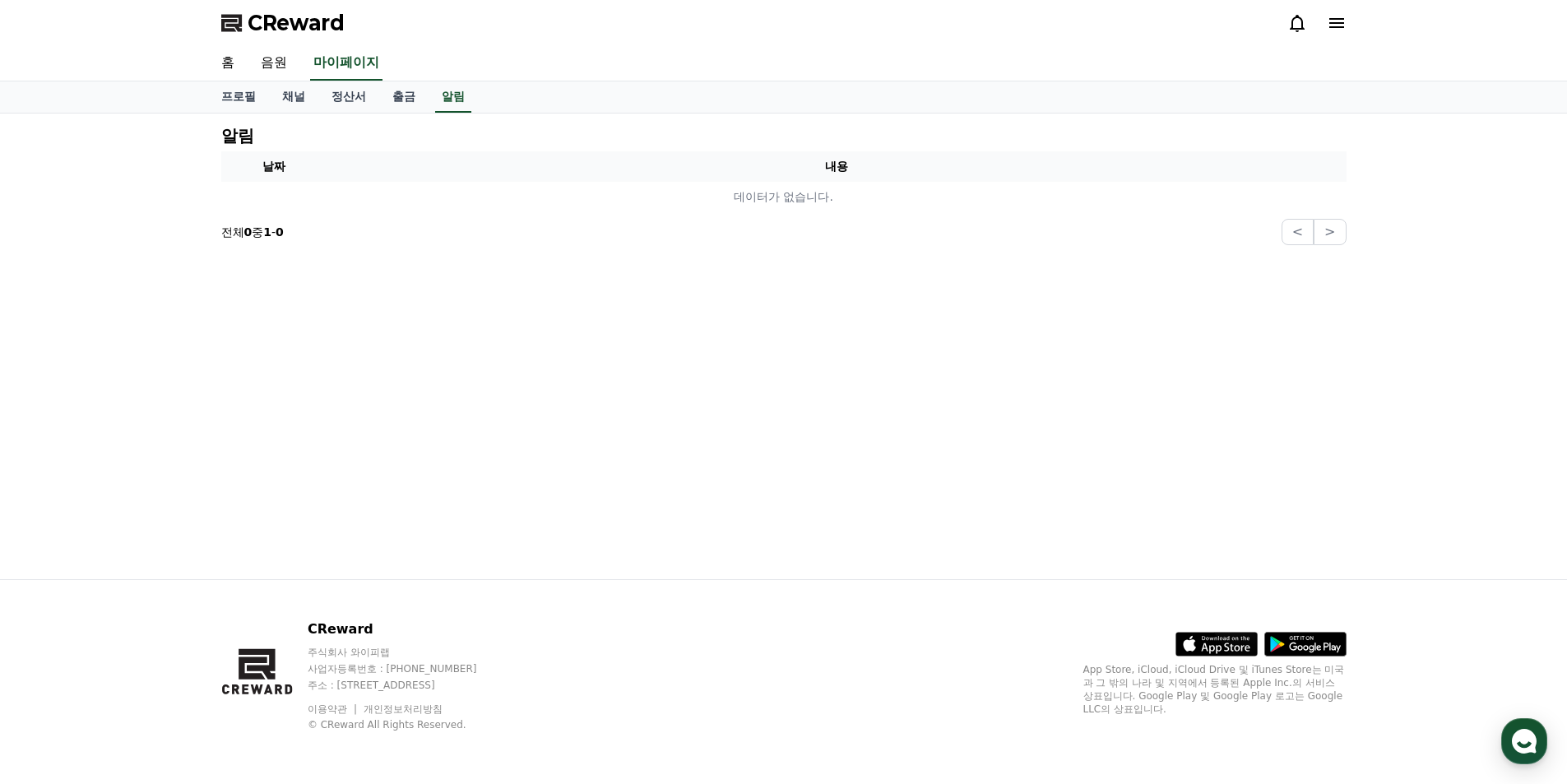
click at [1297, 27] on icon at bounding box center [1297, 23] width 20 height 20
click at [1337, 23] on icon at bounding box center [1337, 23] width 15 height 10
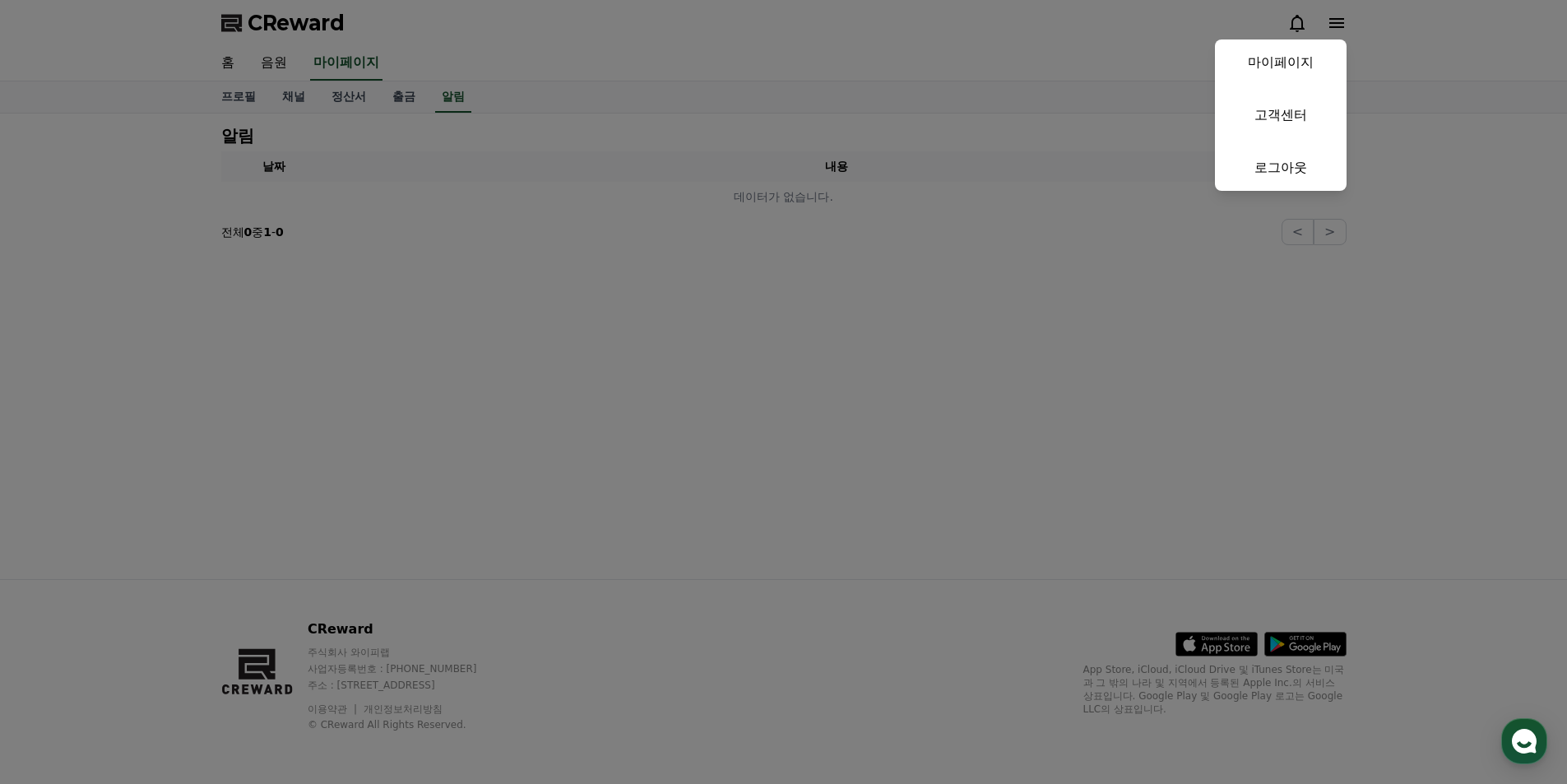
click at [974, 334] on button "close" at bounding box center [784, 392] width 1567 height 784
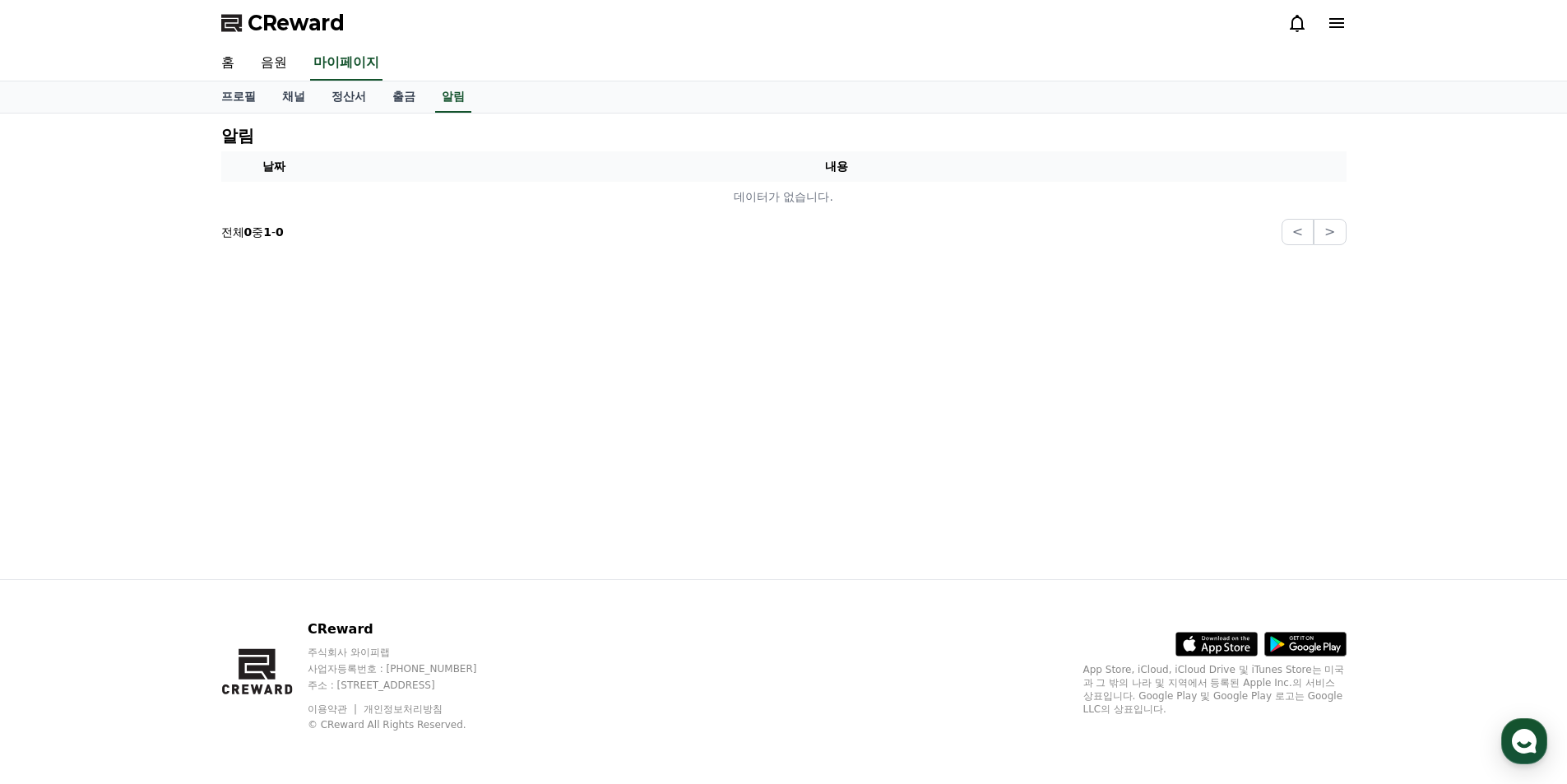
click at [271, 16] on span "CReward" at bounding box center [296, 23] width 97 height 26
